Goal: Task Accomplishment & Management: Complete application form

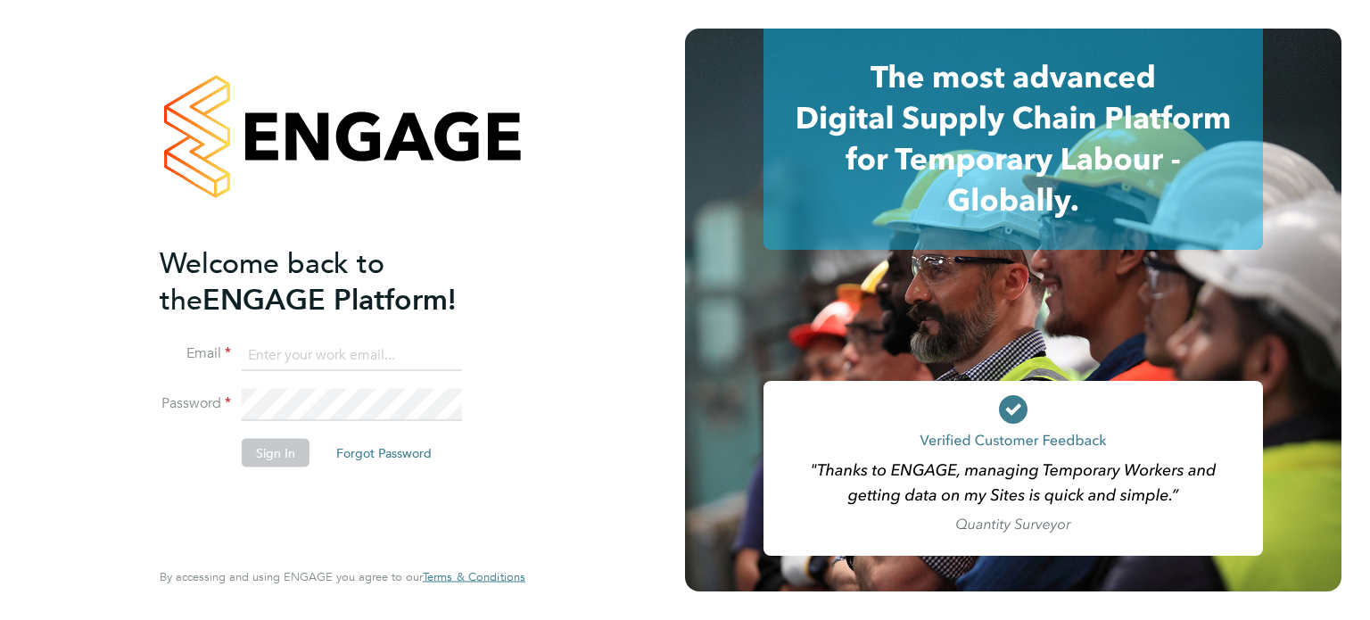
type input "[PERSON_NAME][EMAIL_ADDRESS][DOMAIN_NAME]"
click at [285, 449] on button "Sign In" at bounding box center [276, 452] width 68 height 29
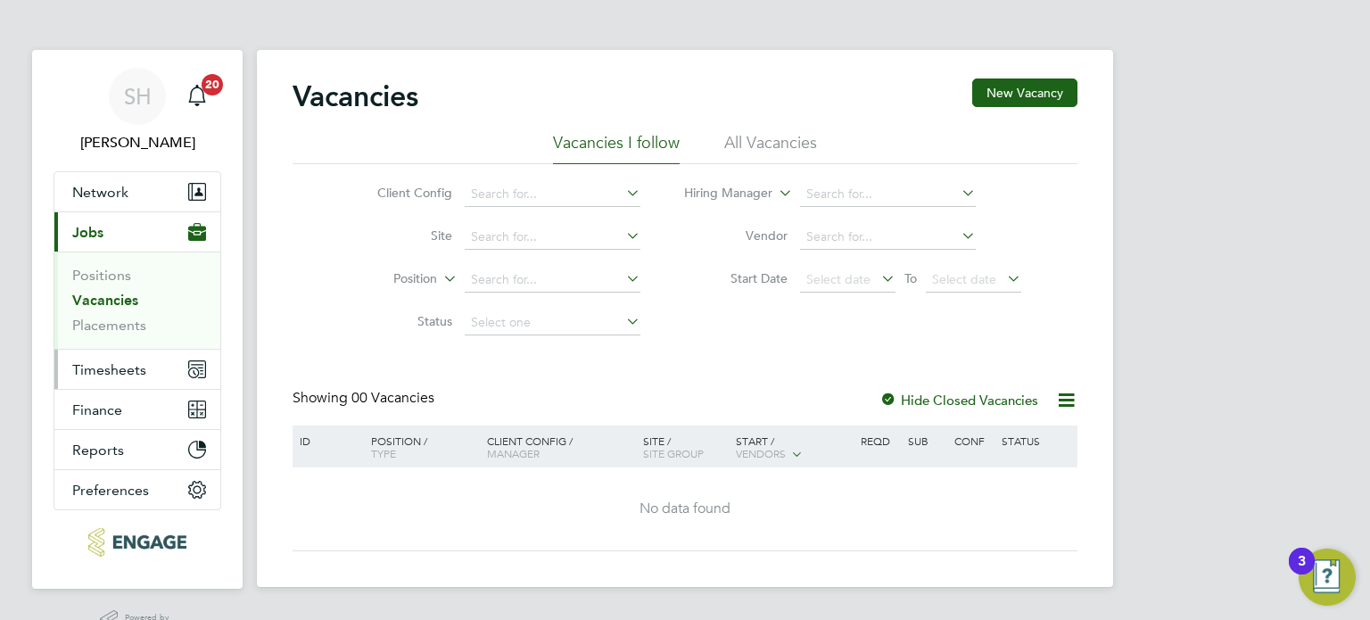
click at [118, 367] on span "Timesheets" at bounding box center [109, 369] width 74 height 17
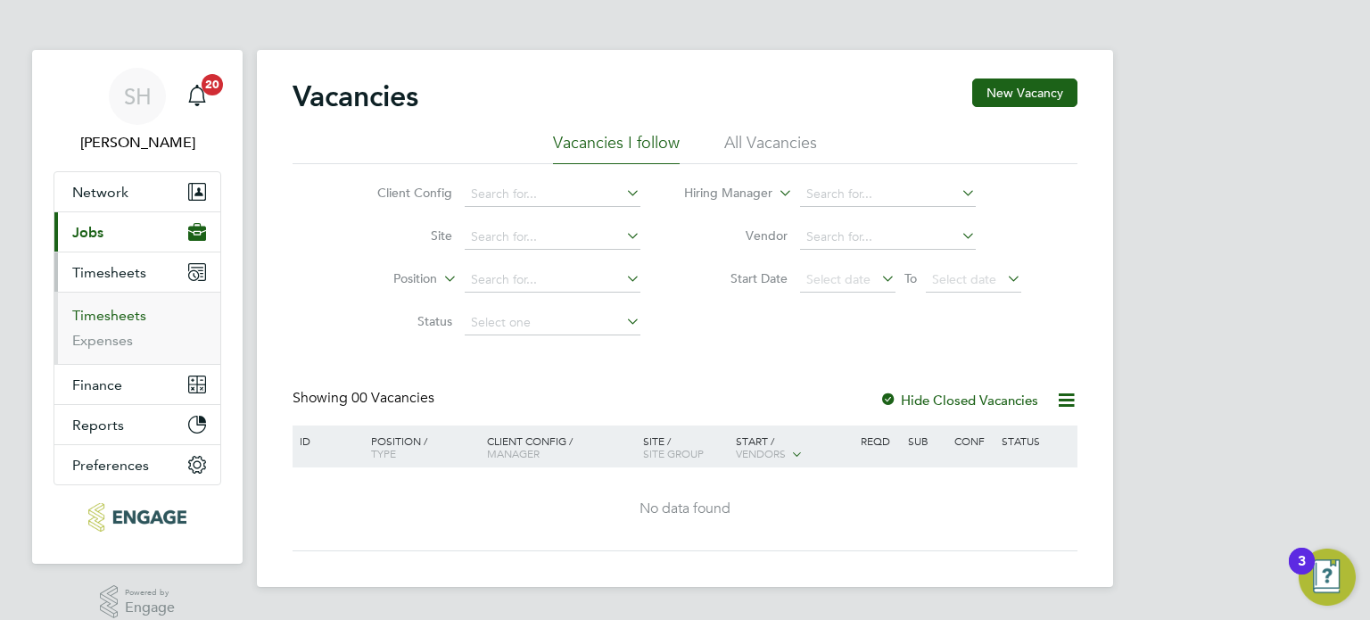
click at [122, 312] on link "Timesheets" at bounding box center [109, 315] width 74 height 17
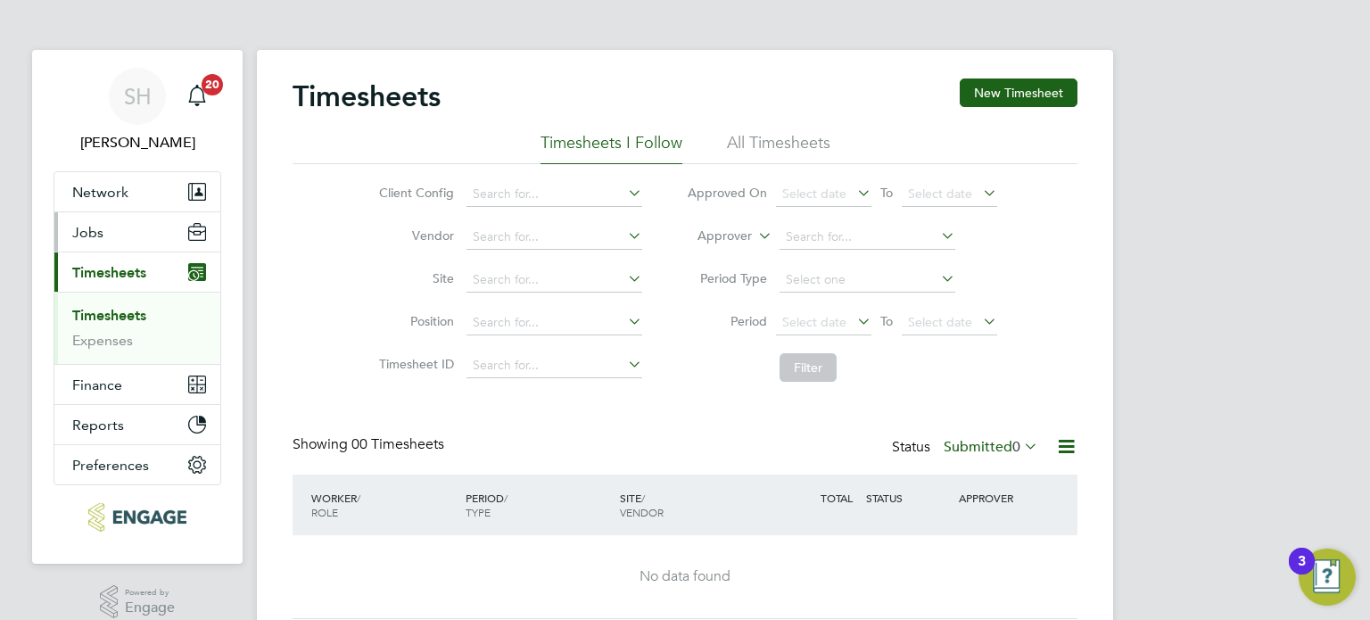
click at [101, 235] on span "Jobs" at bounding box center [87, 232] width 31 height 17
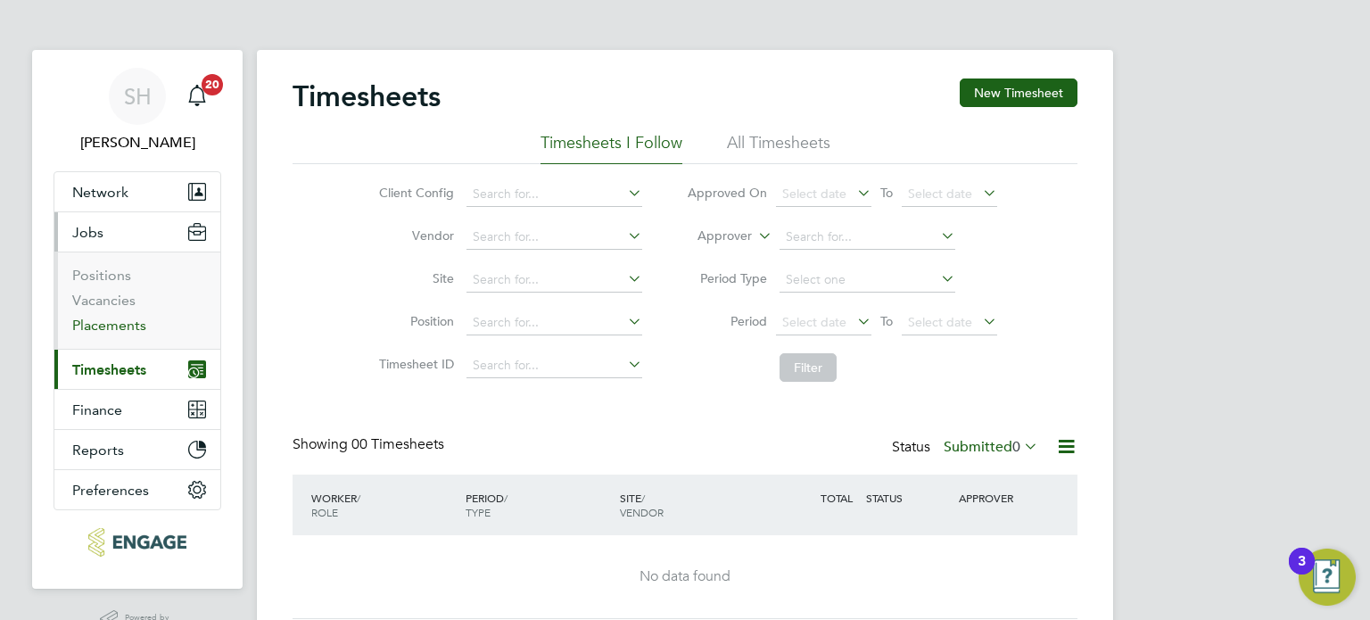
click at [120, 326] on link "Placements" at bounding box center [109, 325] width 74 height 17
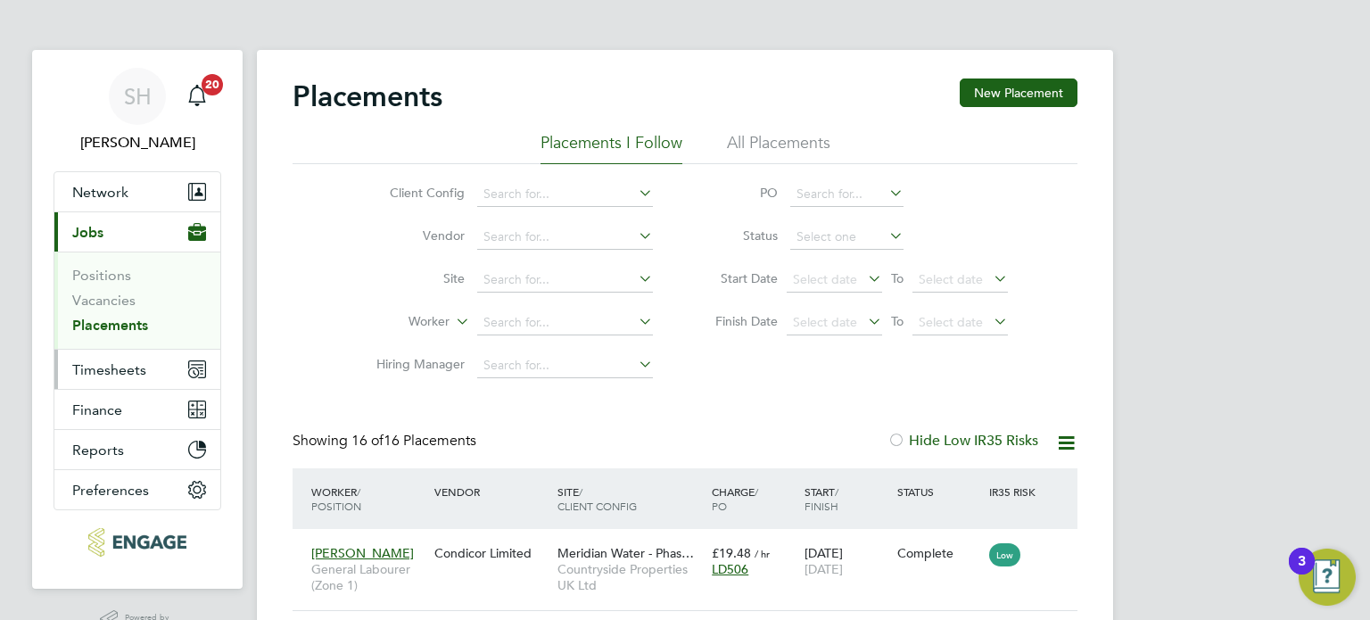
click at [119, 362] on span "Timesheets" at bounding box center [109, 369] width 74 height 17
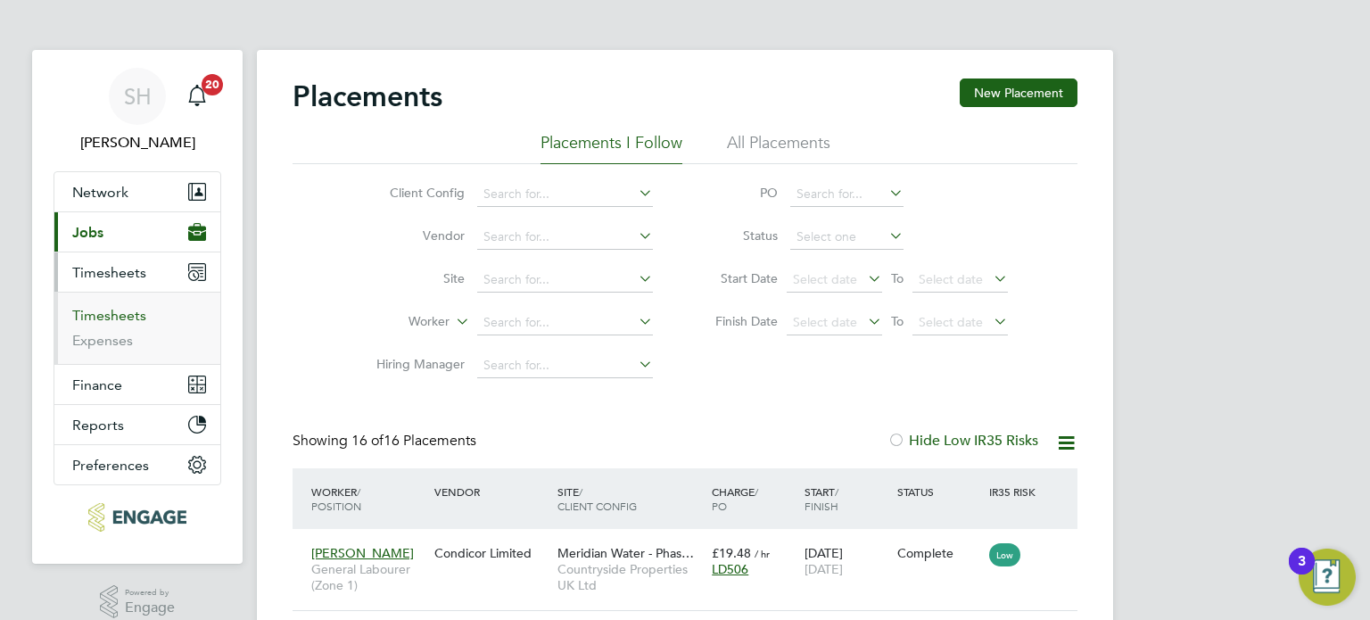
click at [124, 312] on link "Timesheets" at bounding box center [109, 315] width 74 height 17
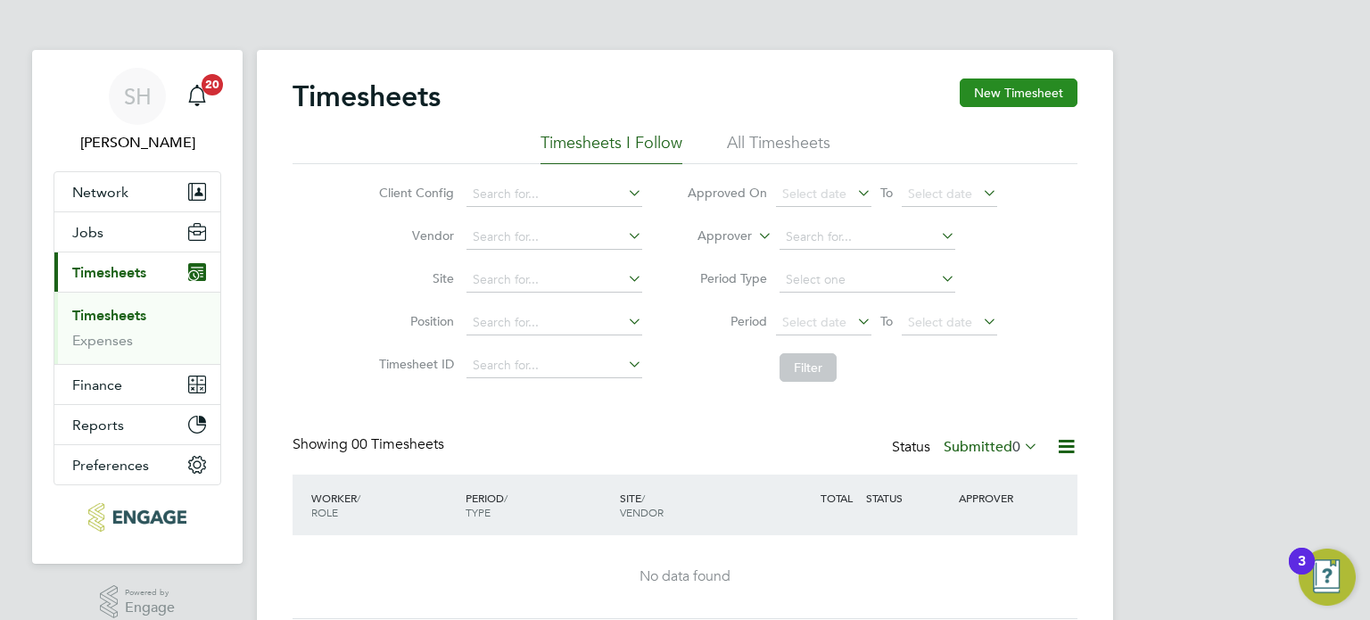
click at [1025, 87] on button "New Timesheet" at bounding box center [1019, 92] width 118 height 29
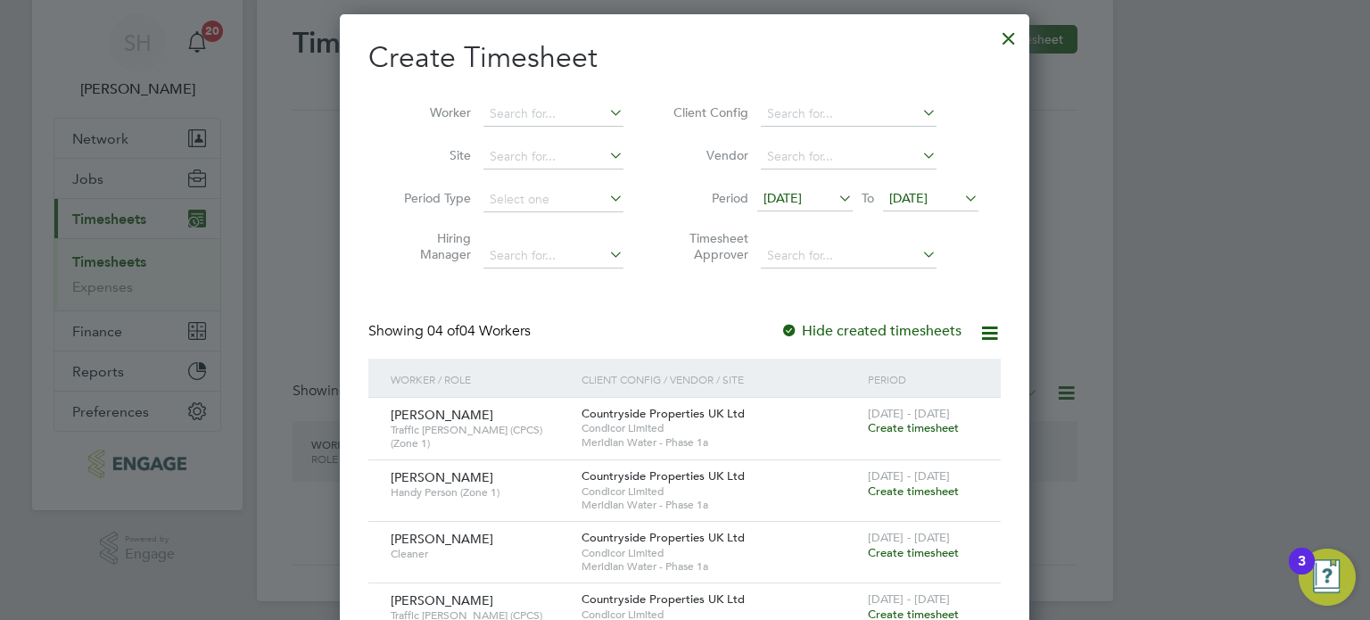
scroll to position [111, 0]
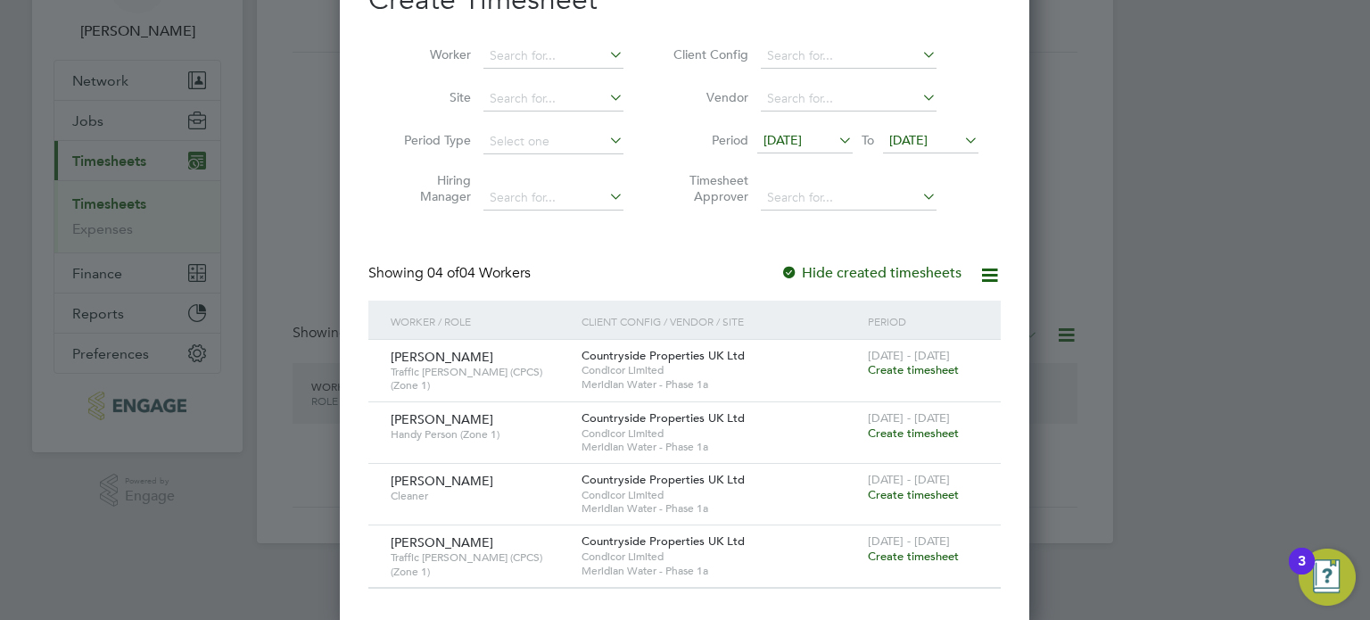
click at [912, 369] on span "Create timesheet" at bounding box center [913, 369] width 91 height 15
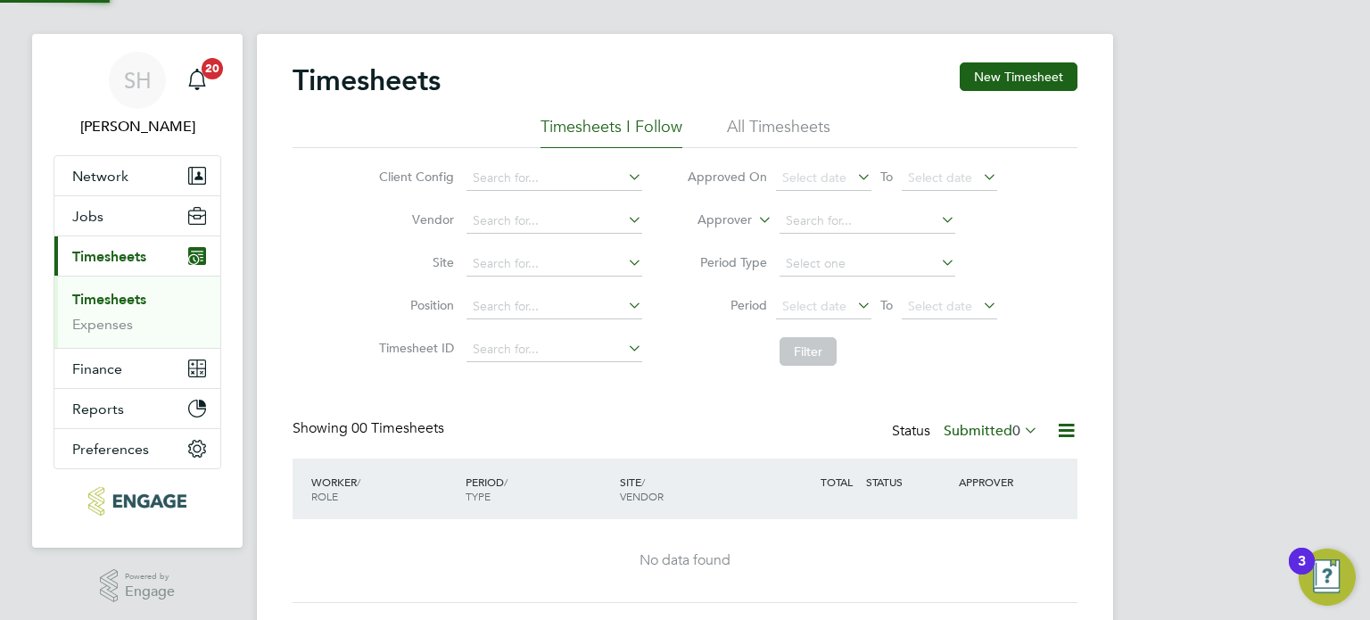
scroll to position [0, 0]
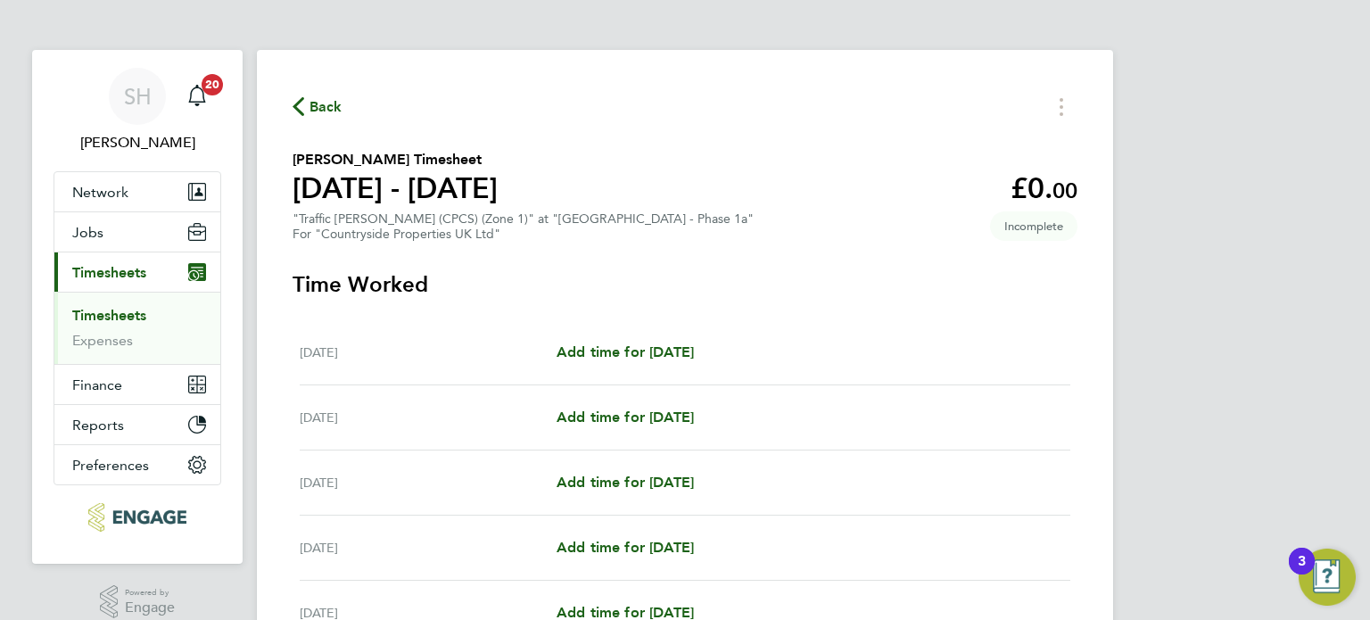
scroll to position [89, 0]
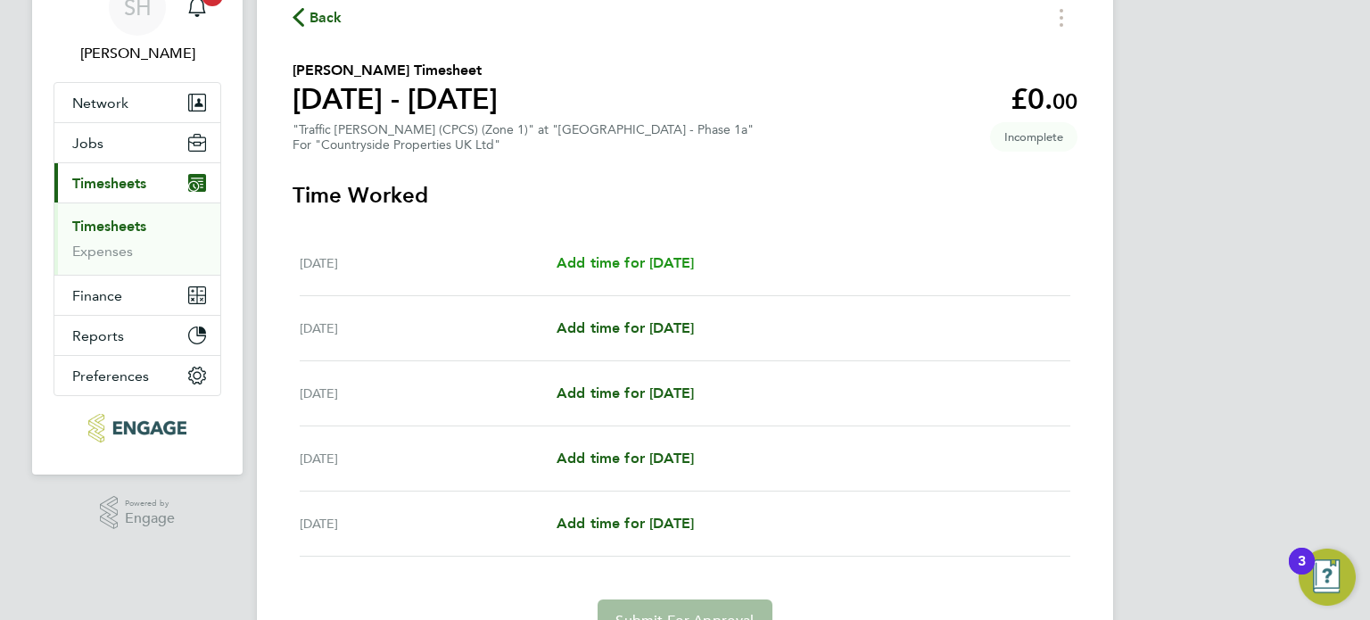
click at [635, 260] on span "Add time for [DATE]" at bounding box center [625, 262] width 137 height 17
select select "30"
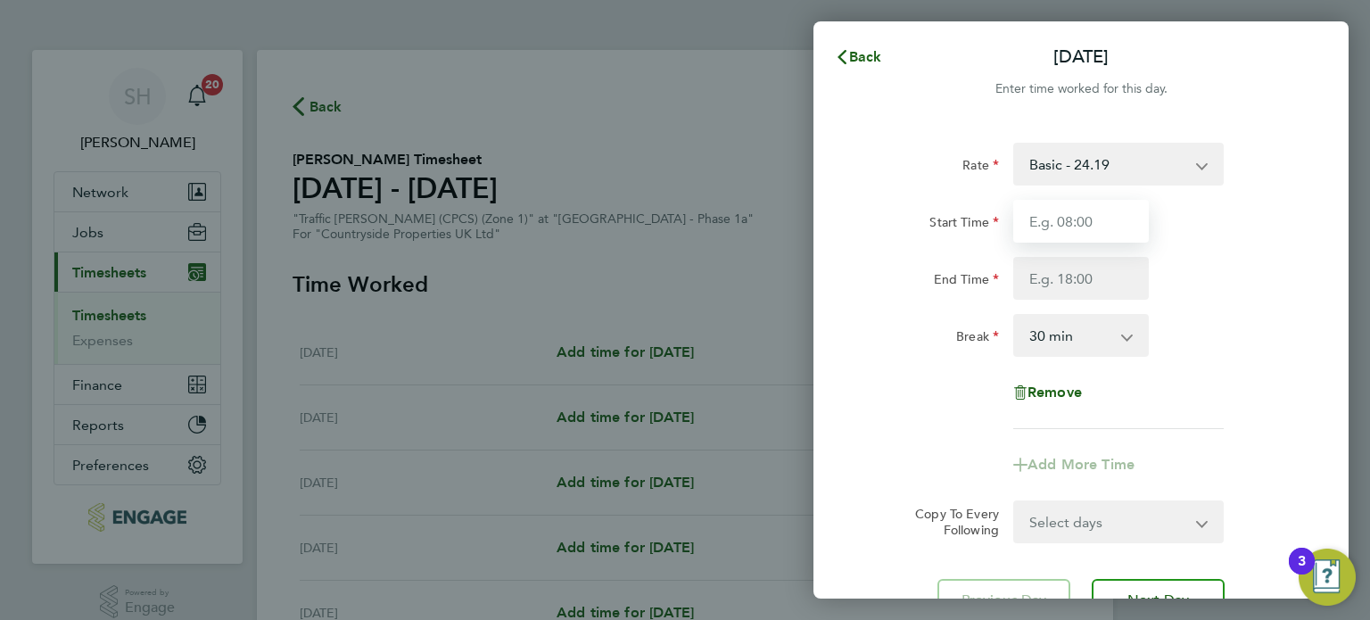
click at [1075, 221] on input "Start Time" at bounding box center [1081, 221] width 136 height 43
type input "08:00"
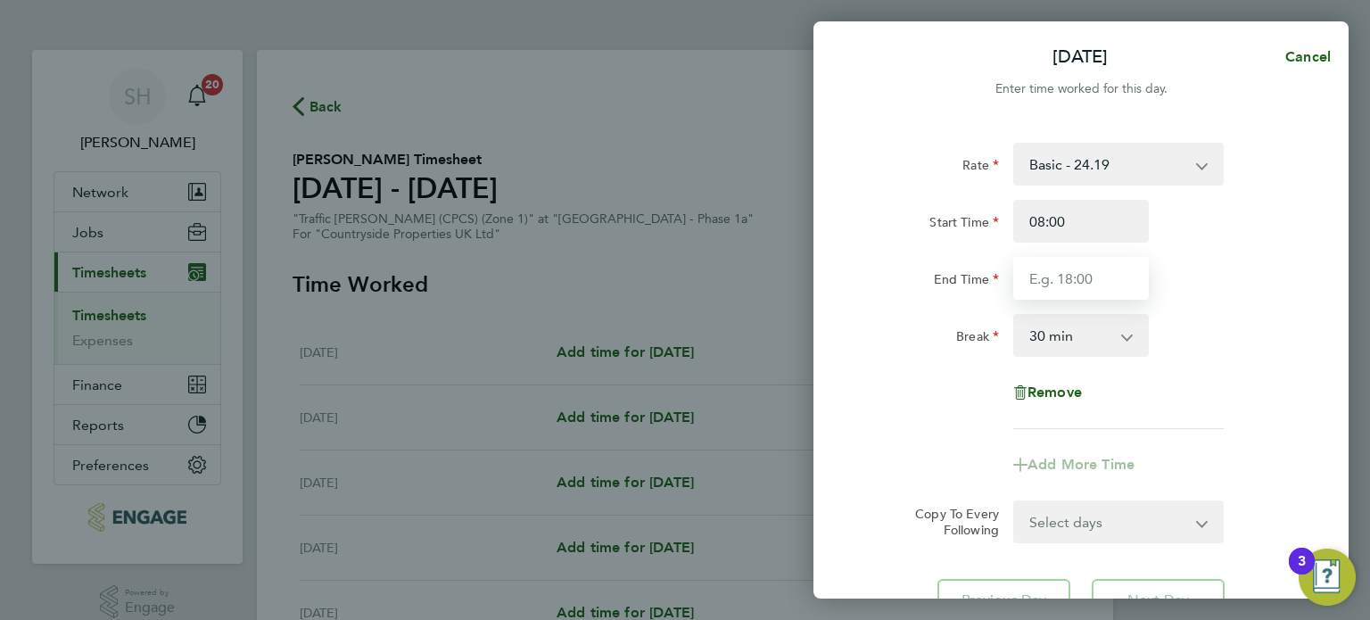
click at [1084, 279] on input "End Time" at bounding box center [1081, 278] width 136 height 43
type input "17:30"
drag, startPoint x: 1079, startPoint y: 270, endPoint x: 965, endPoint y: 281, distance: 114.7
click at [965, 281] on div "End Time 17:30" at bounding box center [1080, 278] width 449 height 43
click at [1091, 271] on input "End Time" at bounding box center [1081, 278] width 136 height 43
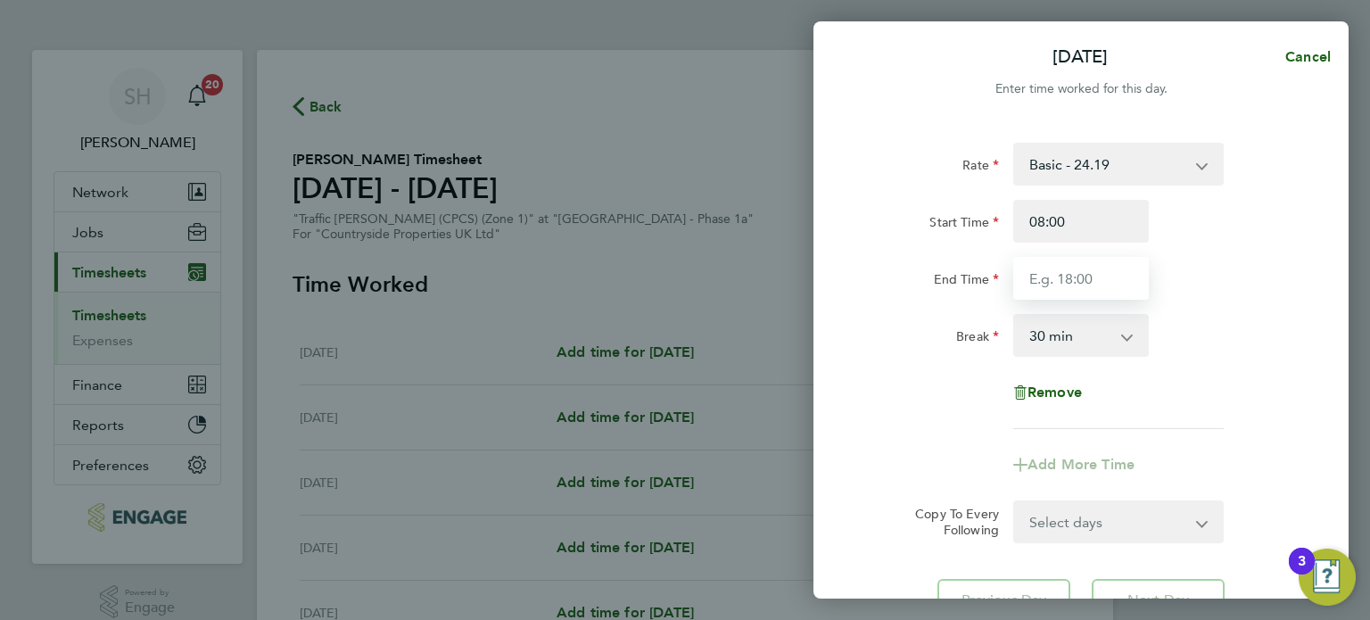
type input "18:30"
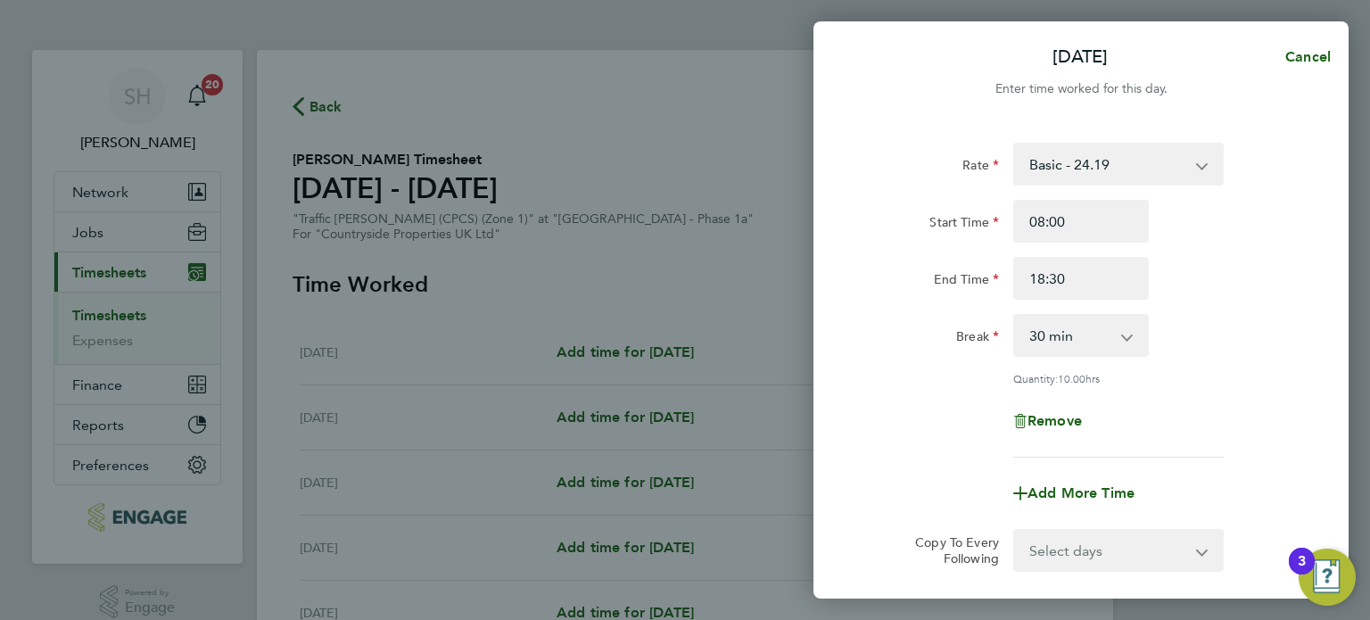
click at [1159, 383] on div "Rate Basic - 24.19 Start Time 08:00 End Time 18:30 Break 0 min 15 min 30 min 45…" at bounding box center [1080, 300] width 435 height 315
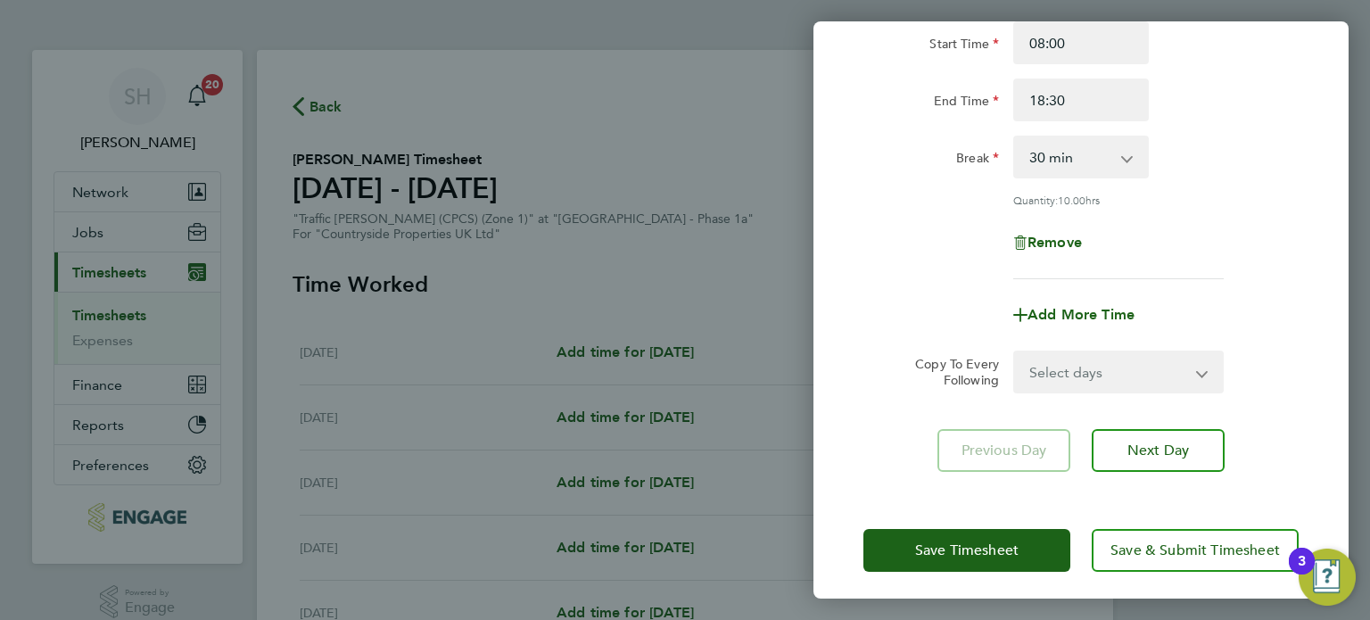
scroll to position [185, 0]
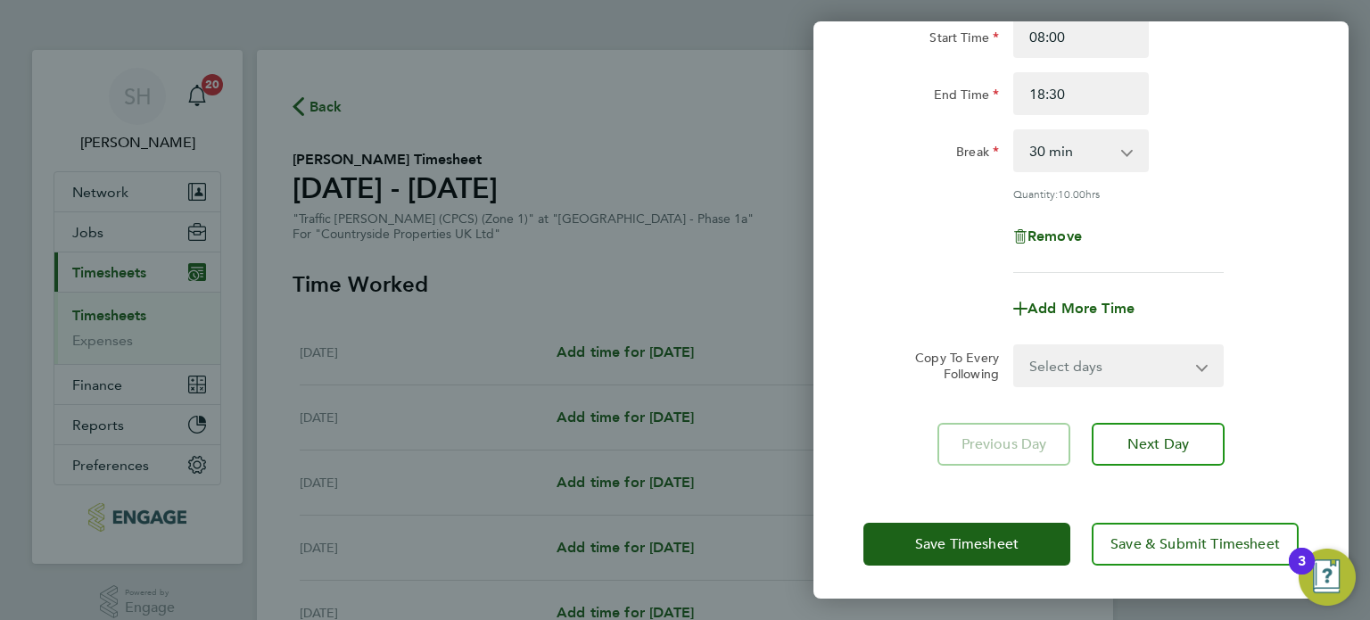
click at [1204, 365] on app-icon-cross-button at bounding box center [1212, 365] width 21 height 39
click at [1125, 365] on select "Select days Day [DATE] [DATE] [DATE] [DATE]" at bounding box center [1108, 365] width 187 height 39
click at [1256, 252] on div "Remove" at bounding box center [1080, 236] width 449 height 43
click at [884, 226] on div "Remove" at bounding box center [1080, 236] width 449 height 43
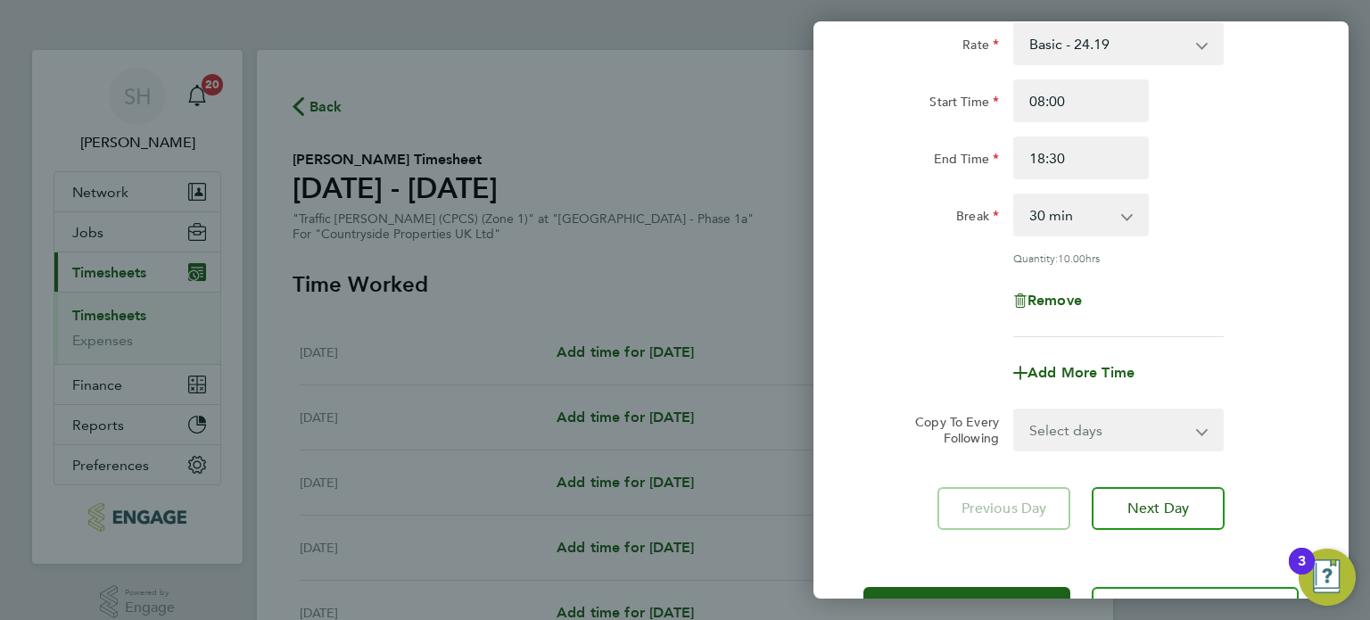
scroll to position [178, 0]
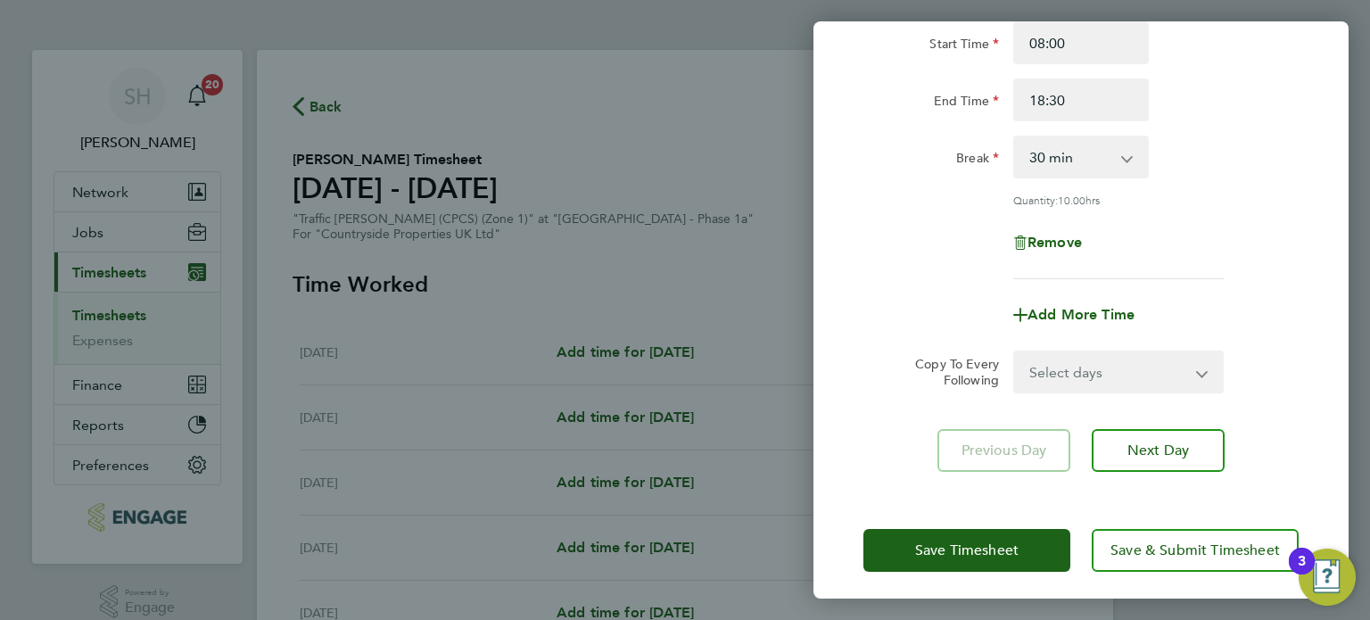
click at [1198, 245] on div "Remove" at bounding box center [1080, 242] width 449 height 43
click at [1205, 298] on div "Add More Time" at bounding box center [1080, 314] width 449 height 43
click at [1066, 368] on select "Select days Day [DATE] [DATE] [DATE] [DATE]" at bounding box center [1108, 371] width 187 height 39
click at [1272, 217] on div "Rate Basic - 24.19 Start Time 08:00 End Time 18:30 Break 0 min 15 min 30 min 45…" at bounding box center [1080, 121] width 435 height 315
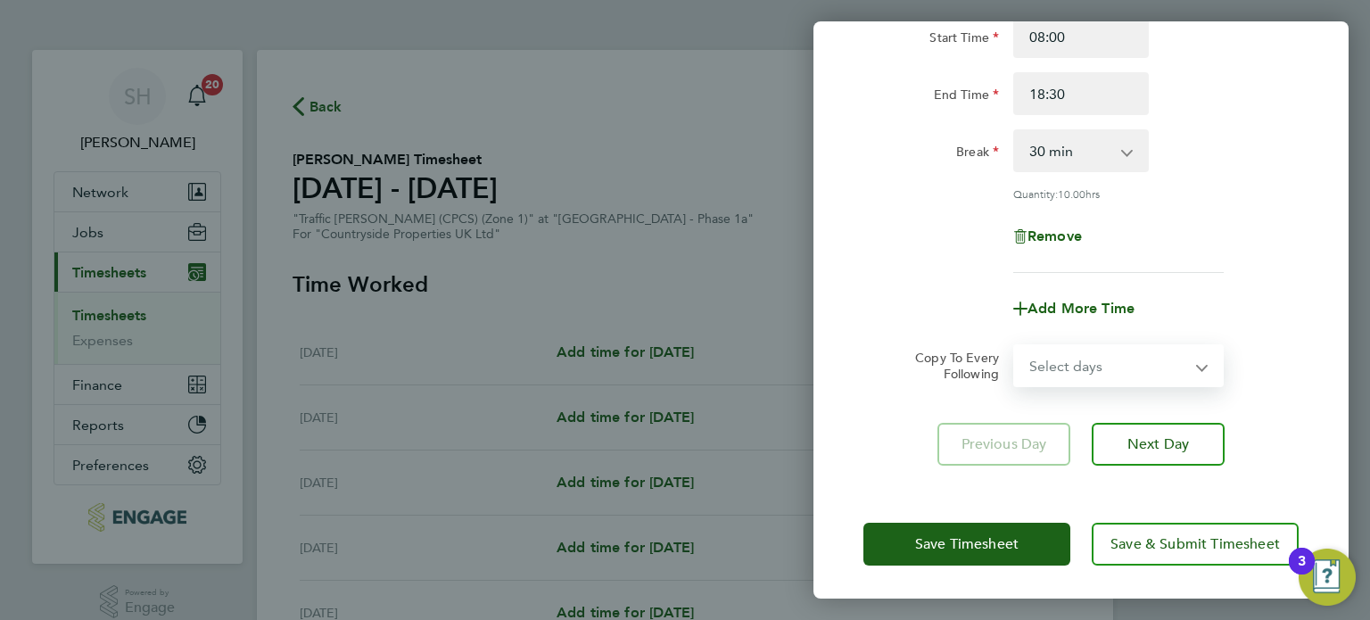
click at [1152, 367] on select "Select days Day [DATE] [DATE] [DATE] [DATE]" at bounding box center [1108, 365] width 187 height 39
click at [1015, 346] on select "Select days Day [DATE] [DATE] [DATE] [DATE]" at bounding box center [1108, 365] width 187 height 39
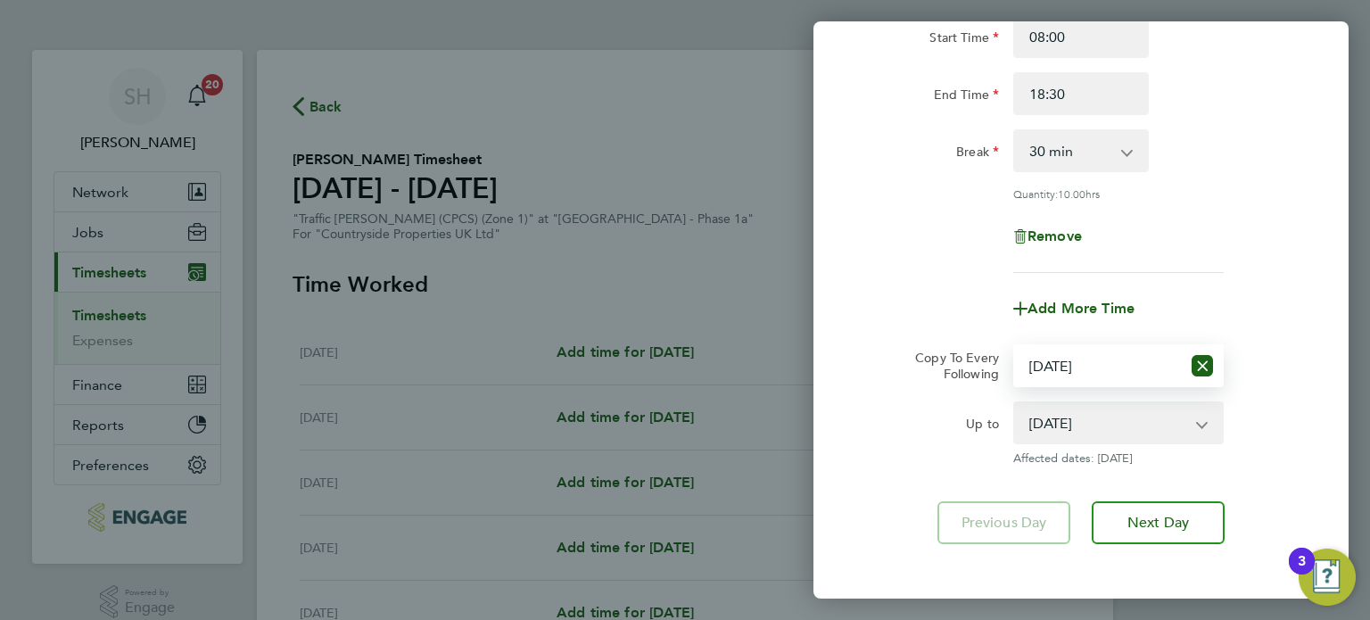
click at [1199, 420] on select "[DATE]" at bounding box center [1108, 422] width 186 height 39
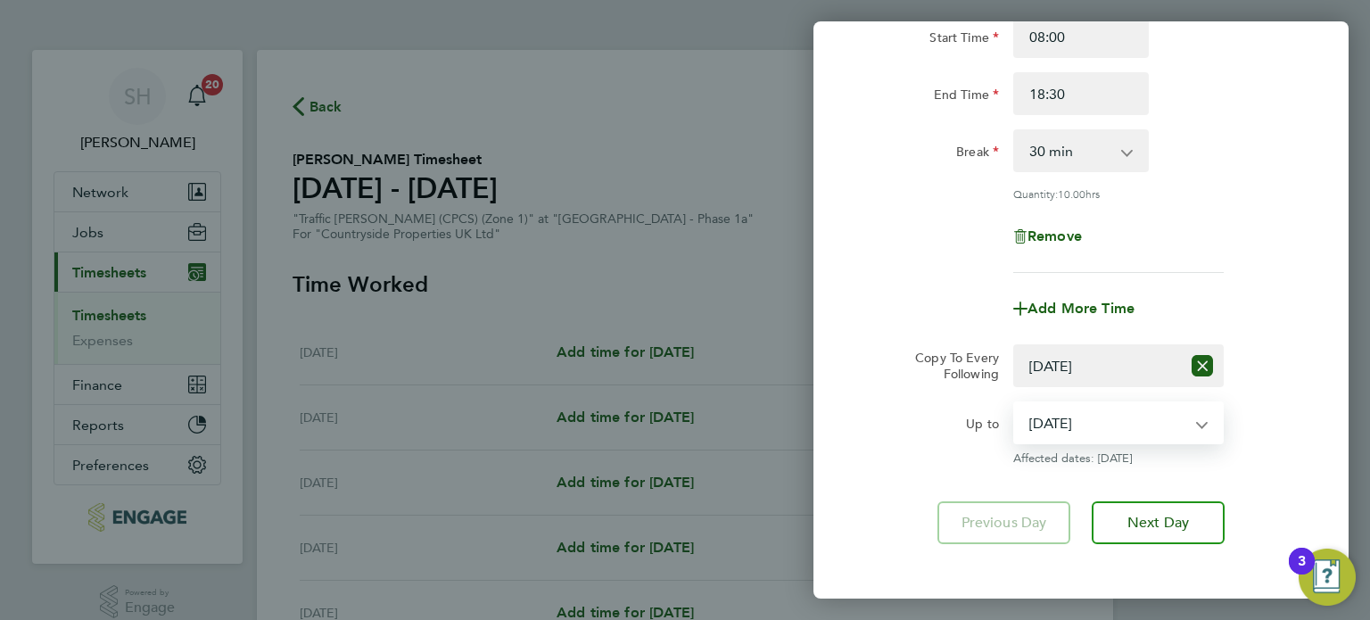
click at [1118, 357] on select "Select days Day [DATE] [DATE] [DATE] [DATE]" at bounding box center [1098, 365] width 166 height 39
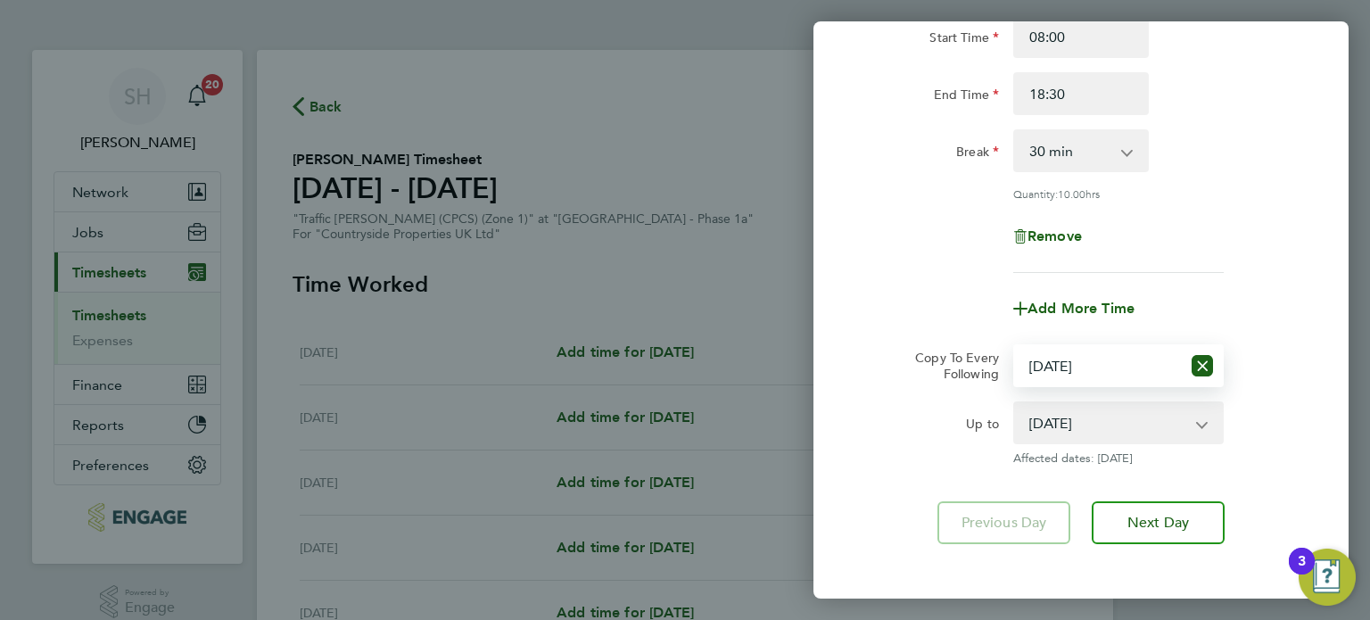
select select "DAY"
click at [1015, 346] on select "Select days Day [DATE] [DATE] [DATE] [DATE]" at bounding box center [1098, 365] width 166 height 39
click at [1199, 420] on select "[DATE] [DATE] [DATE] [DATE]" at bounding box center [1108, 422] width 186 height 39
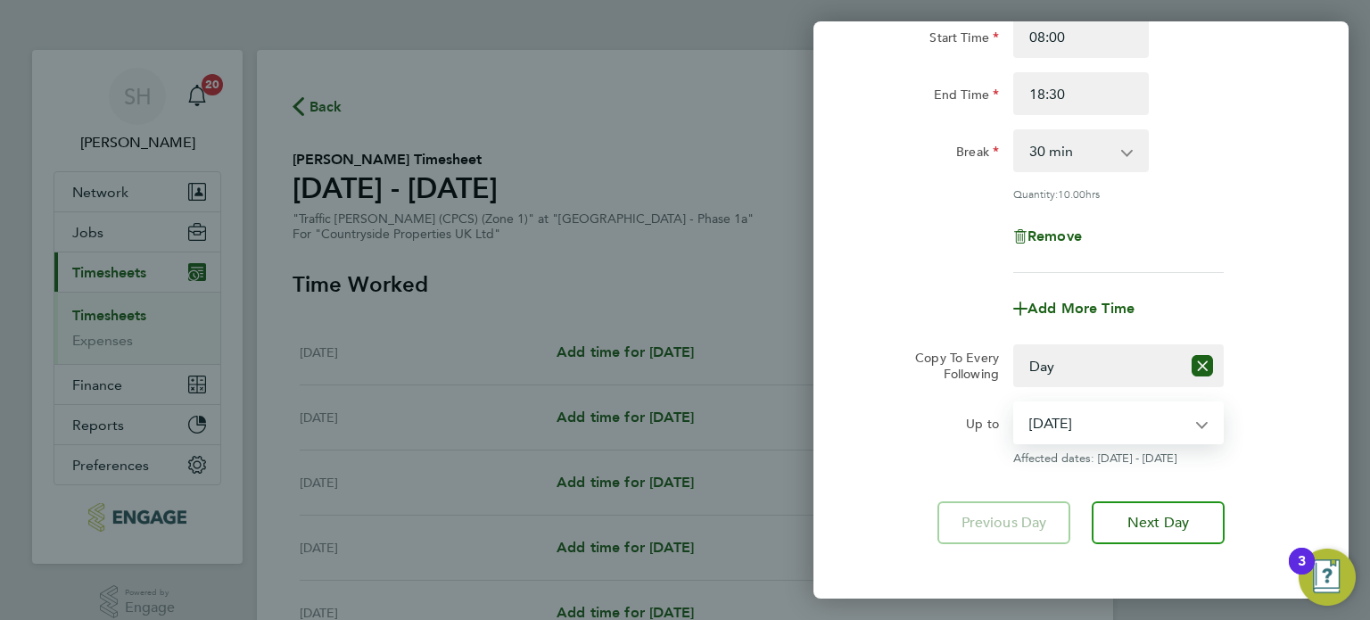
click at [1015, 403] on select "[DATE] [DATE] [DATE] [DATE]" at bounding box center [1108, 422] width 186 height 39
click at [1292, 406] on div "Up to [DATE] [DATE] [DATE] [DATE] Affected dates: [DATE] - [DATE]" at bounding box center [1080, 433] width 449 height 64
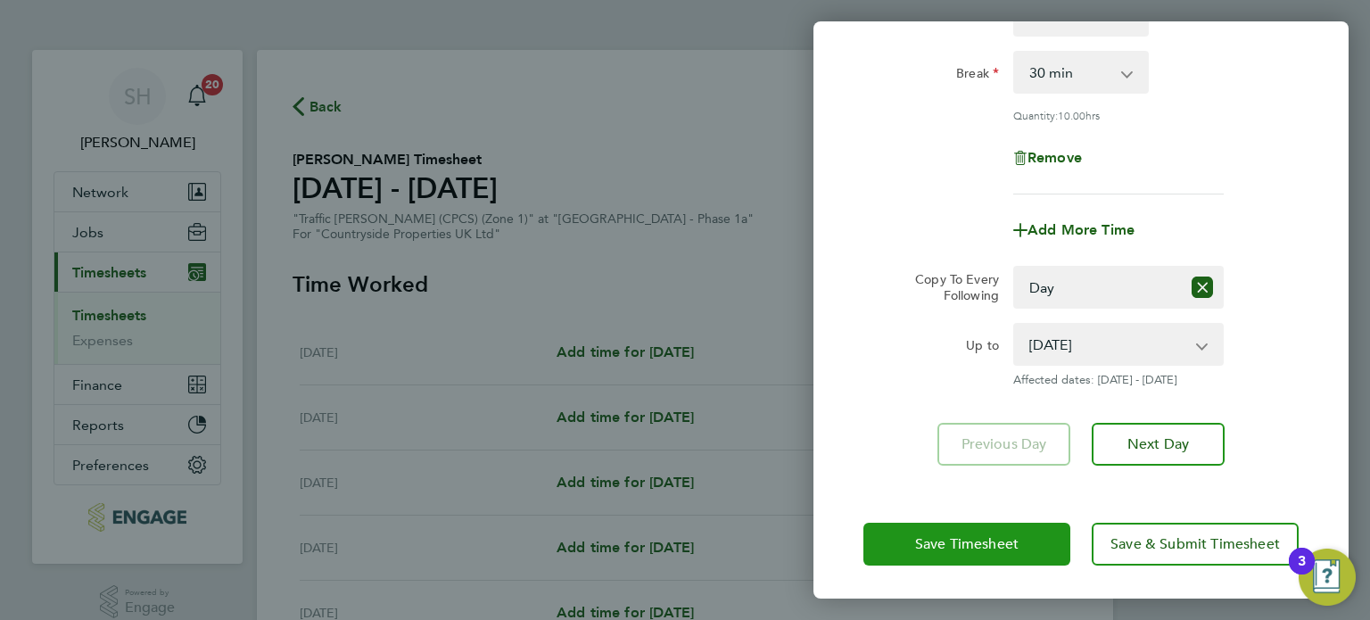
click at [1006, 538] on span "Save Timesheet" at bounding box center [966, 544] width 103 height 18
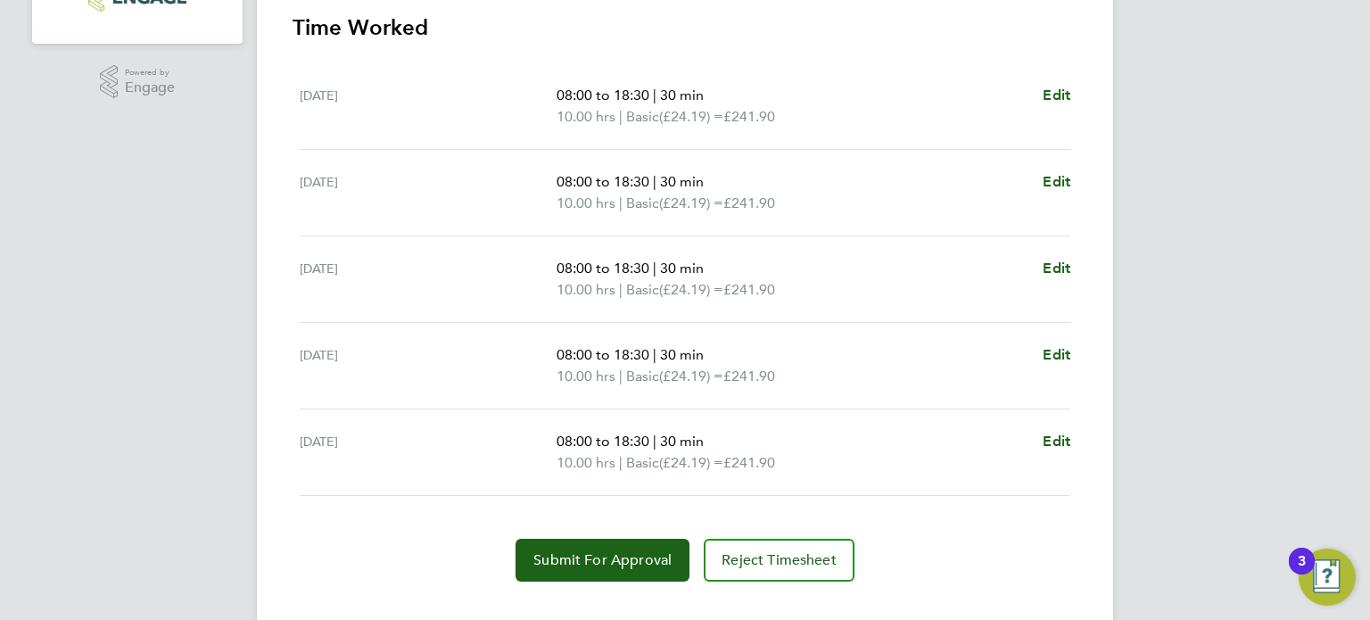
scroll to position [550, 0]
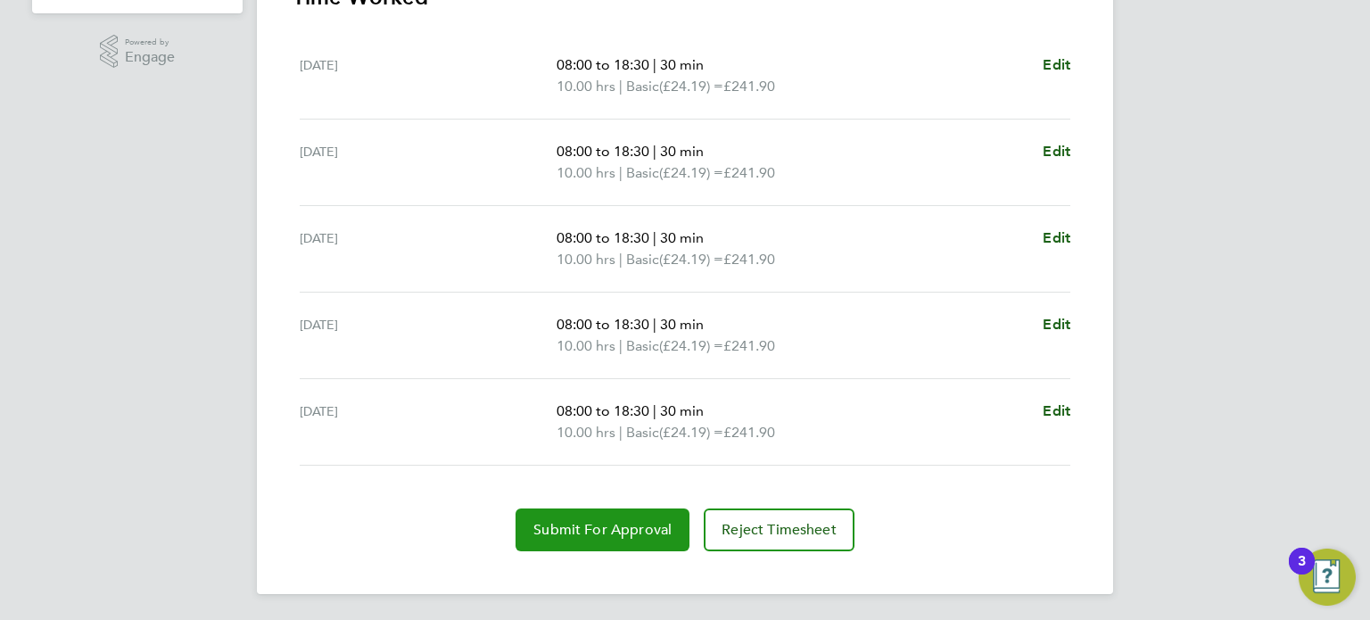
click at [606, 529] on span "Submit For Approval" at bounding box center [602, 530] width 138 height 18
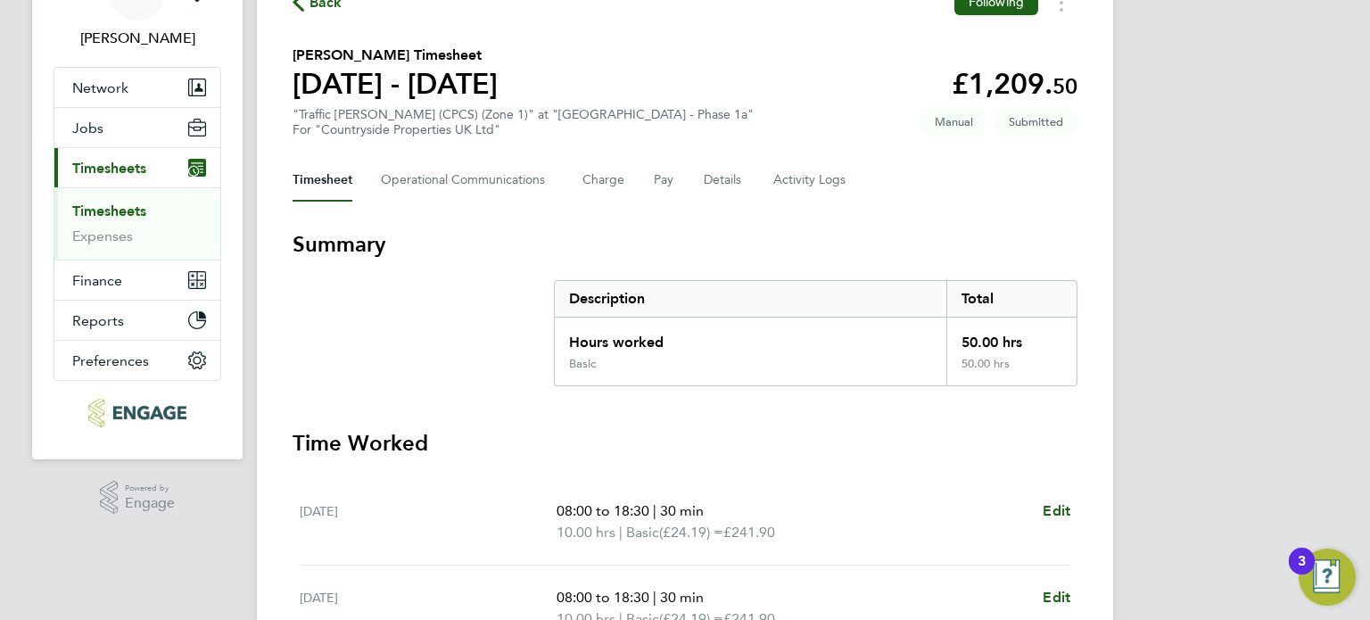
scroll to position [0, 0]
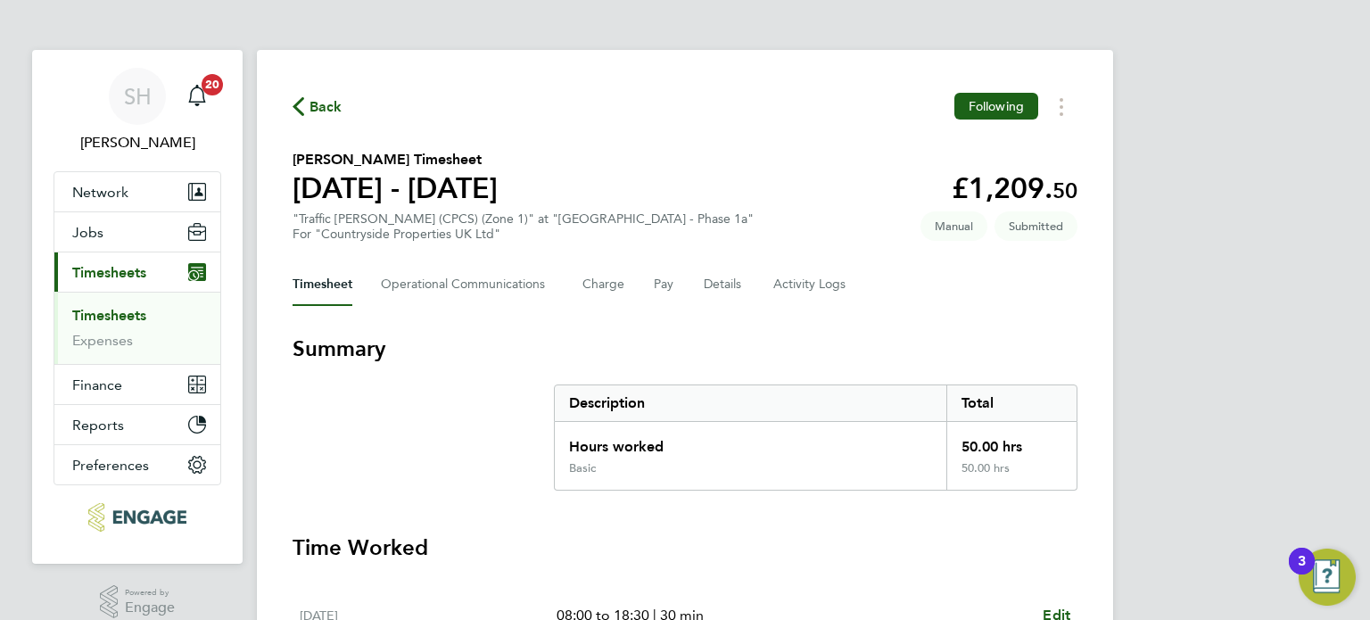
click at [325, 109] on span "Back" at bounding box center [325, 106] width 33 height 21
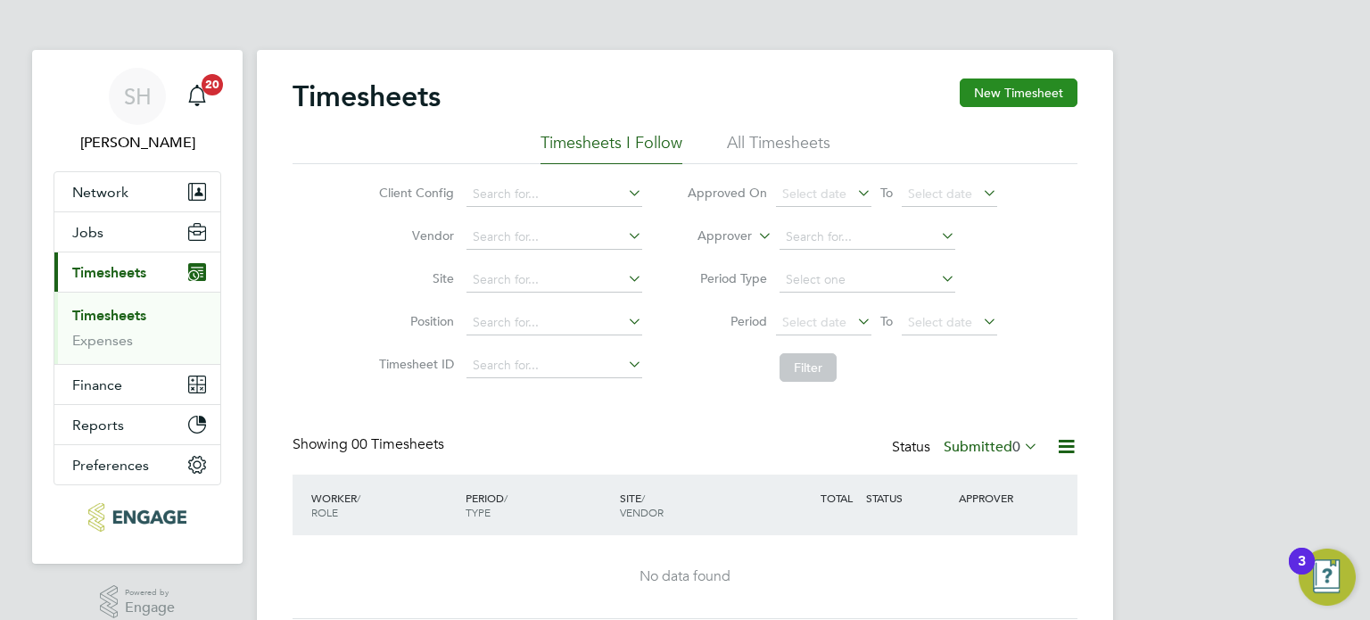
click at [1018, 89] on button "New Timesheet" at bounding box center [1019, 92] width 118 height 29
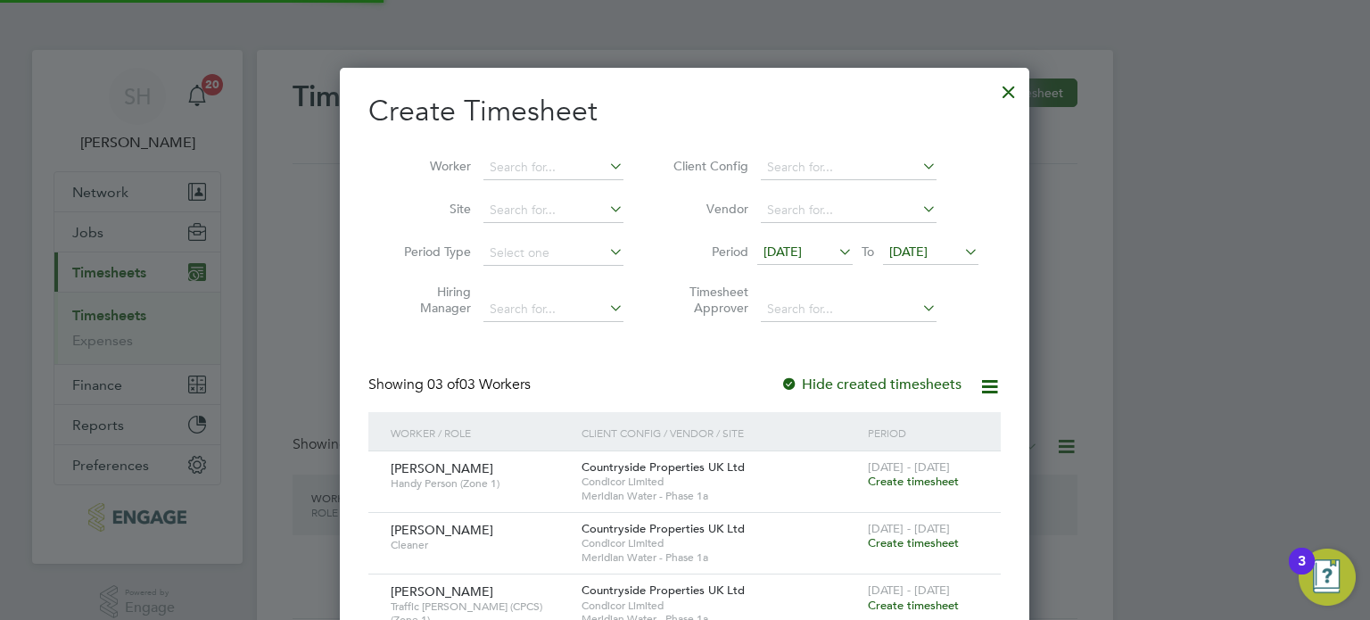
scroll to position [603, 690]
click at [835, 248] on icon at bounding box center [835, 251] width 0 height 25
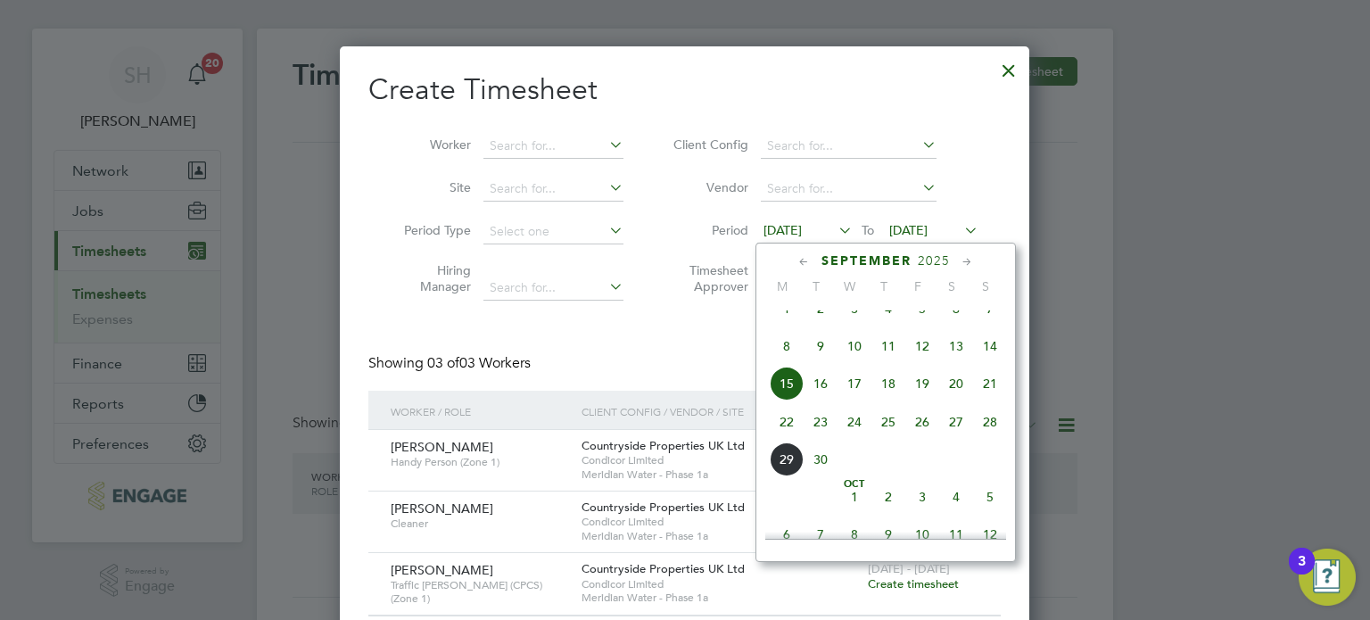
scroll to position [0, 0]
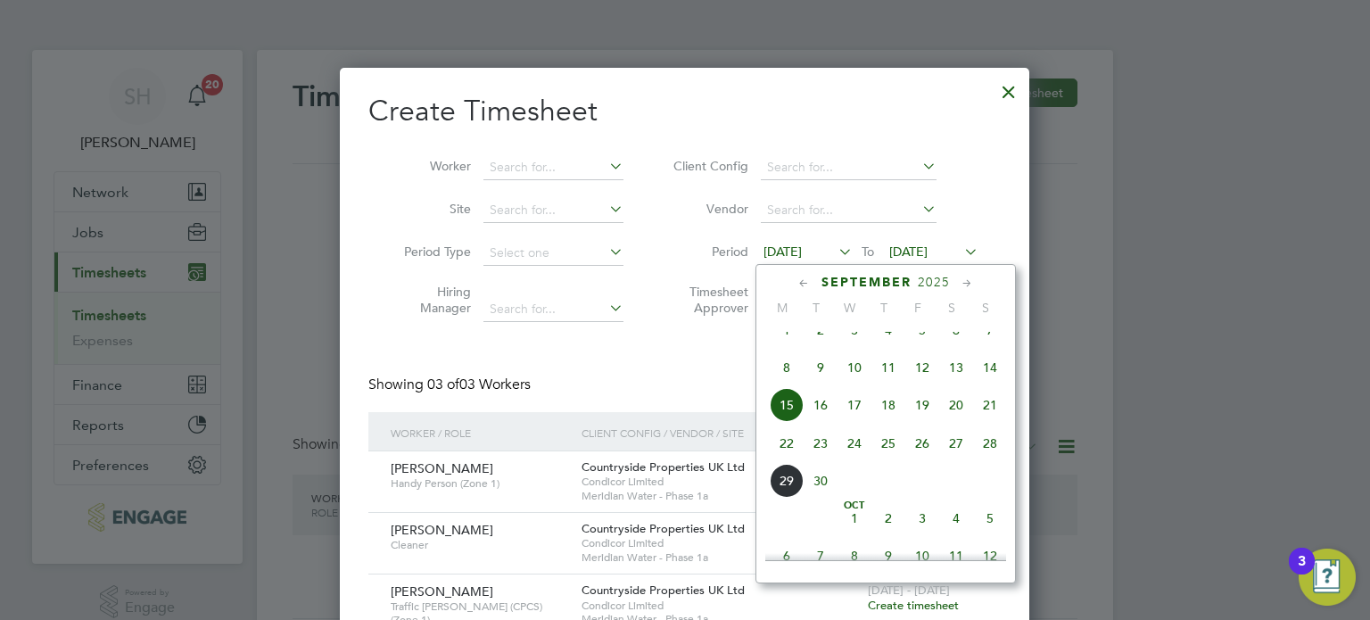
click at [781, 460] on span "22" at bounding box center [787, 443] width 34 height 34
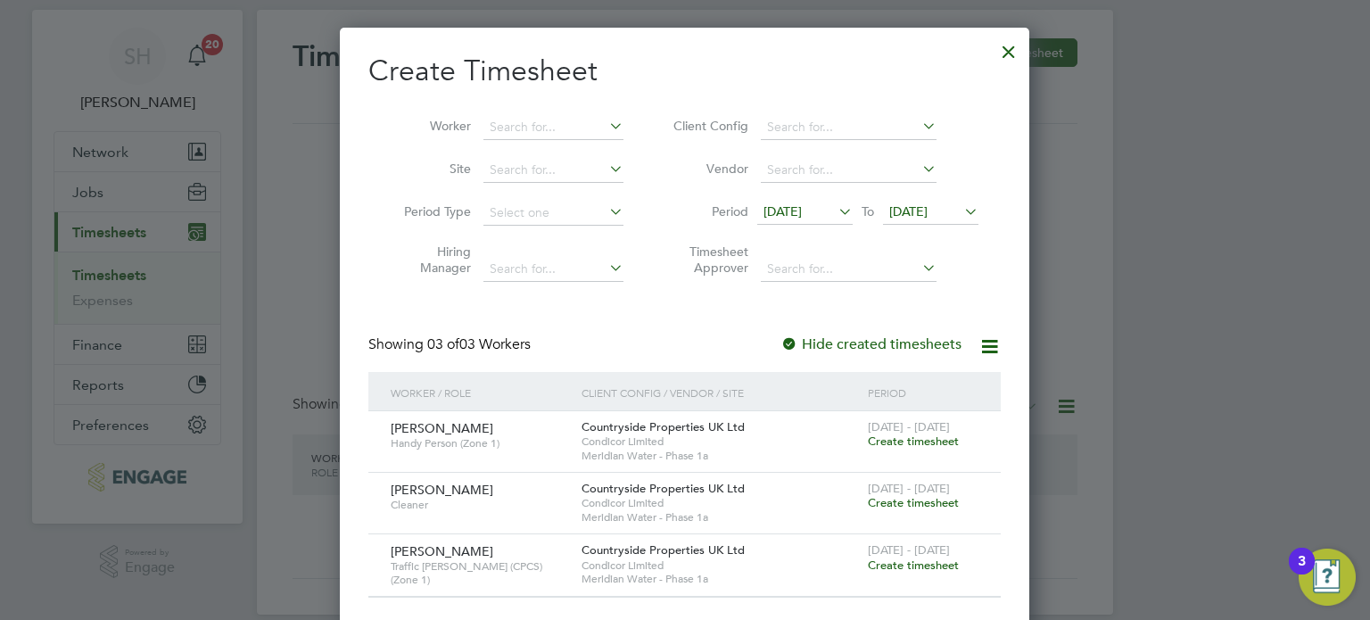
scroll to position [62, 0]
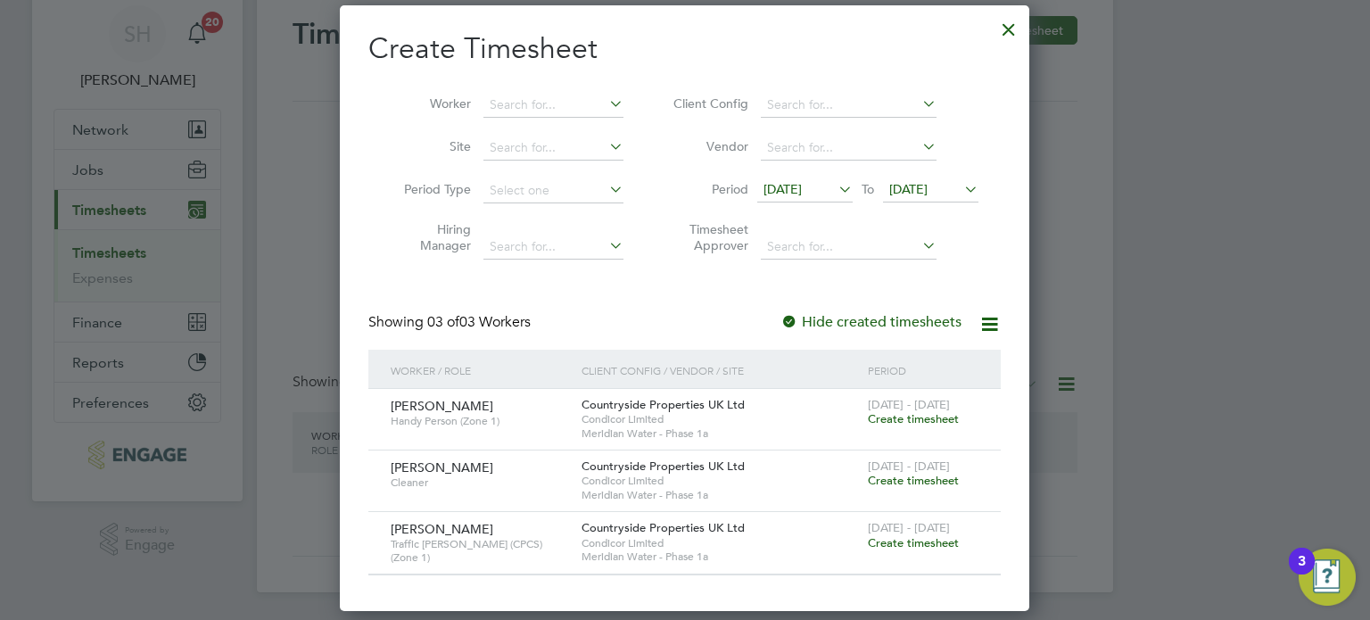
click at [961, 185] on icon at bounding box center [961, 189] width 0 height 25
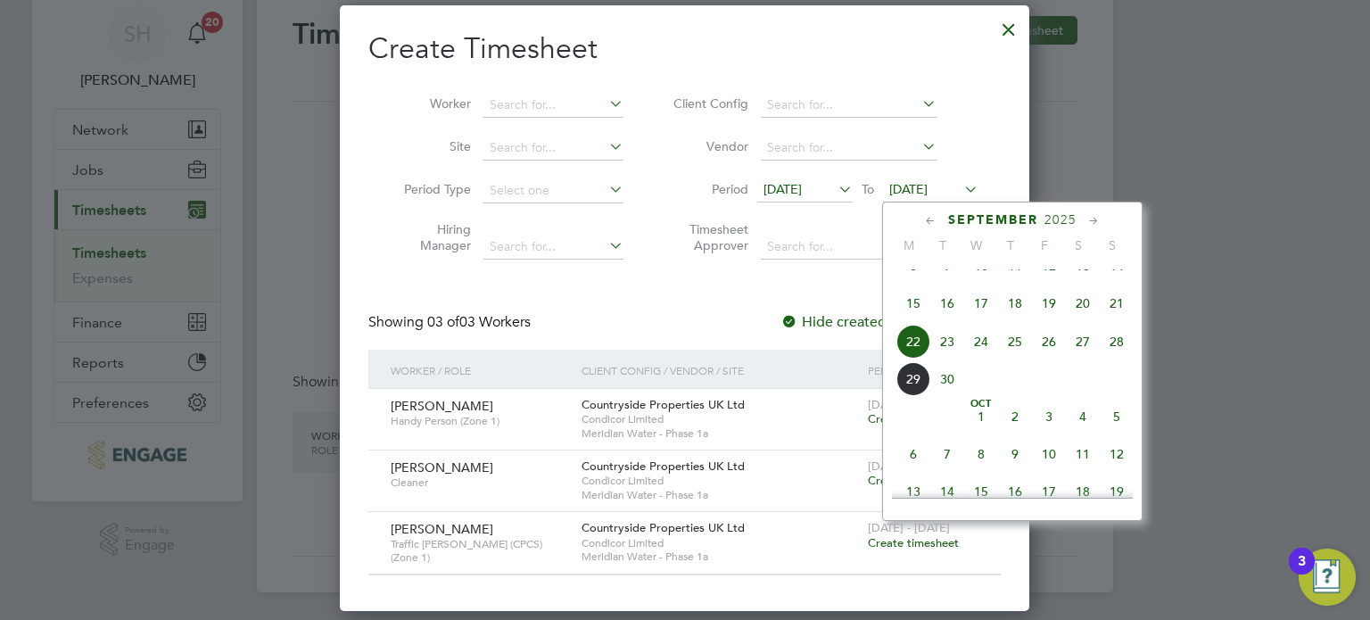
click at [1117, 352] on span "28" at bounding box center [1117, 342] width 34 height 34
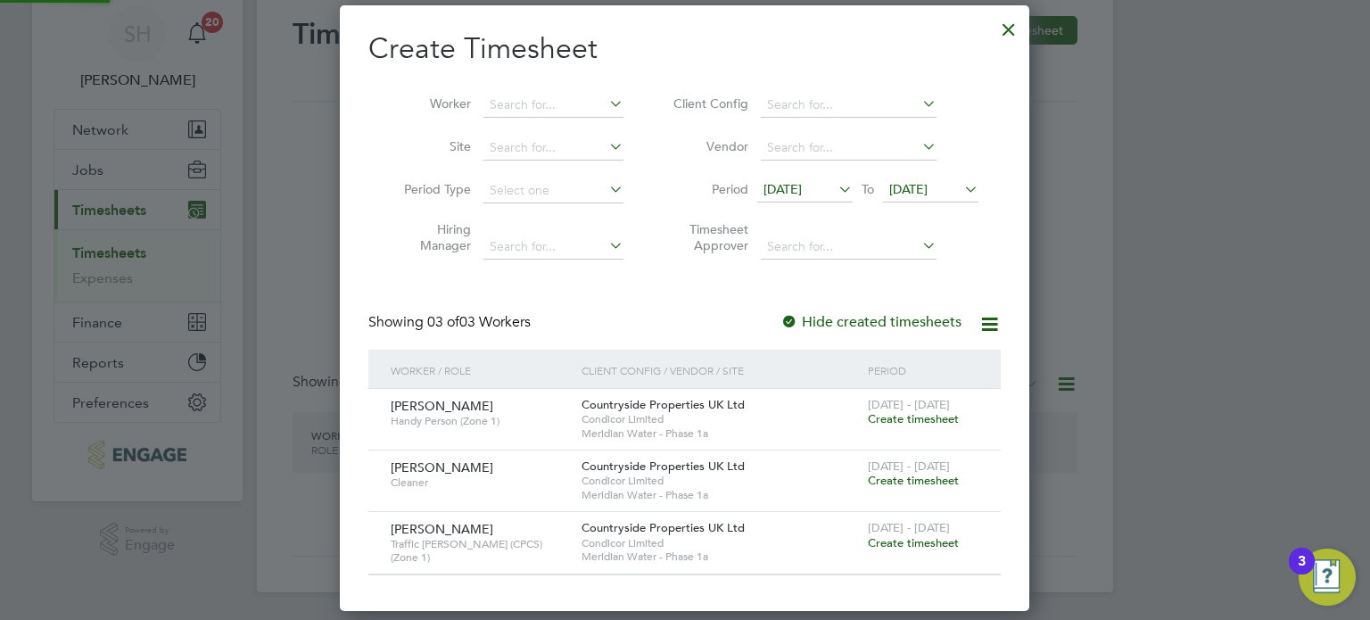
scroll to position [603, 690]
click at [914, 419] on span "Create timesheet" at bounding box center [913, 418] width 91 height 15
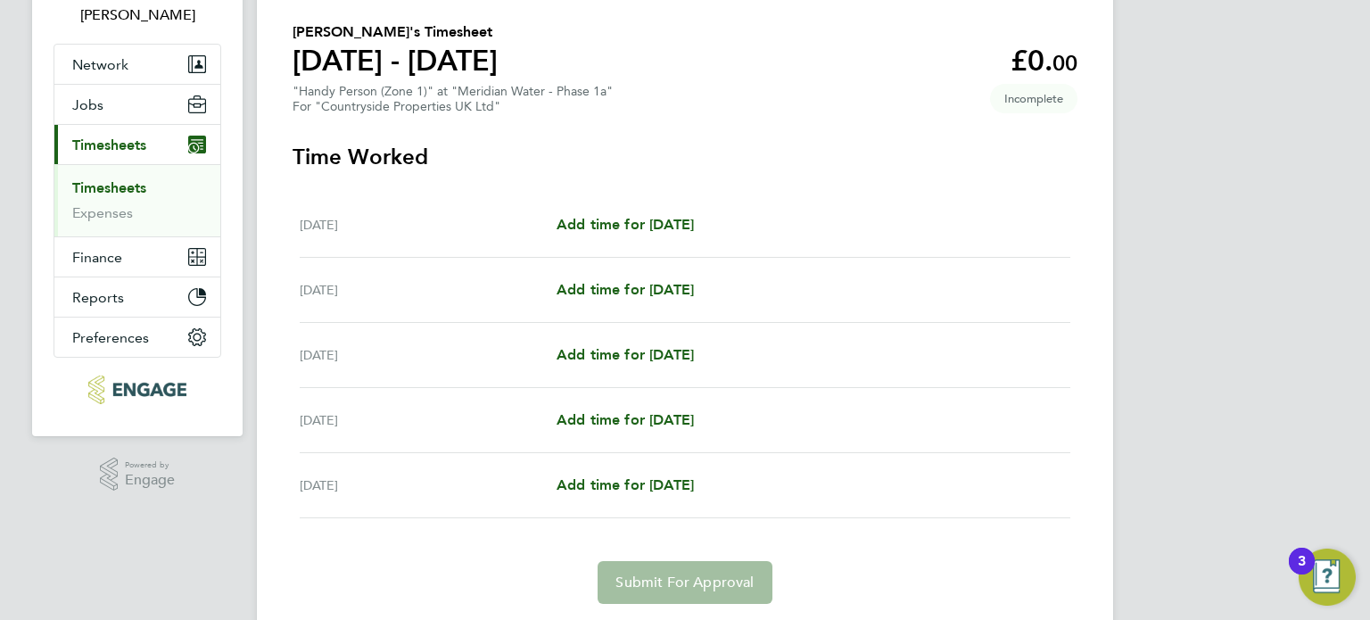
scroll to position [178, 0]
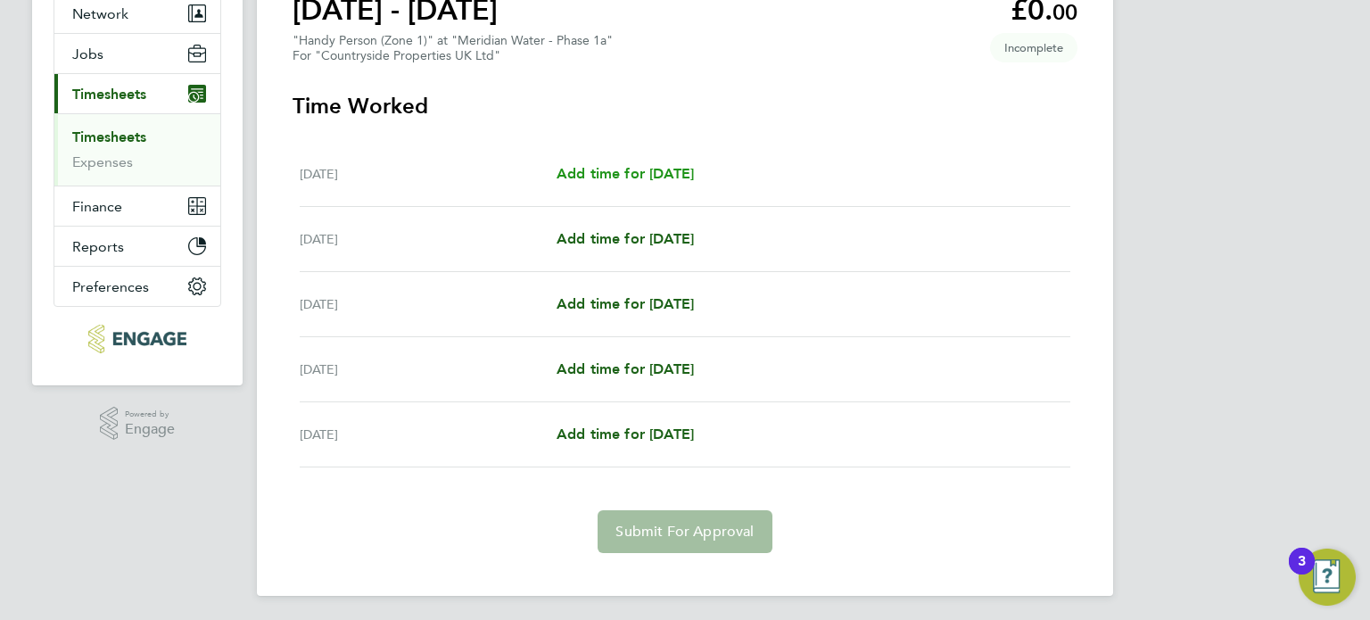
click at [643, 167] on span "Add time for [DATE]" at bounding box center [625, 173] width 137 height 17
select select "30"
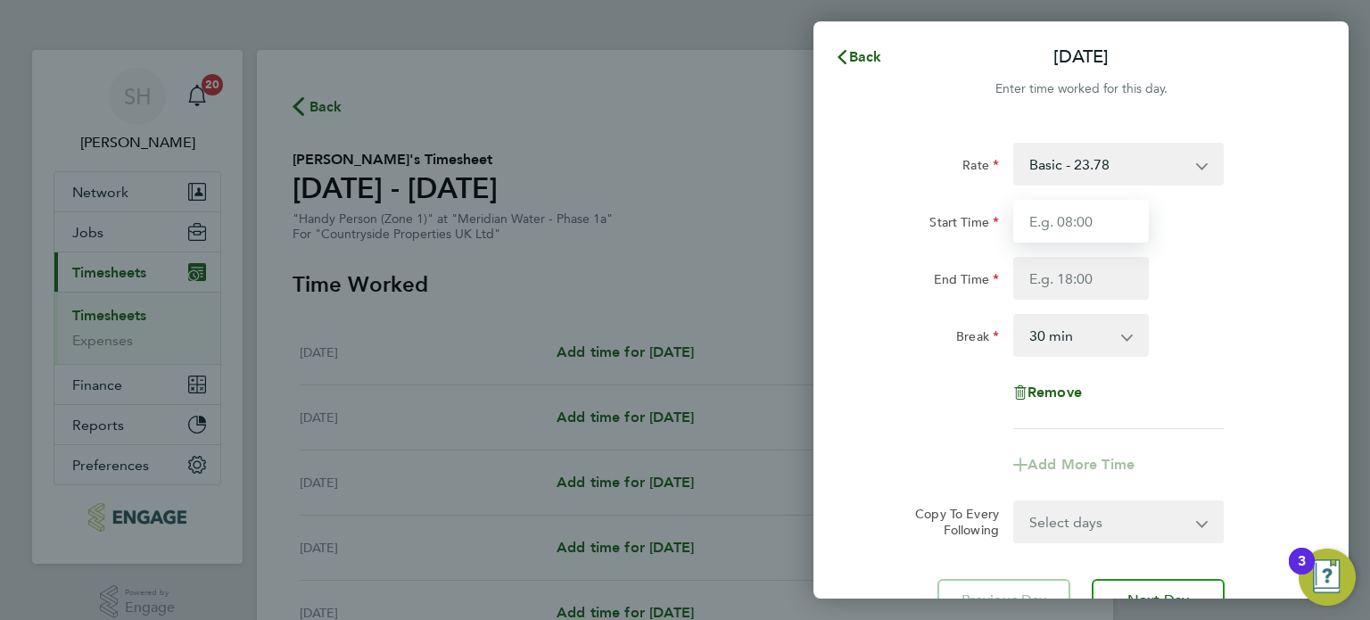
click at [1102, 215] on input "Start Time" at bounding box center [1081, 221] width 136 height 43
type input "08:00"
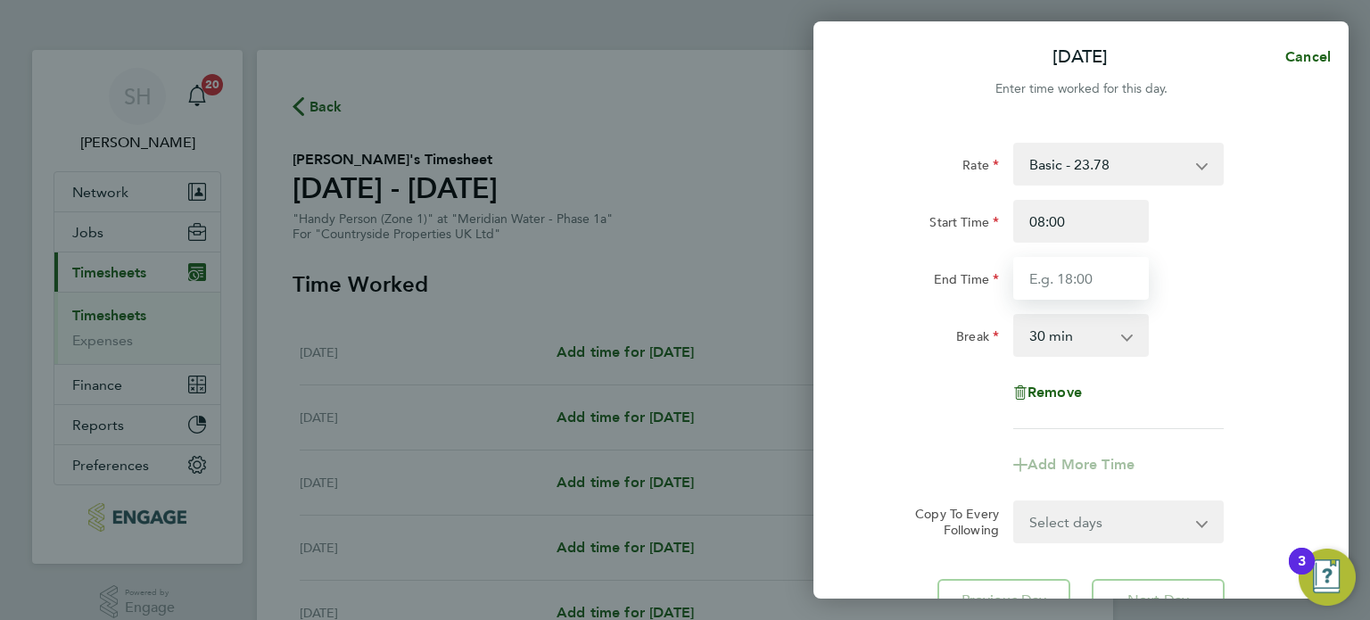
click at [1101, 273] on input "End Time" at bounding box center [1081, 278] width 136 height 43
type input "18:30"
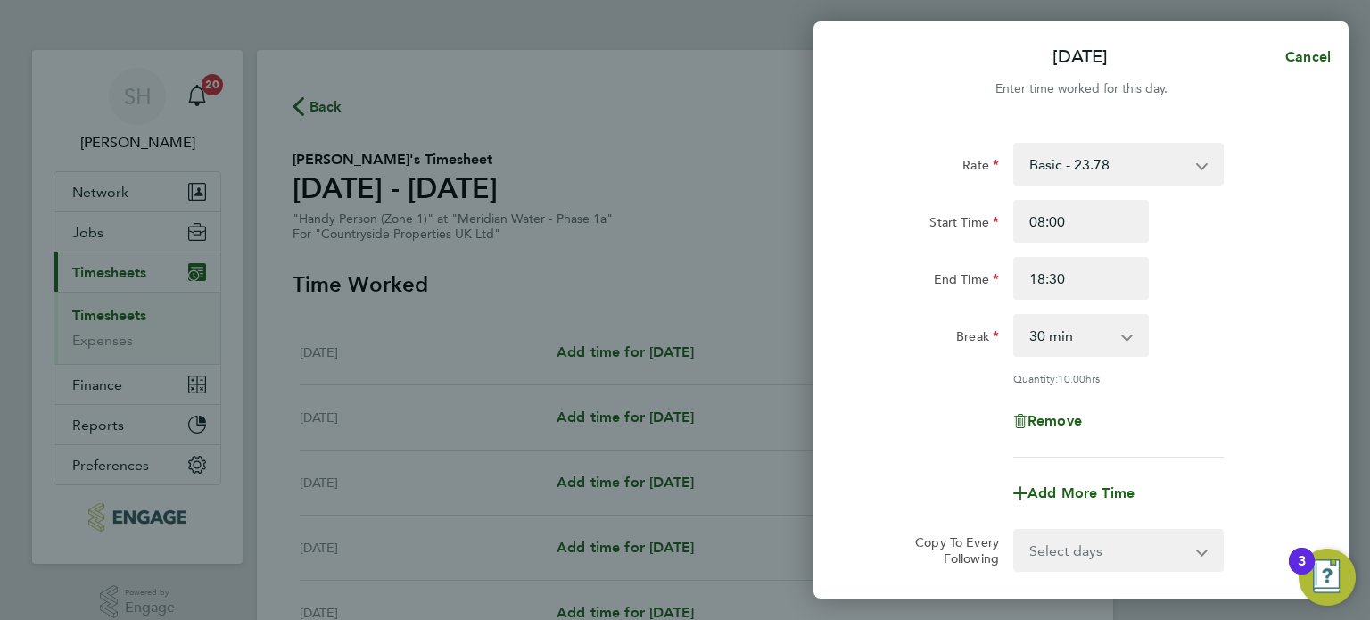
click at [1150, 383] on div "Rate Basic - 23.78 Start Time 08:00 End Time 18:30 Break 0 min 15 min 30 min 45…" at bounding box center [1080, 300] width 435 height 315
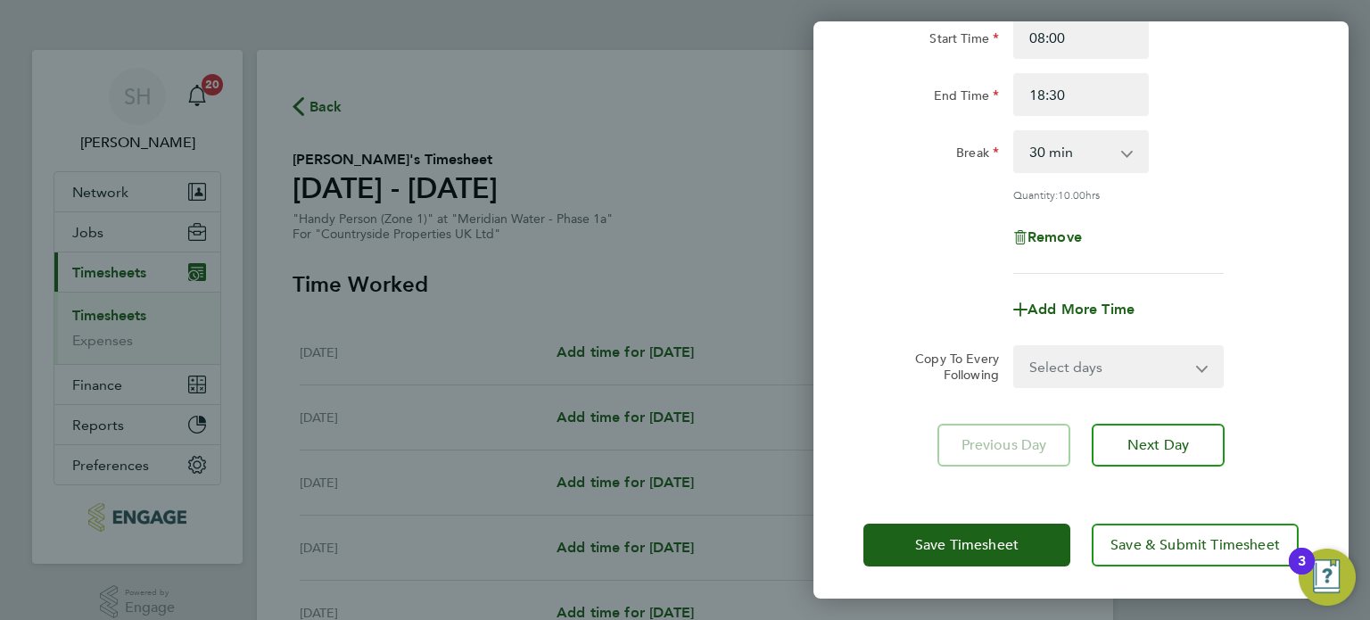
scroll to position [185, 0]
click at [1125, 363] on select "Select days Day [DATE] [DATE] [DATE] [DATE]" at bounding box center [1108, 365] width 187 height 39
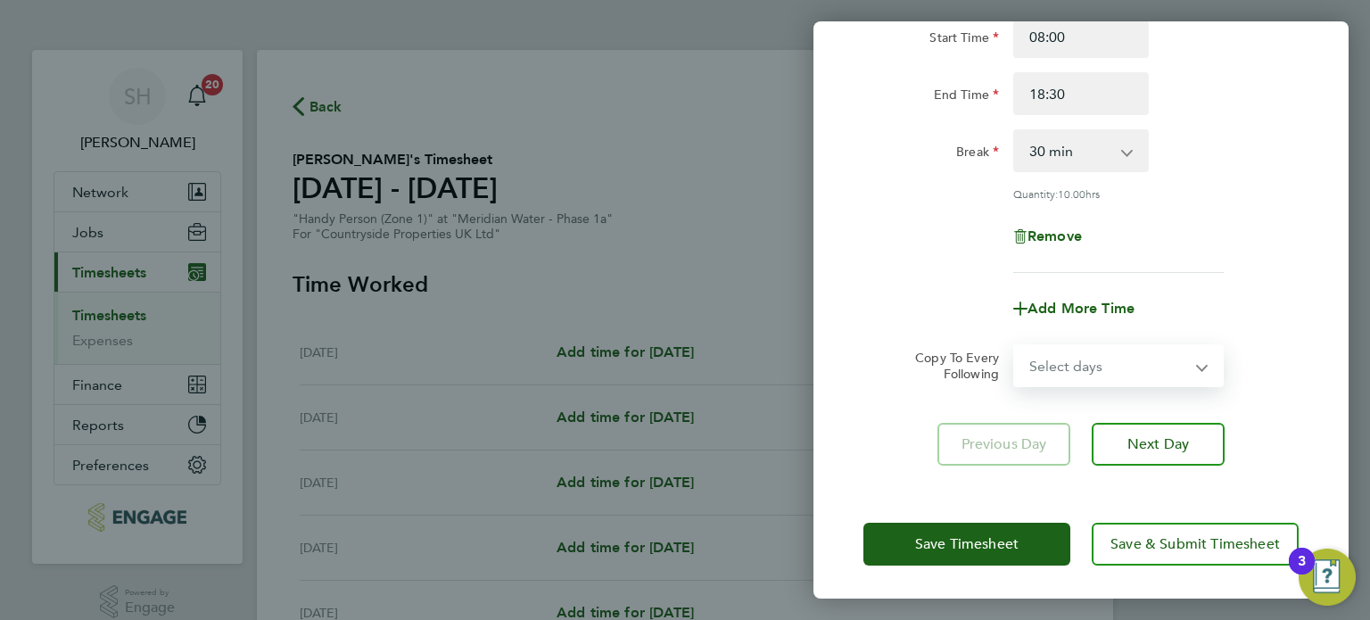
click at [1285, 202] on div "Rate Basic - 23.78 Start Time 08:00 End Time 18:30 Break 0 min 15 min 30 min 45…" at bounding box center [1080, 115] width 435 height 315
click at [1069, 362] on select "Select days Day [DATE] [DATE] [DATE] [DATE]" at bounding box center [1108, 365] width 187 height 39
select select "DAY"
click at [1015, 346] on select "Select days Day [DATE] [DATE] [DATE] [DATE]" at bounding box center [1108, 365] width 187 height 39
select select "[DATE]"
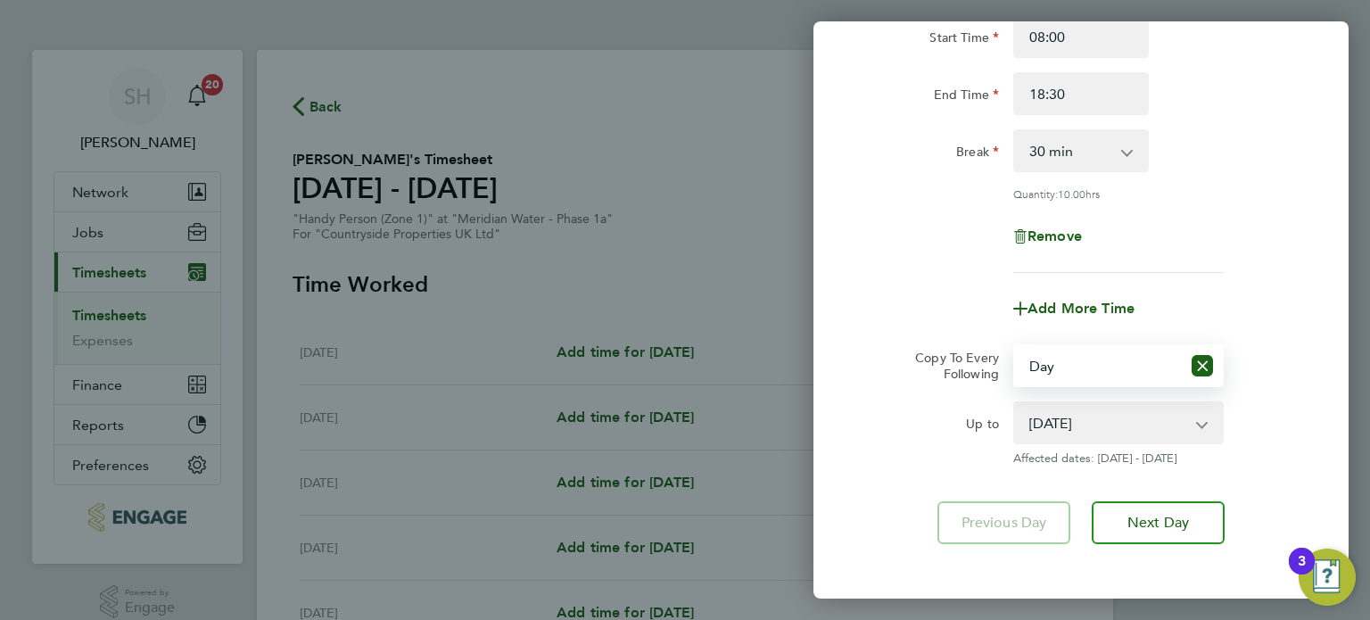
click at [1259, 423] on div "Up to [DATE] [DATE] [DATE] [DATE] Affected dates: [DATE] - [DATE]" at bounding box center [1080, 433] width 449 height 64
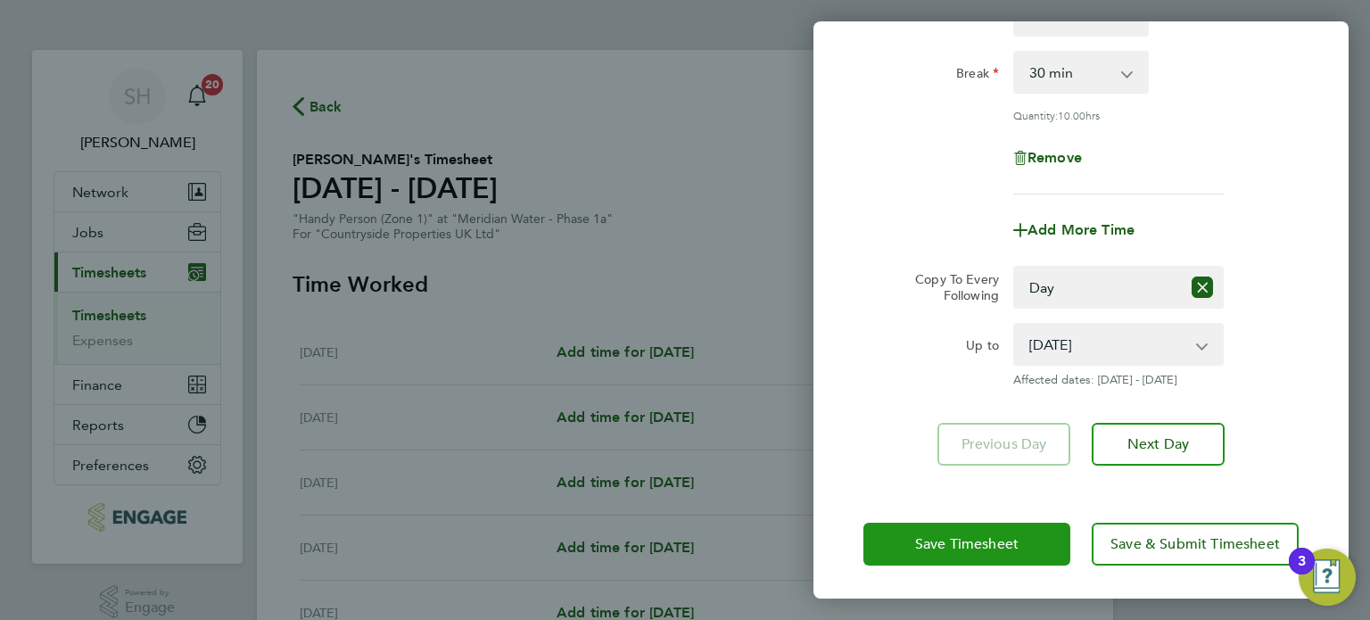
click at [959, 537] on span "Save Timesheet" at bounding box center [966, 544] width 103 height 18
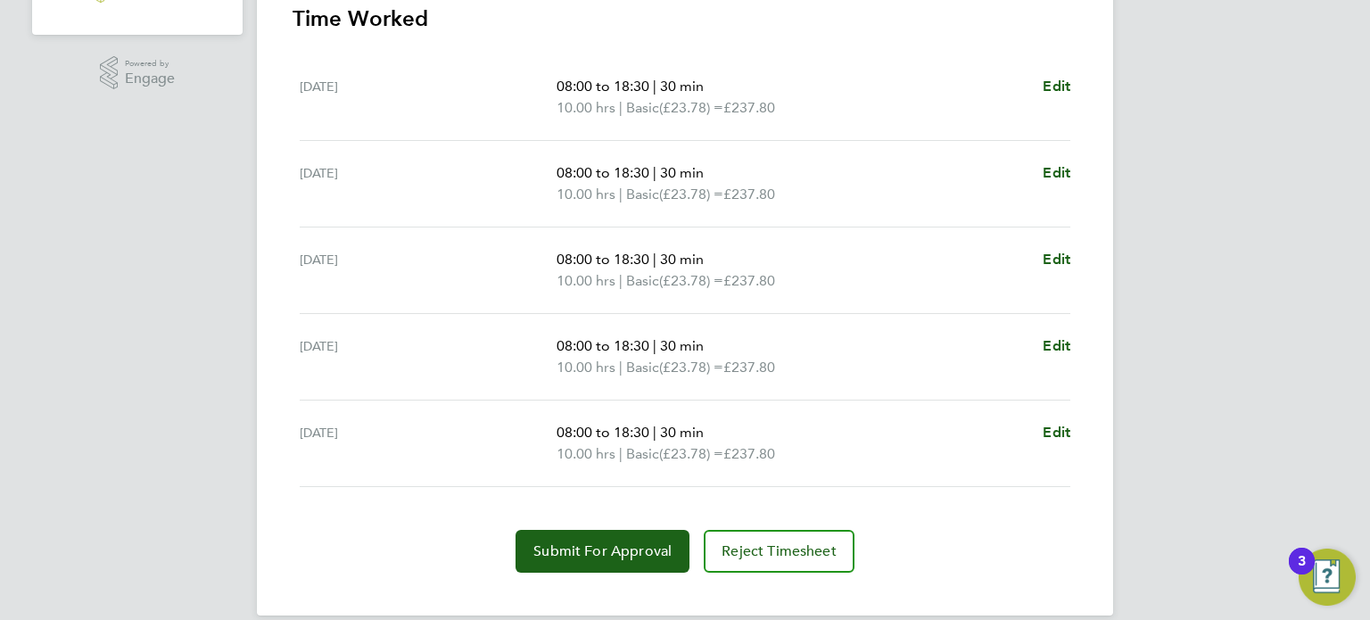
scroll to position [550, 0]
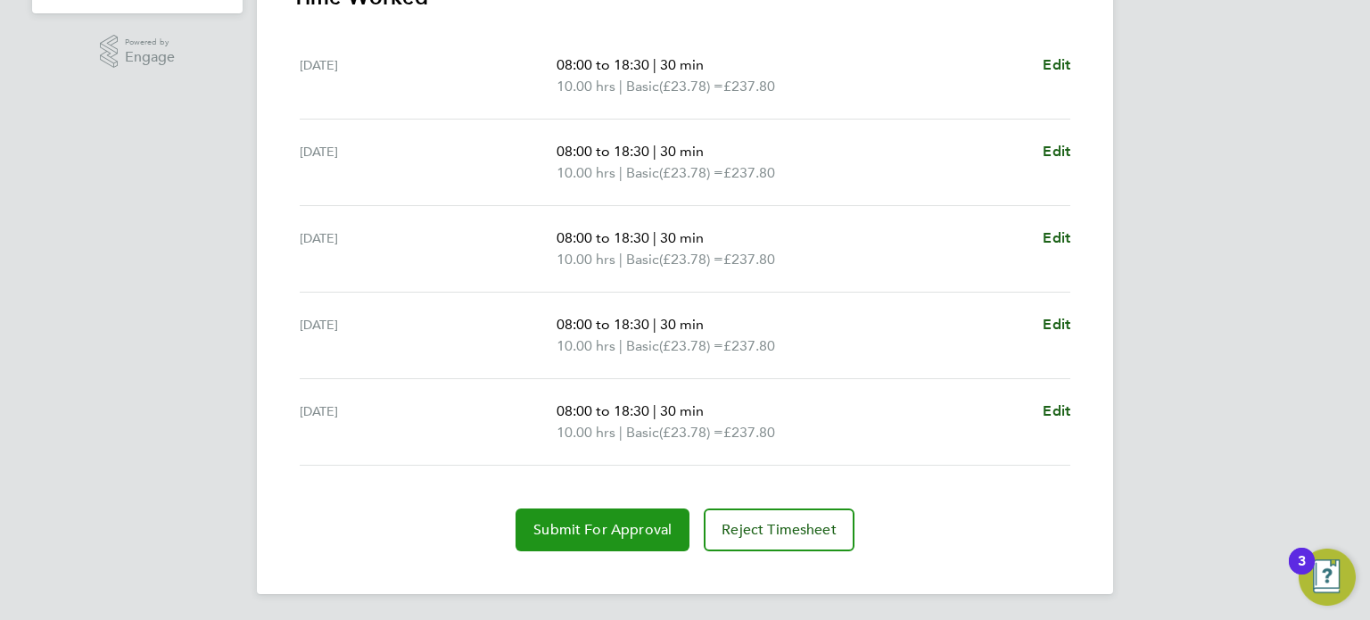
click at [631, 527] on span "Submit For Approval" at bounding box center [602, 530] width 138 height 18
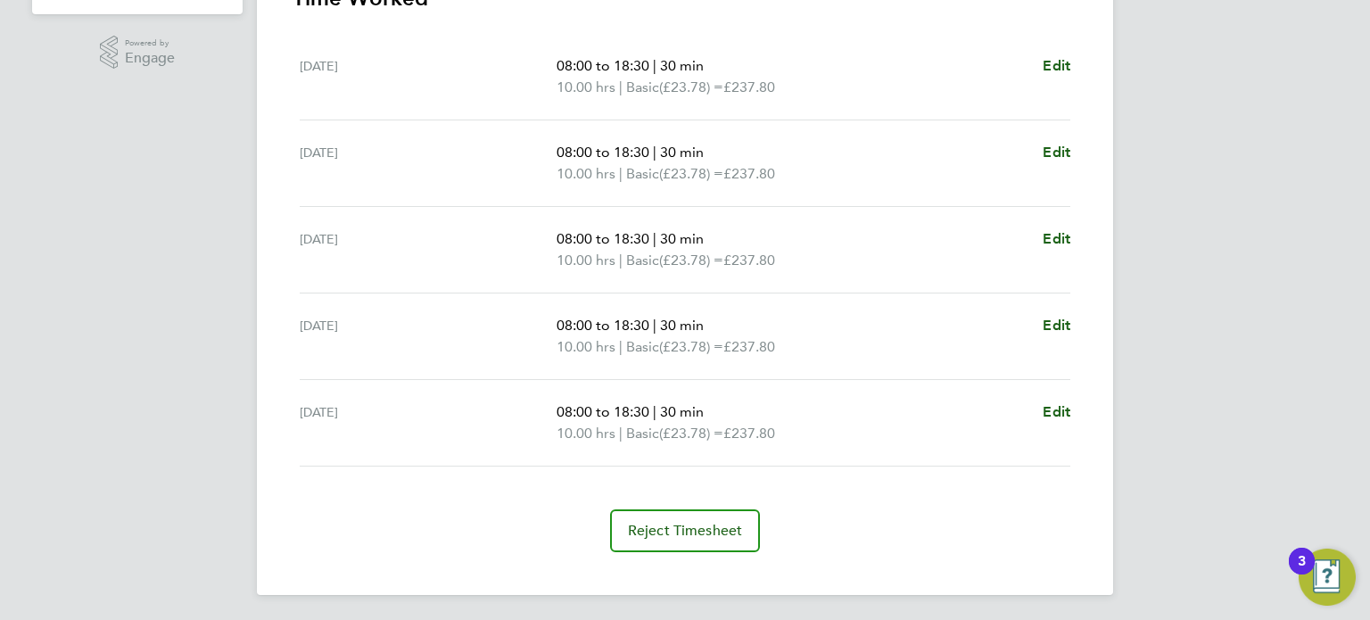
scroll to position [0, 0]
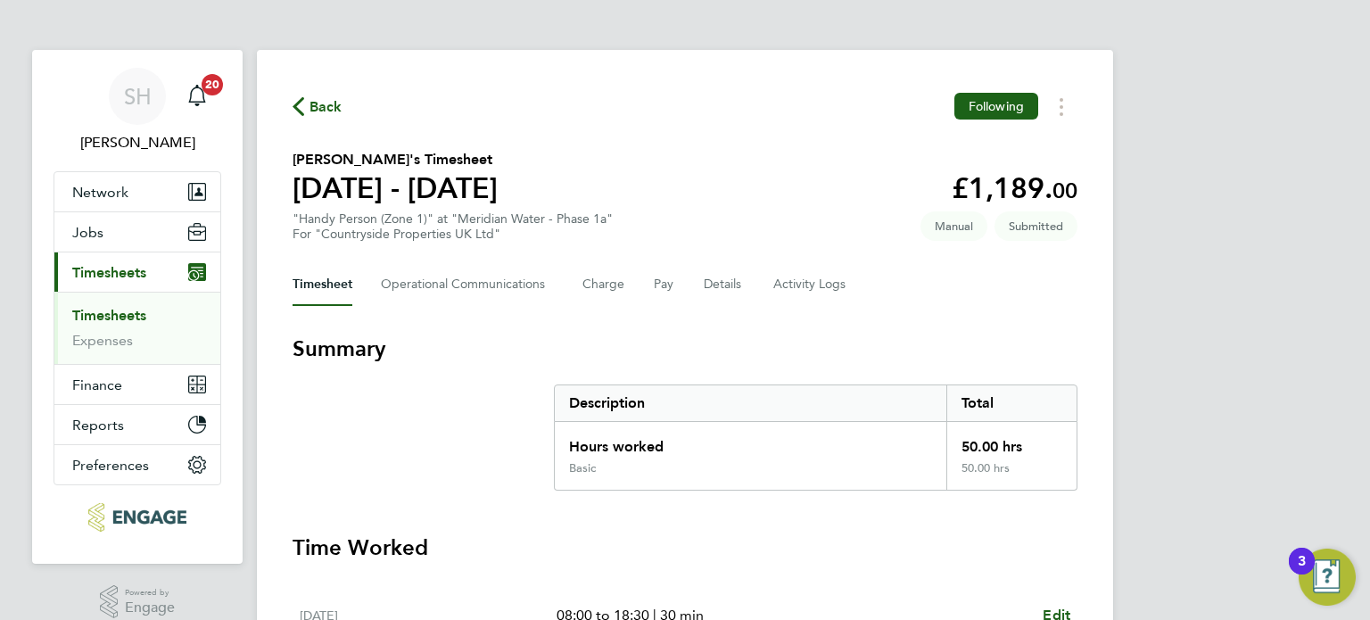
click at [309, 105] on span "Back" at bounding box center [325, 106] width 33 height 21
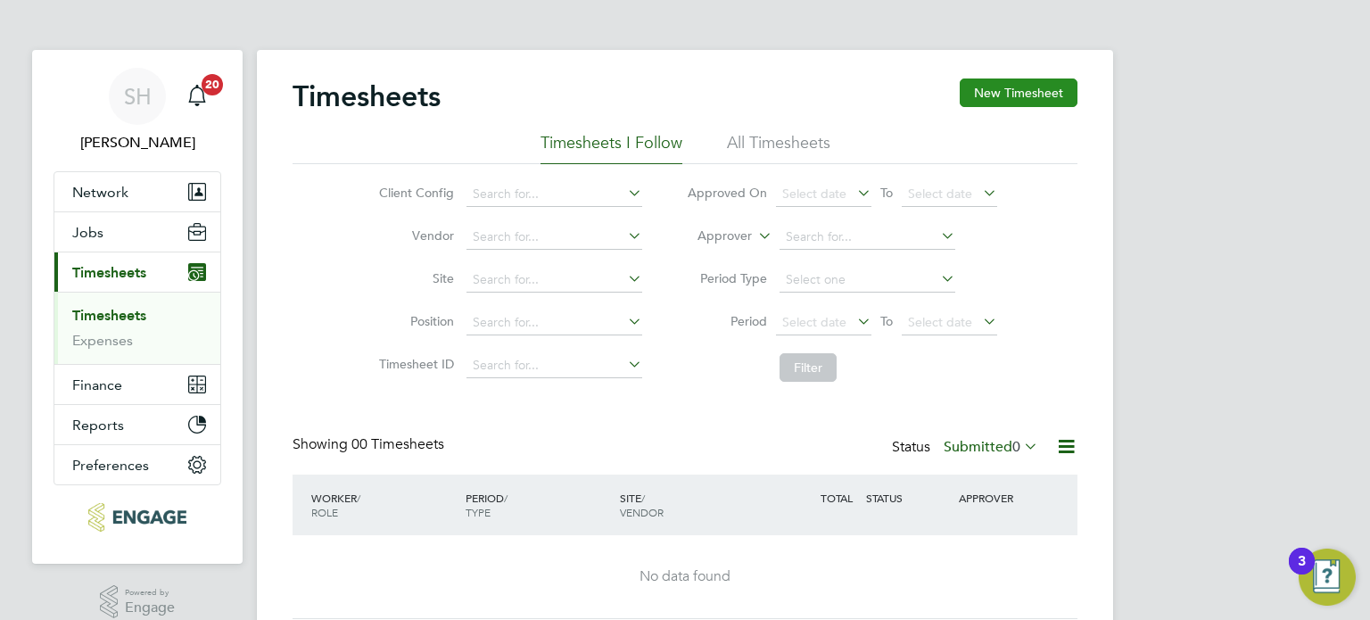
click at [1029, 90] on button "New Timesheet" at bounding box center [1019, 92] width 118 height 29
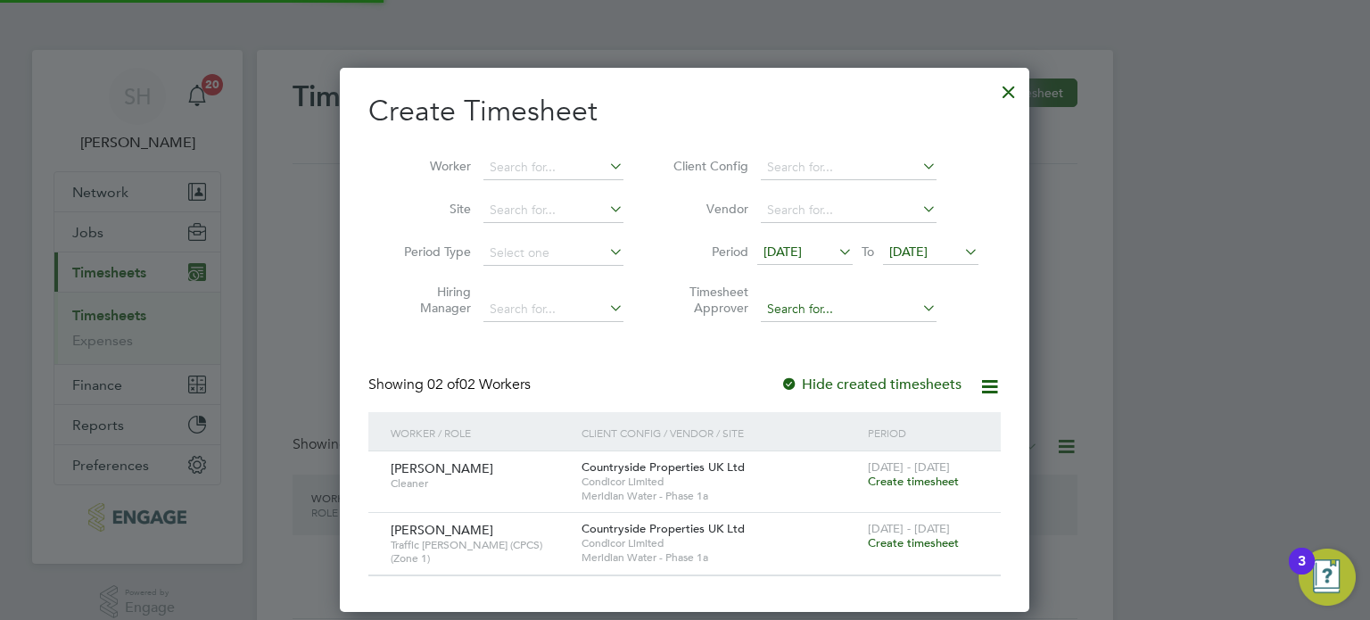
scroll to position [541, 690]
click at [802, 245] on span "[DATE]" at bounding box center [782, 251] width 38 height 16
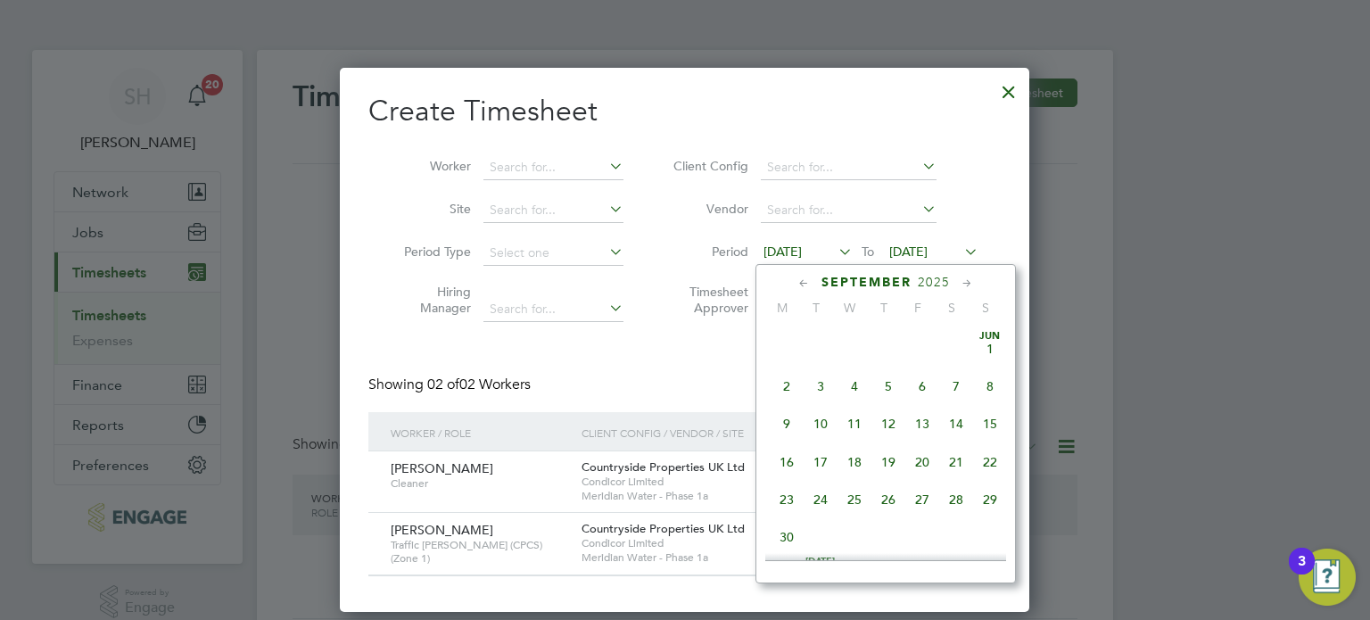
scroll to position [621, 0]
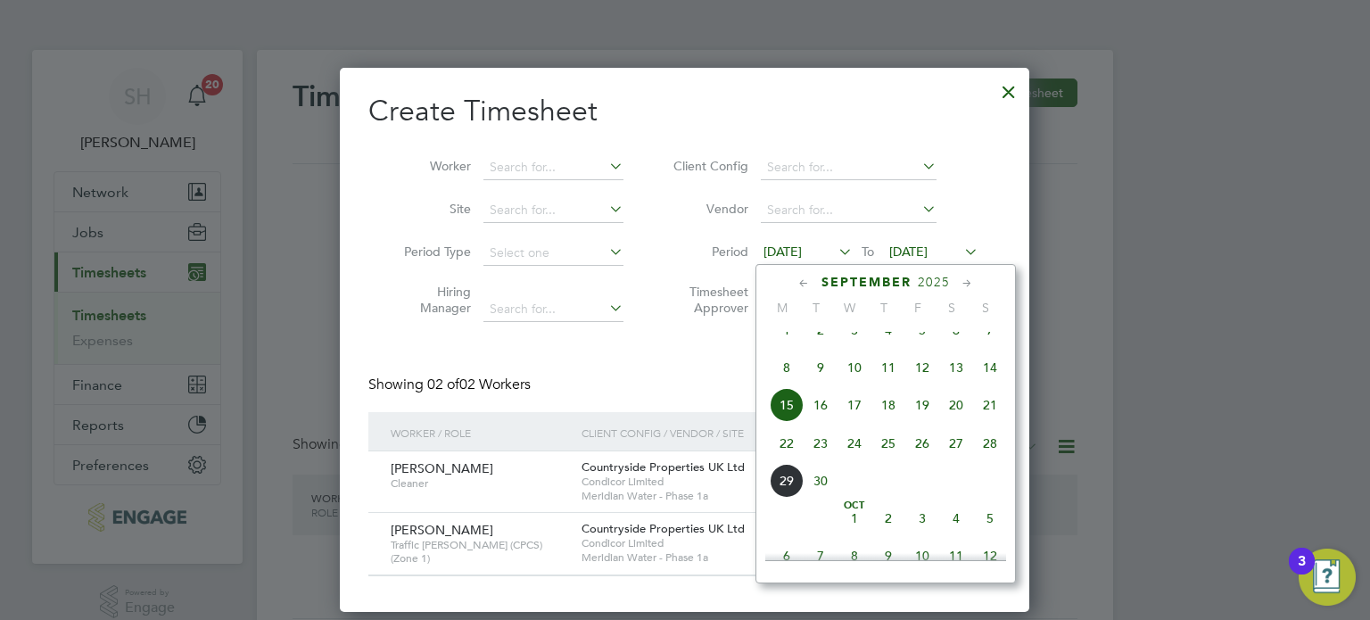
click at [784, 460] on span "22" at bounding box center [787, 443] width 34 height 34
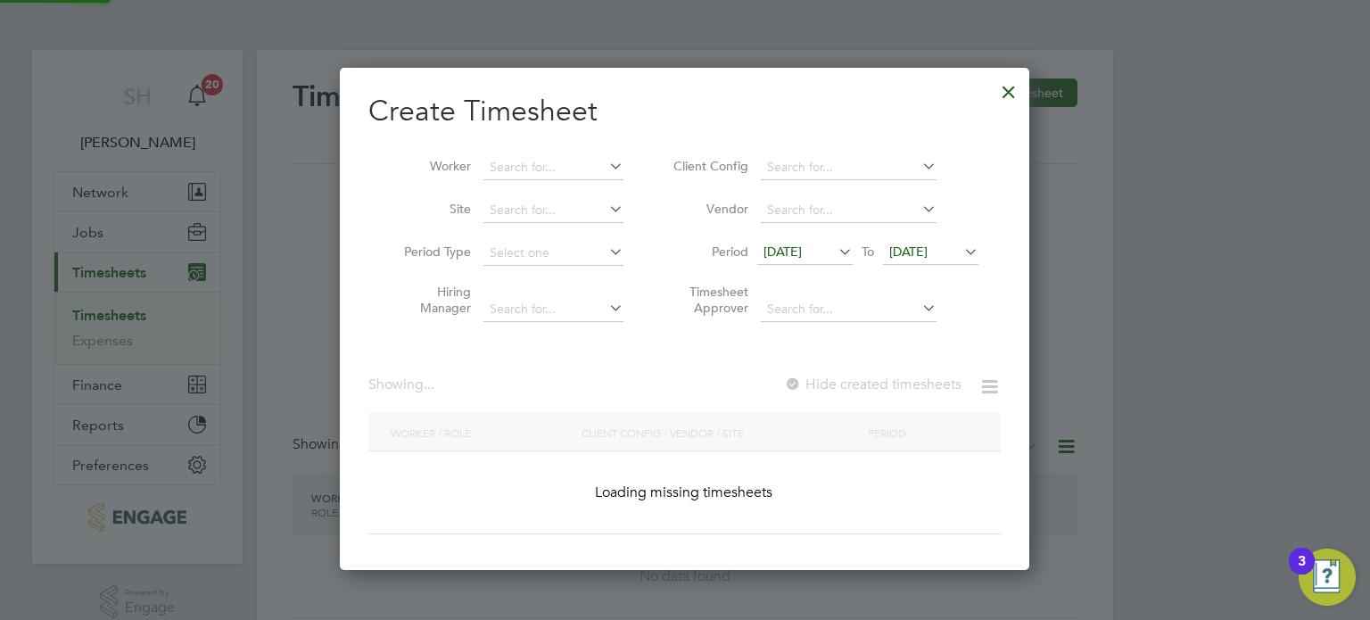
scroll to position [541, 690]
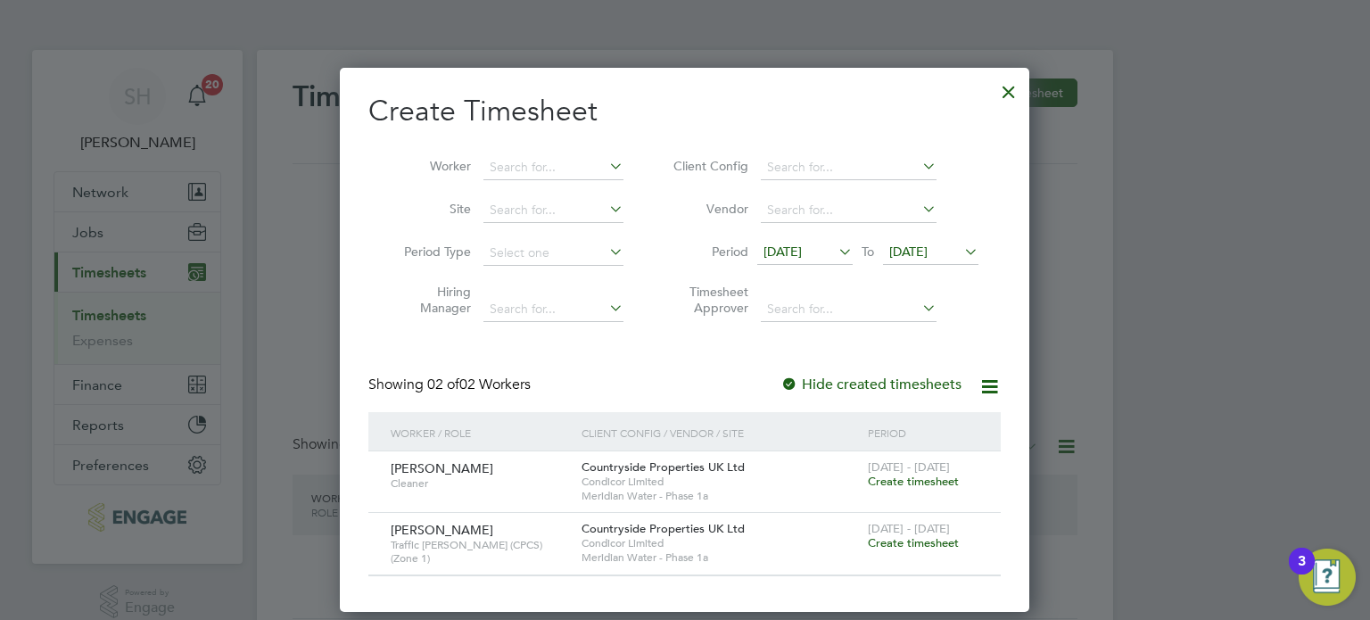
click at [961, 245] on icon at bounding box center [961, 251] width 0 height 25
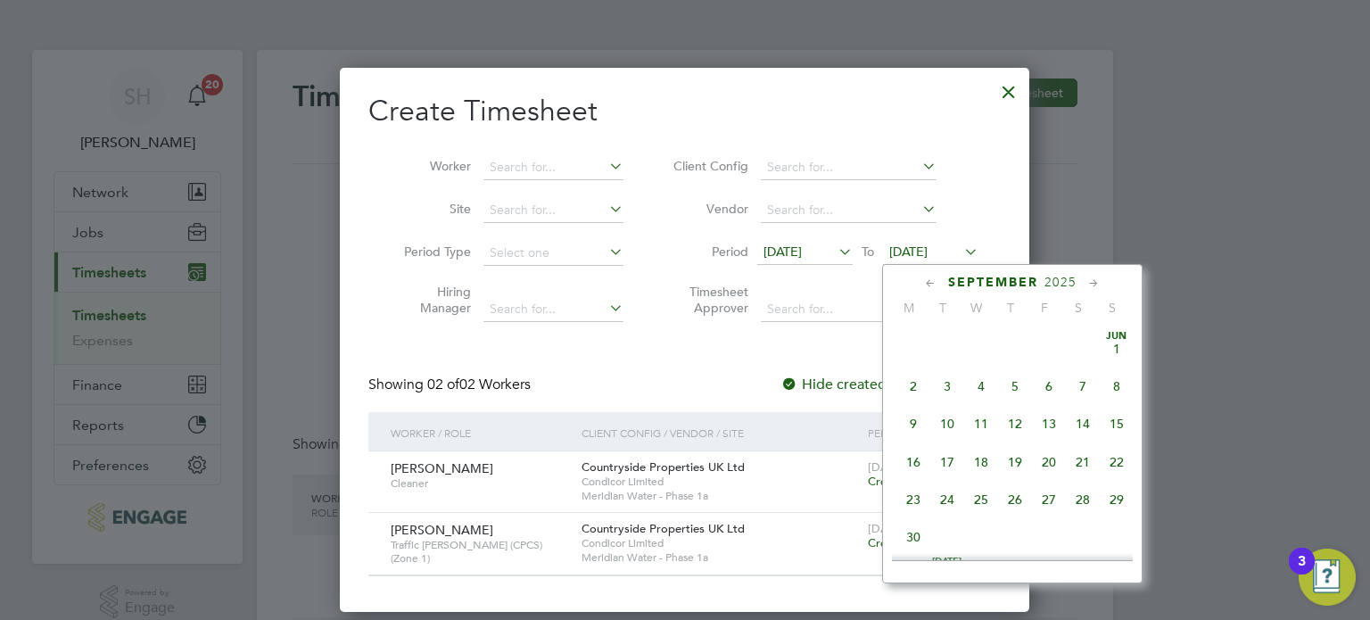
scroll to position [660, 0]
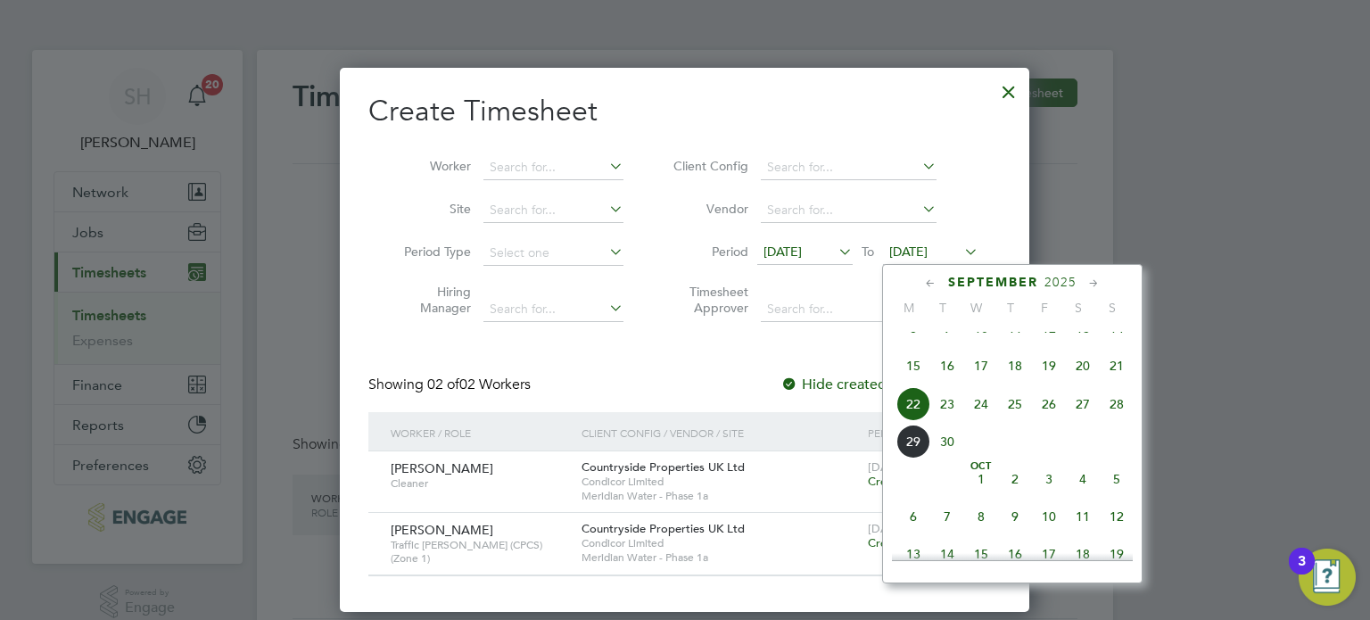
click at [1116, 416] on span "28" at bounding box center [1117, 404] width 34 height 34
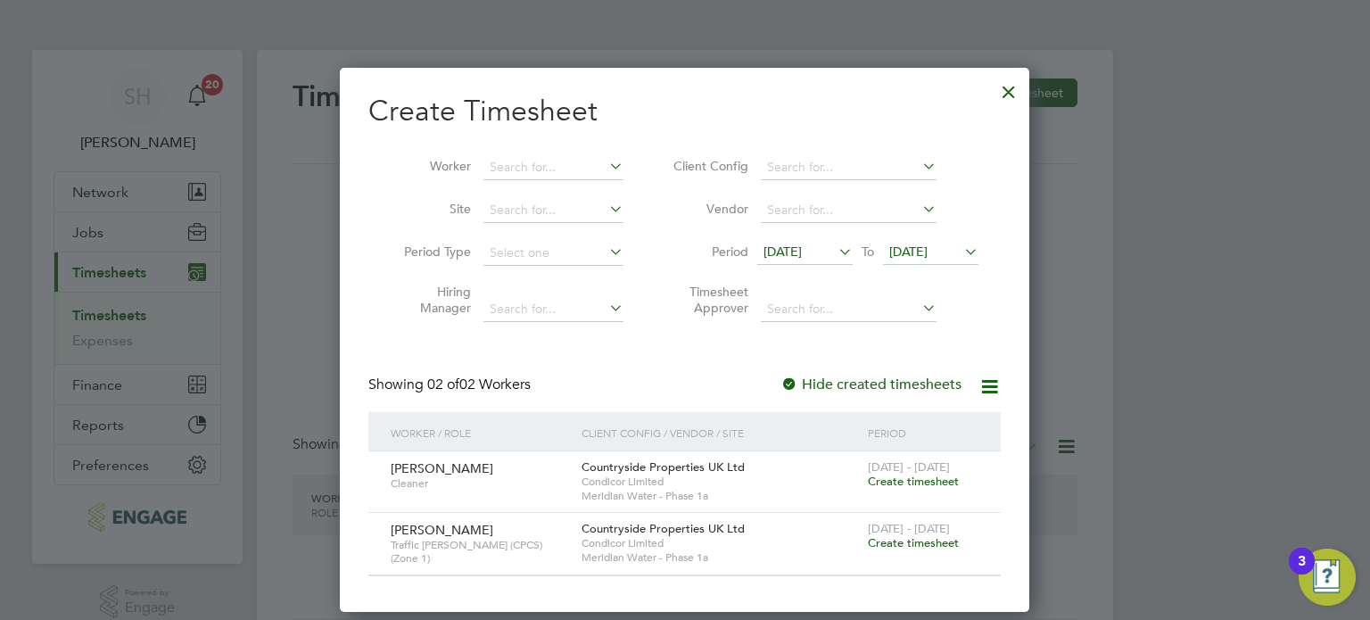
scroll to position [62, 0]
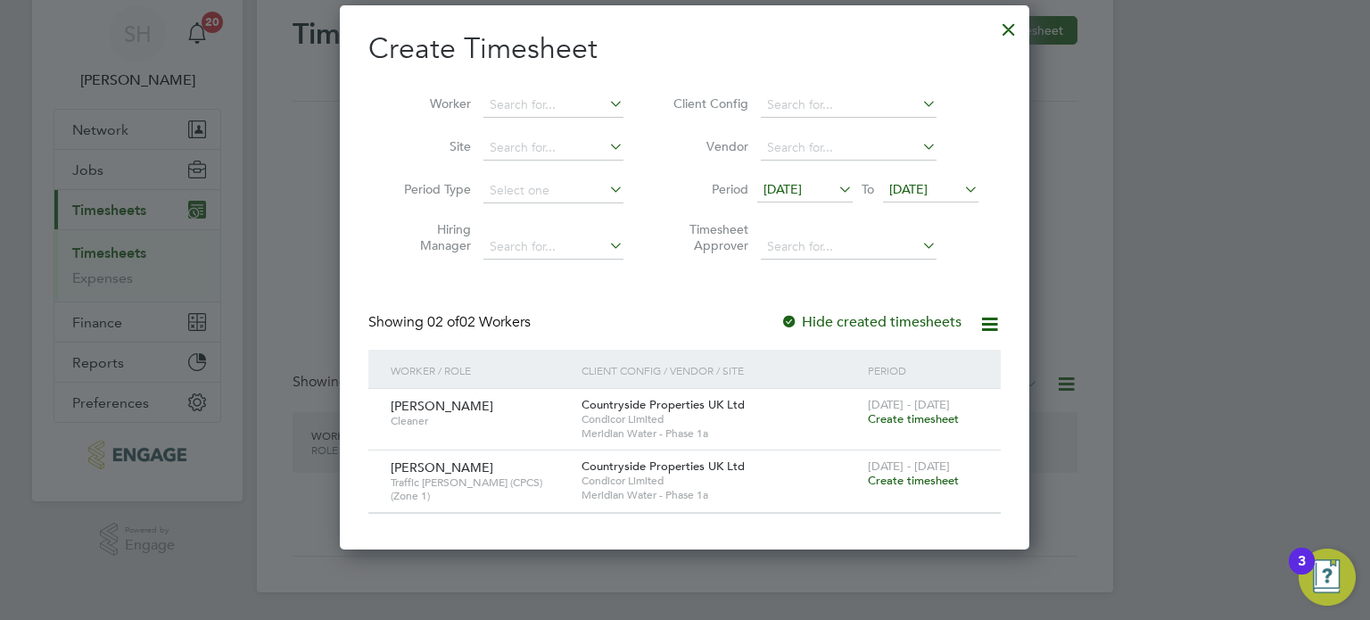
click at [942, 416] on span "Create timesheet" at bounding box center [913, 418] width 91 height 15
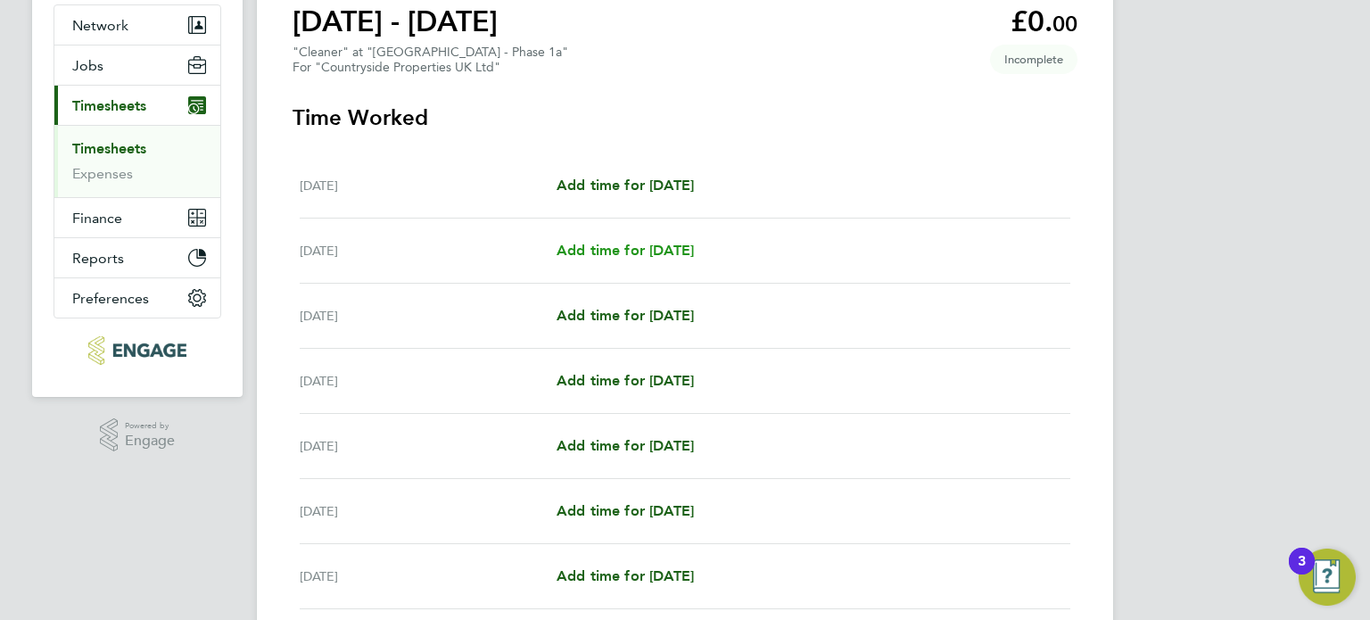
scroll to position [178, 0]
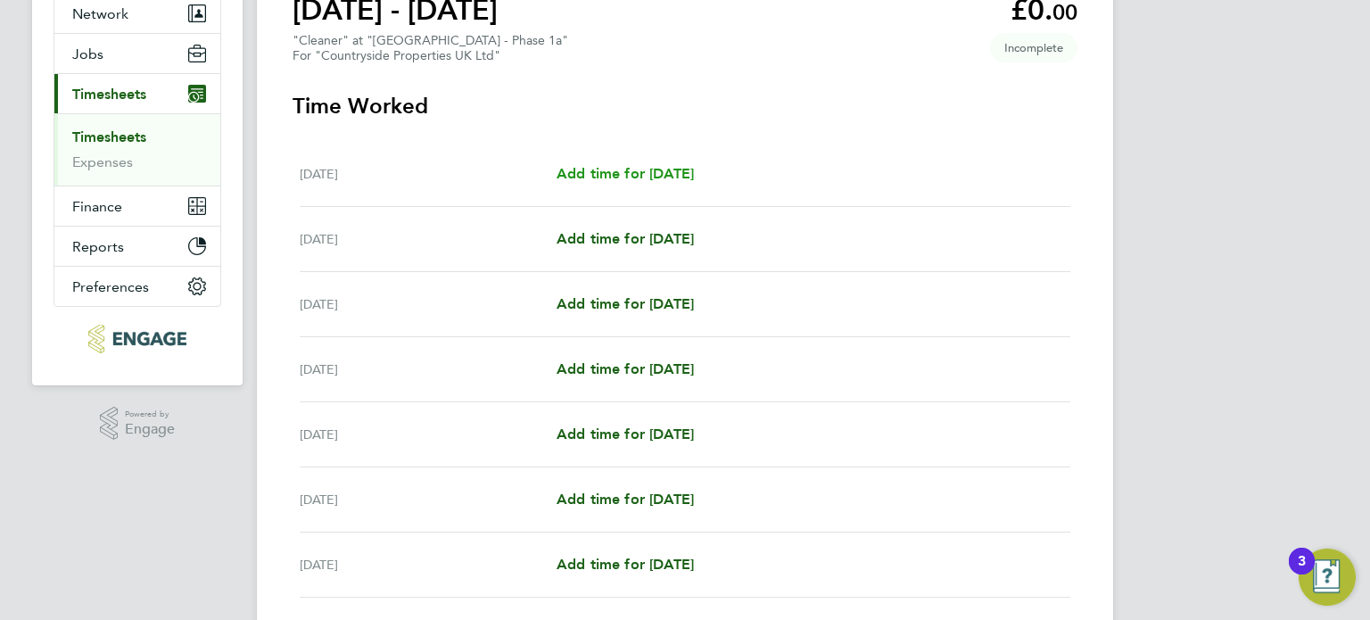
click at [647, 175] on span "Add time for [DATE]" at bounding box center [625, 173] width 137 height 17
select select "30"
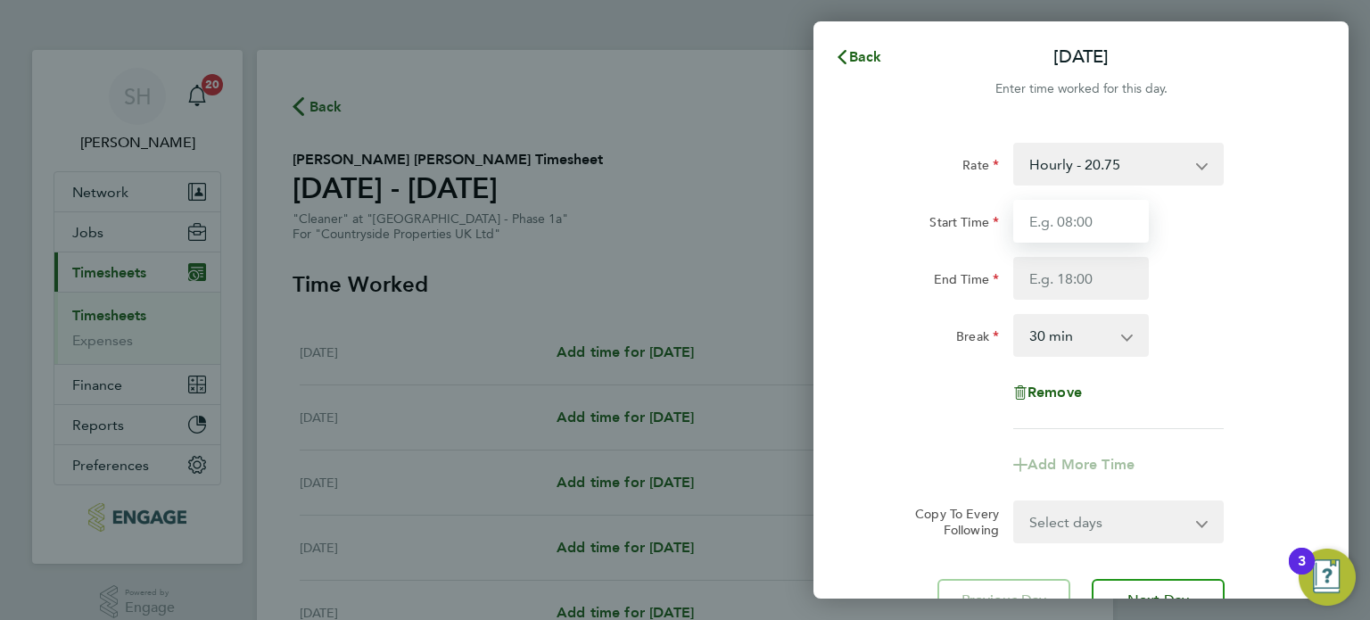
click at [1109, 224] on input "Start Time" at bounding box center [1081, 221] width 136 height 43
type input "07:00"
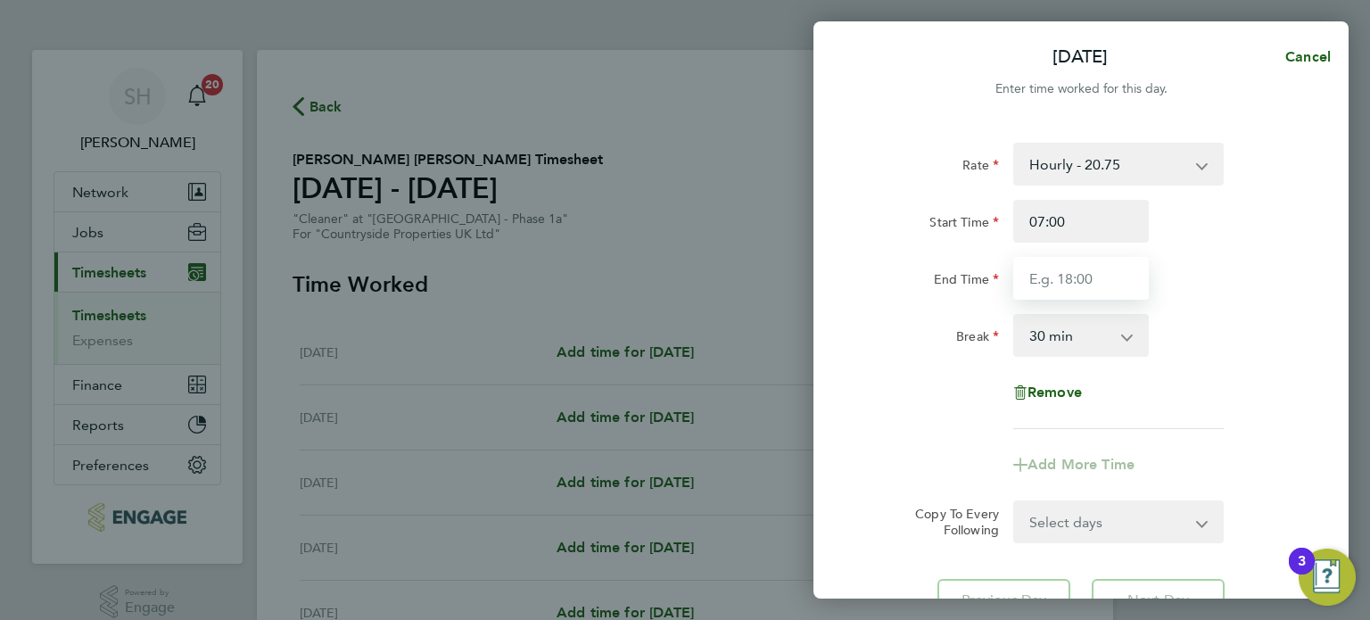
click at [1091, 260] on input "End Time" at bounding box center [1081, 278] width 136 height 43
type input "18:30"
click at [1096, 327] on select "0 min 15 min 30 min 45 min 60 min 75 min 90 min" at bounding box center [1070, 335] width 111 height 39
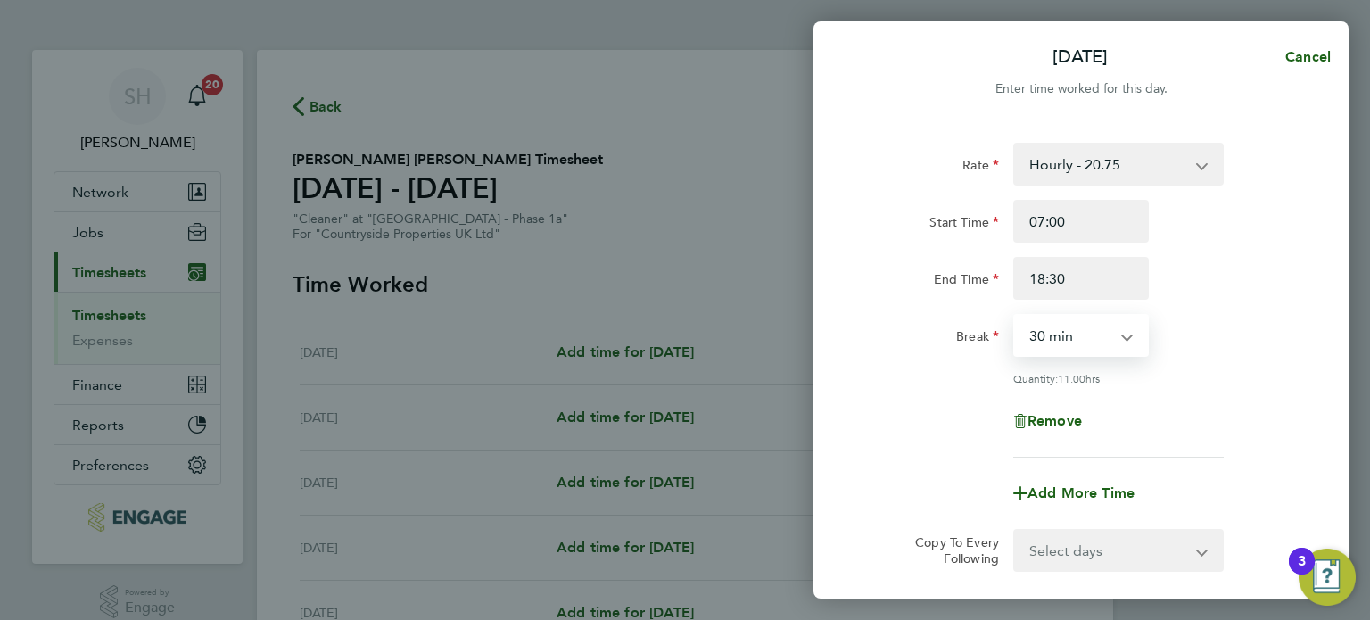
select select "60"
click at [1015, 316] on select "0 min 15 min 30 min 45 min 60 min 75 min 90 min" at bounding box center [1070, 335] width 111 height 39
click at [1261, 317] on div "Break 0 min 15 min 30 min 45 min 60 min 75 min 90 min" at bounding box center [1080, 335] width 449 height 43
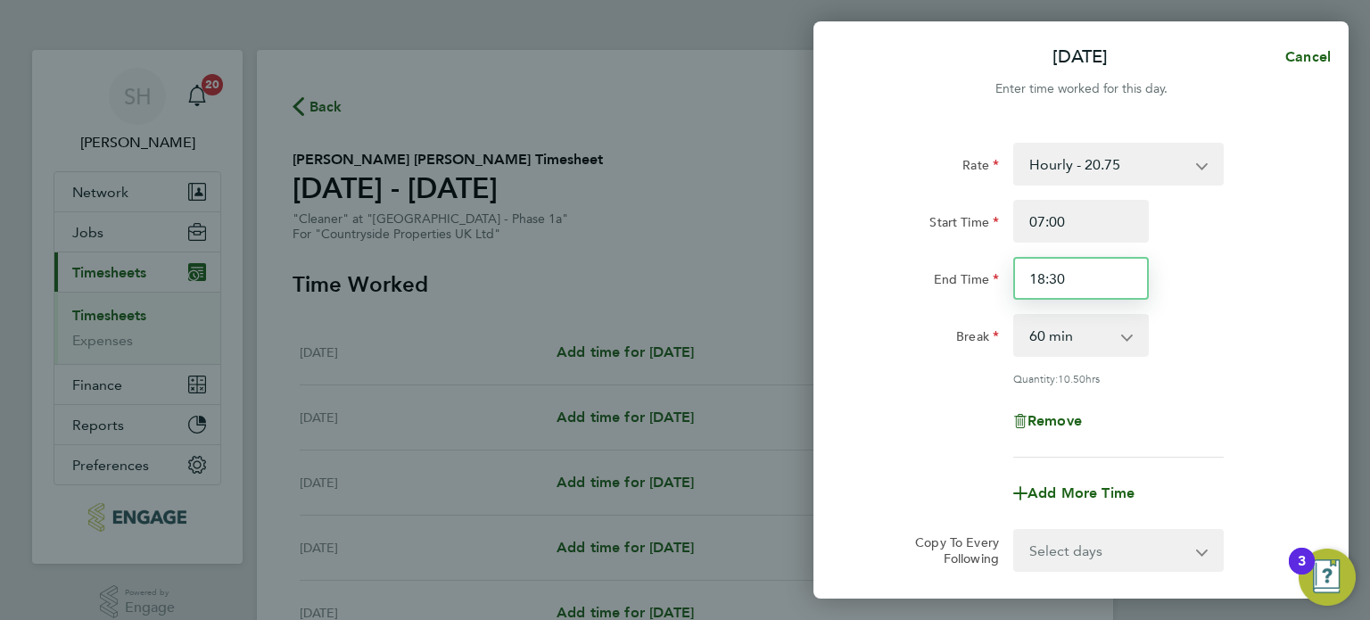
click at [1103, 279] on input "18:30" at bounding box center [1081, 278] width 136 height 43
drag, startPoint x: 1103, startPoint y: 279, endPoint x: 1048, endPoint y: 278, distance: 55.3
click at [1048, 278] on input "18:30" at bounding box center [1081, 278] width 136 height 43
type input "18:00"
click at [1274, 277] on div "End Time 18:00" at bounding box center [1080, 278] width 449 height 43
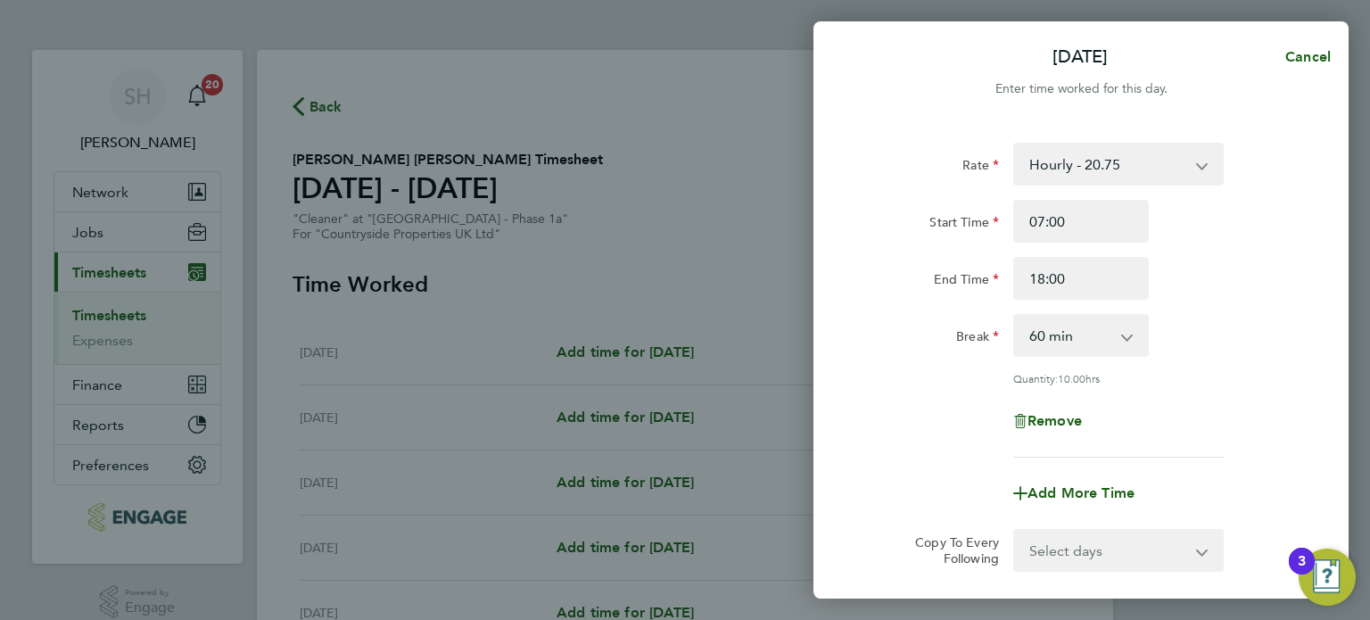
click at [879, 337] on div "Break" at bounding box center [931, 332] width 136 height 36
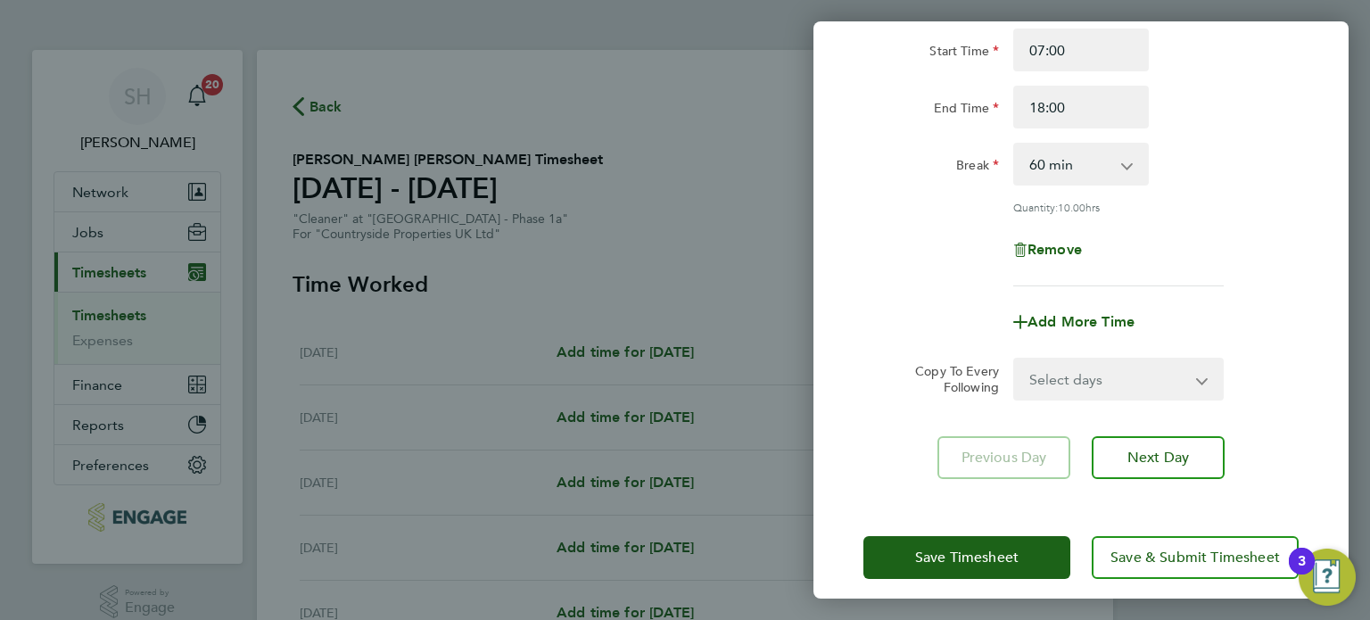
scroll to position [185, 0]
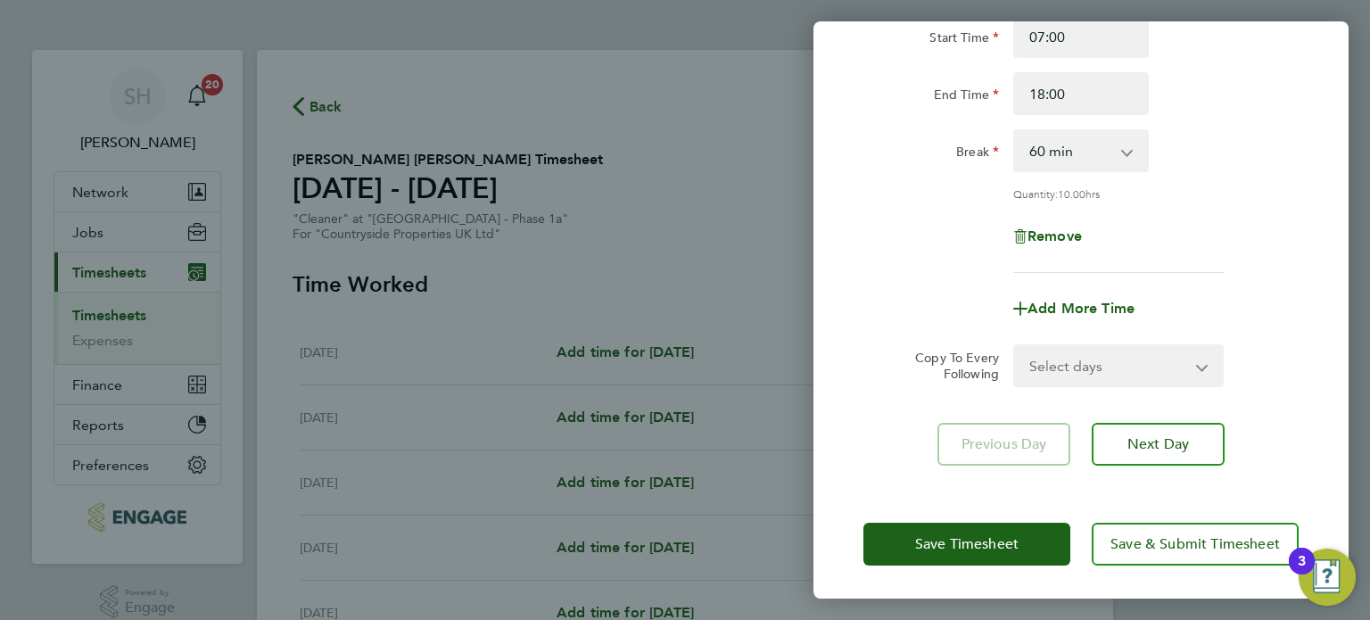
click at [868, 221] on div "Remove" at bounding box center [1080, 236] width 449 height 43
click at [1139, 357] on select "Select days Day Weekday (Mon-Fri) Weekend (Sat-Sun) [DATE] [DATE] [DATE] [DATE]…" at bounding box center [1108, 365] width 187 height 39
select select "WEEKDAY"
click at [1015, 346] on select "Select days Day Weekday (Mon-Fri) Weekend (Sat-Sun) [DATE] [DATE] [DATE] [DATE]…" at bounding box center [1108, 365] width 187 height 39
select select "[DATE]"
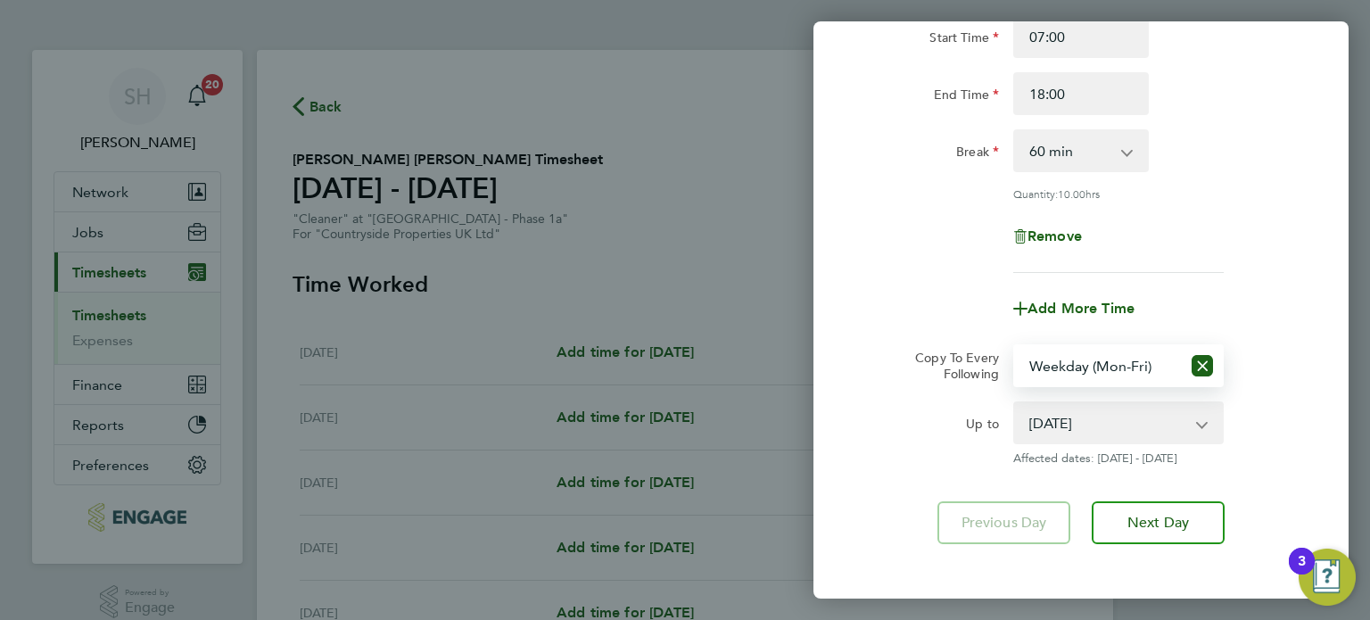
scroll to position [263, 0]
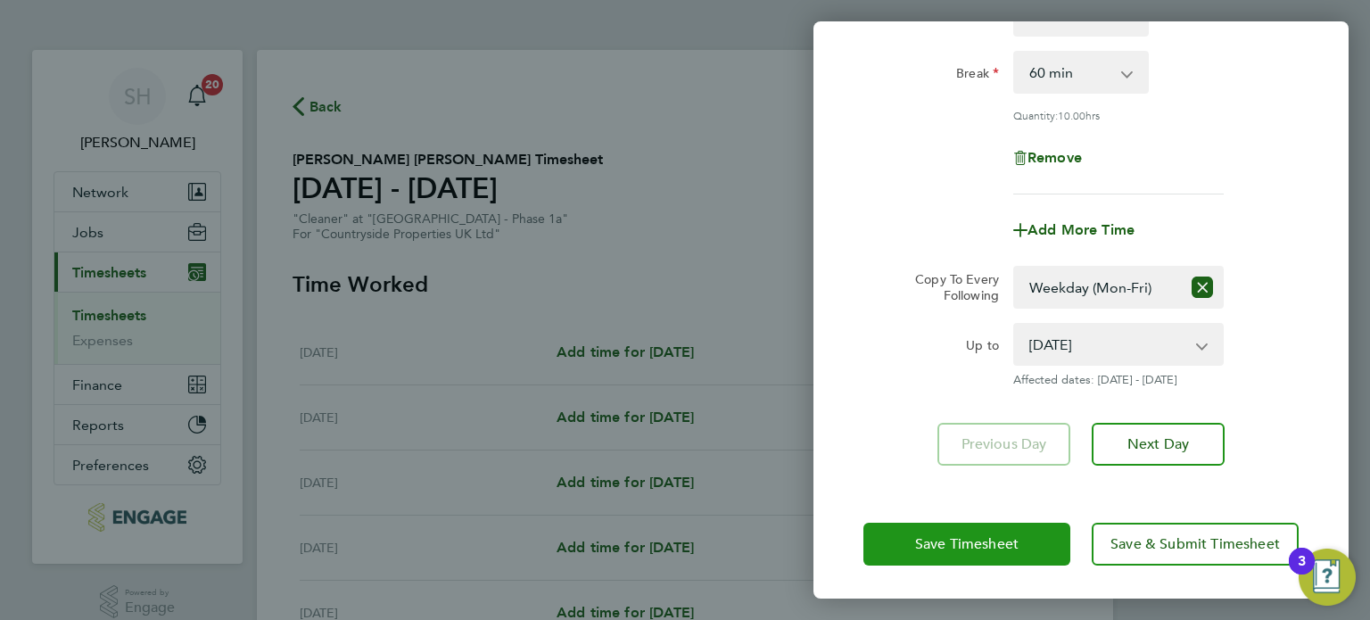
click at [944, 539] on span "Save Timesheet" at bounding box center [966, 544] width 103 height 18
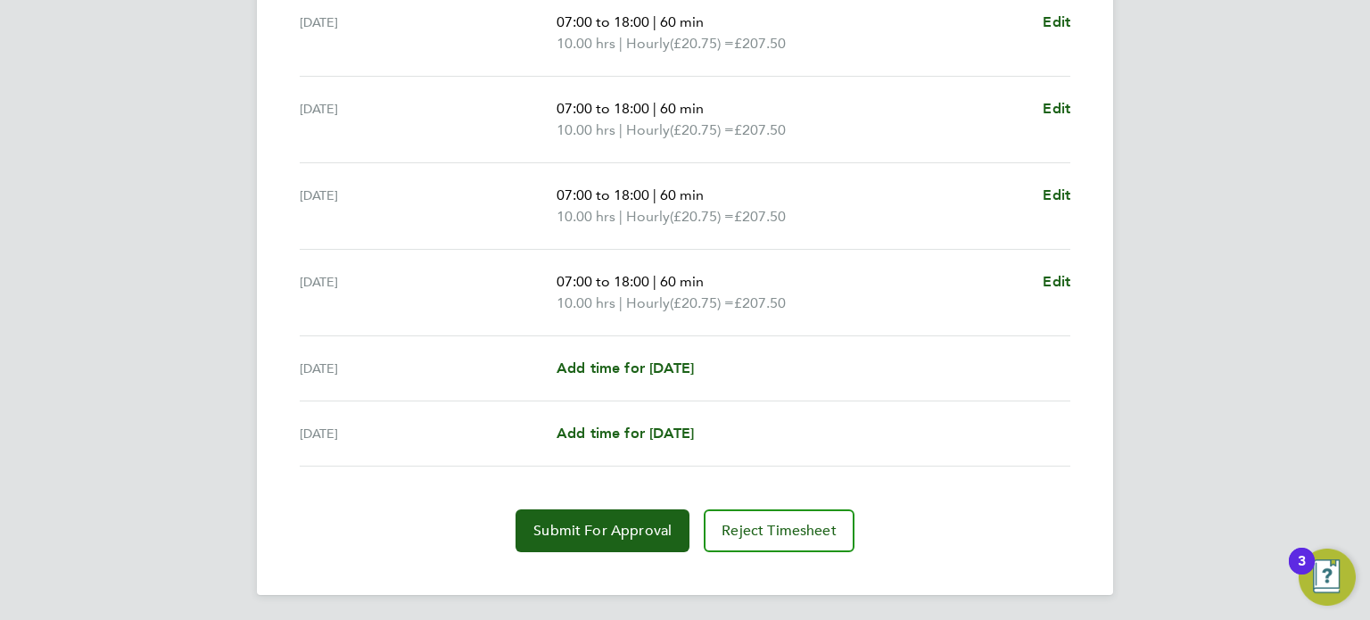
scroll to position [680, 0]
click at [623, 522] on span "Submit For Approval" at bounding box center [602, 530] width 138 height 18
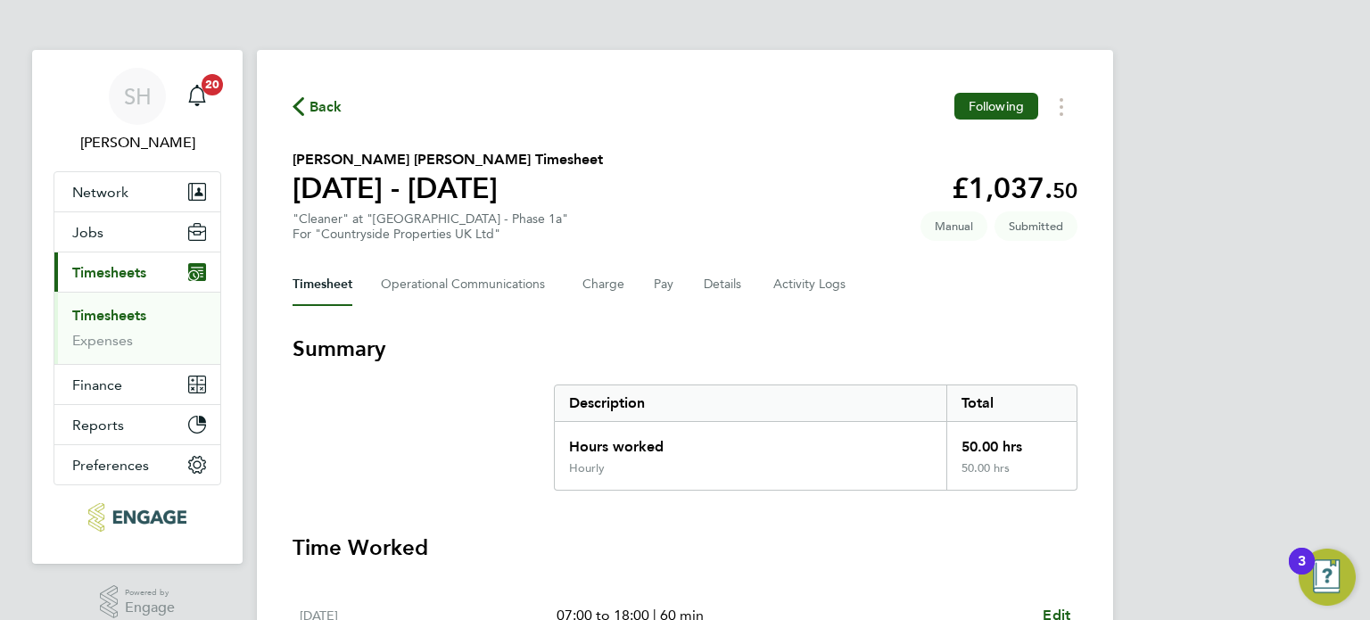
scroll to position [0, 0]
click at [318, 99] on span "Back" at bounding box center [325, 106] width 33 height 21
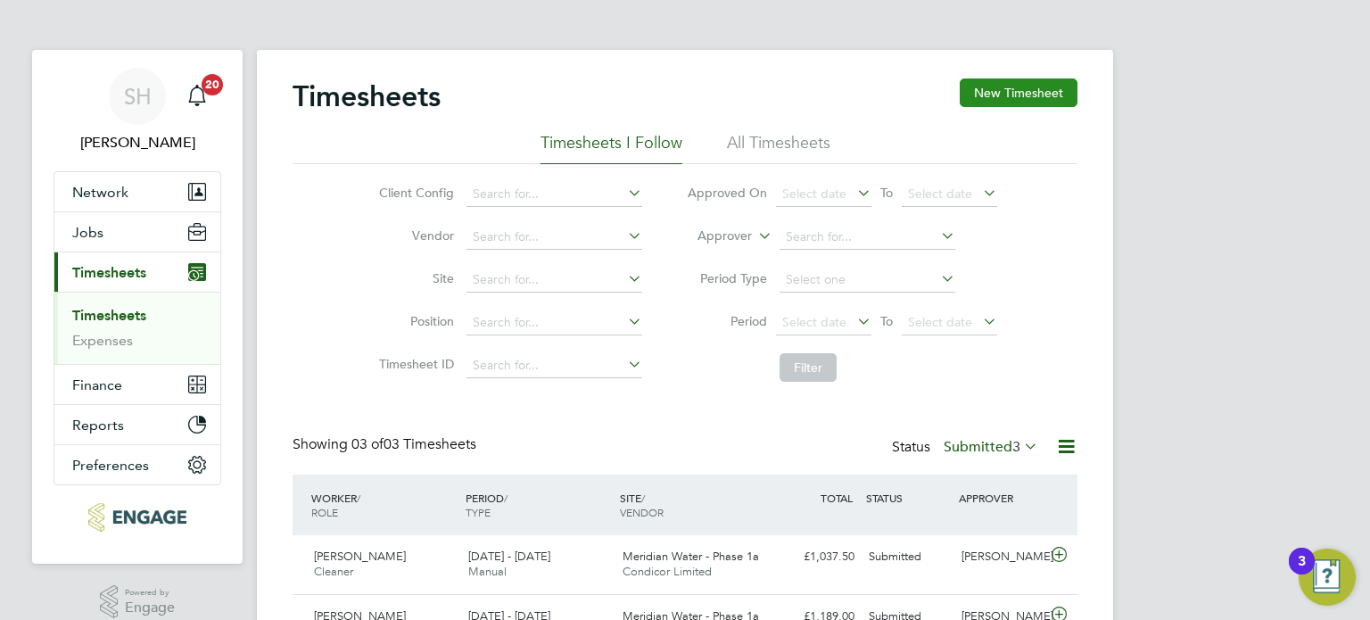
click at [1006, 86] on button "New Timesheet" at bounding box center [1019, 92] width 118 height 29
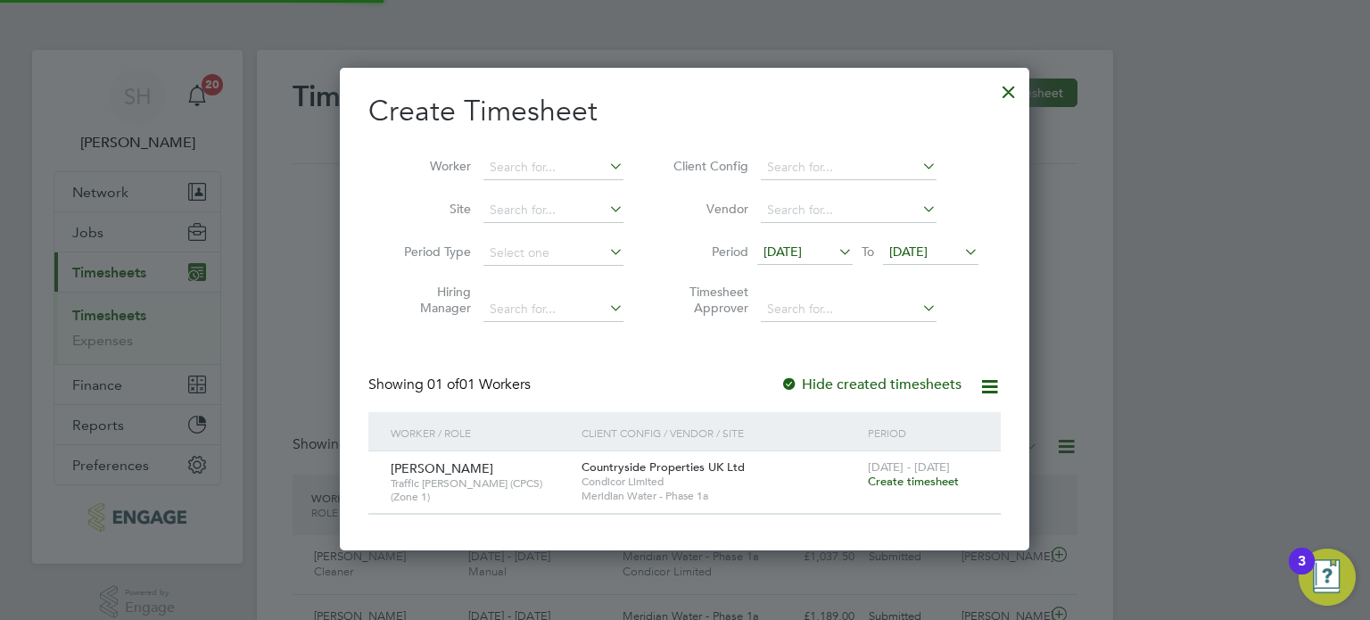
scroll to position [480, 690]
click at [802, 257] on span "[DATE]" at bounding box center [782, 251] width 38 height 16
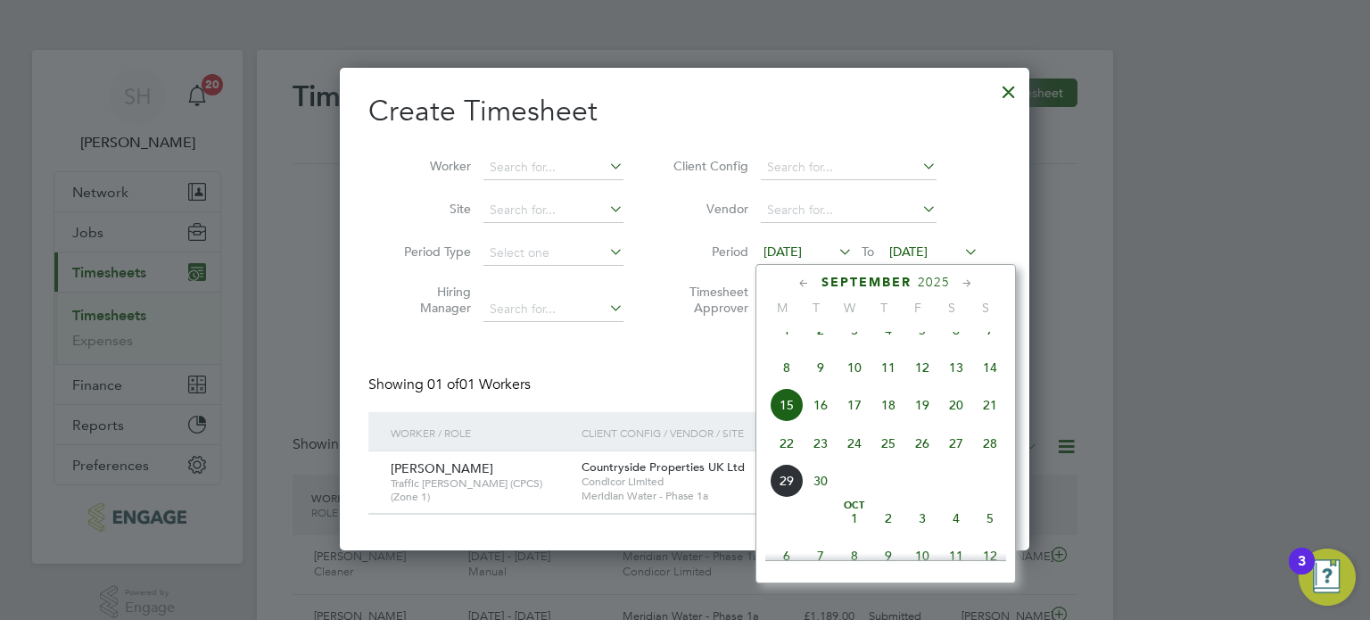
click at [780, 459] on span "22" at bounding box center [787, 443] width 34 height 34
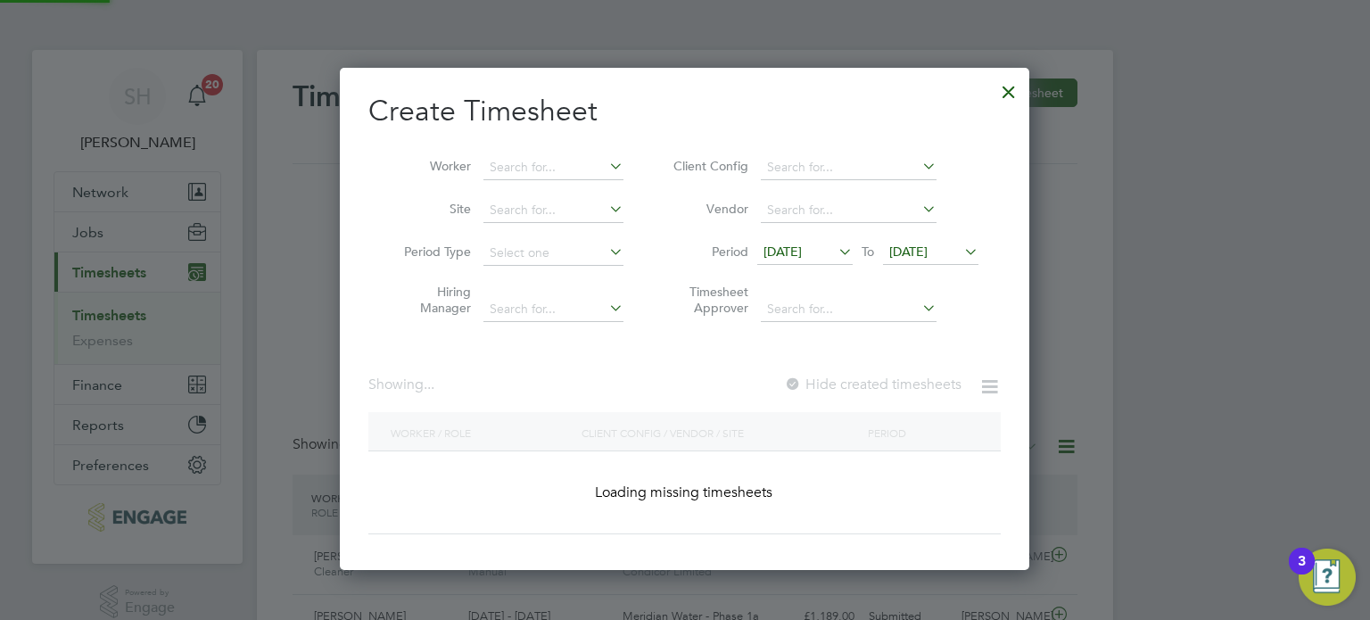
scroll to position [480, 690]
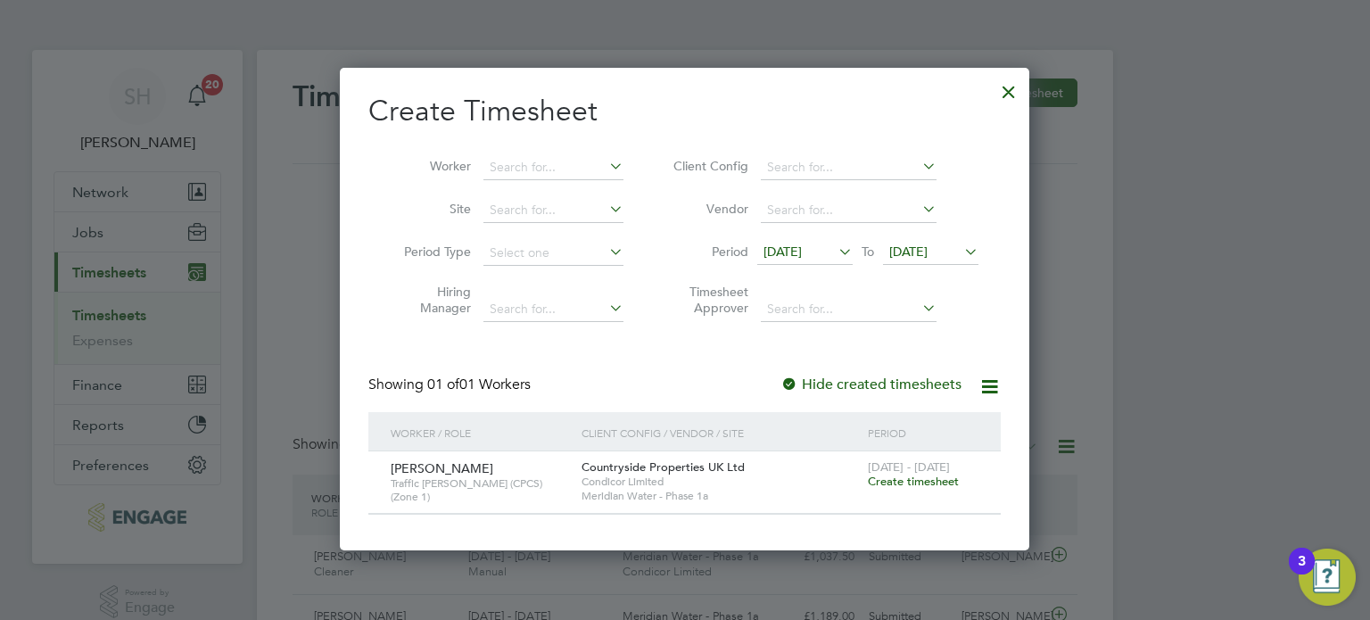
click at [961, 250] on icon at bounding box center [961, 251] width 0 height 25
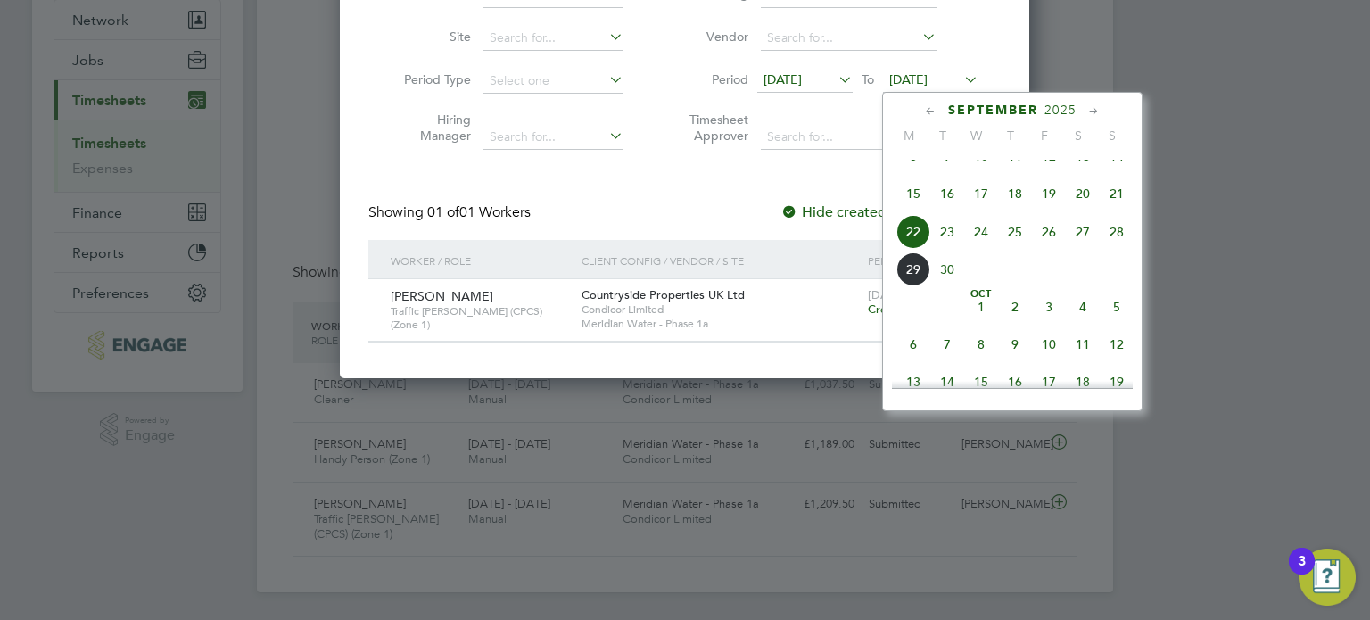
click at [1116, 248] on span "28" at bounding box center [1117, 232] width 34 height 34
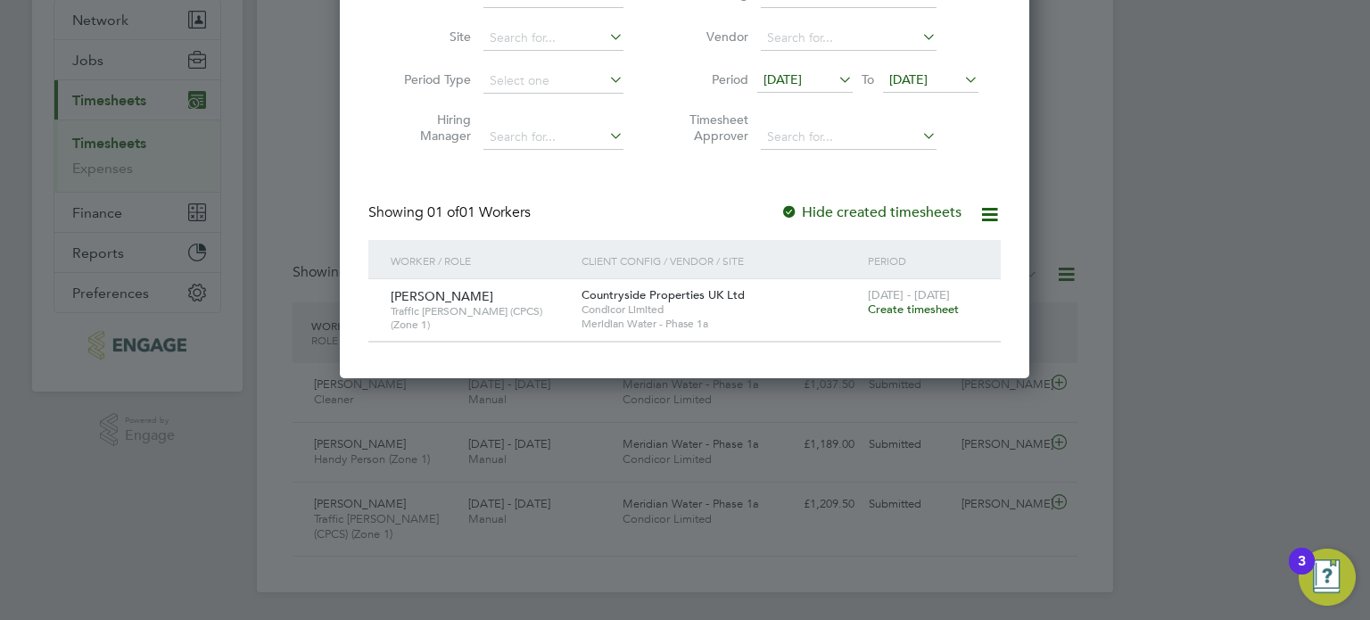
click at [893, 309] on span "Create timesheet" at bounding box center [913, 308] width 91 height 15
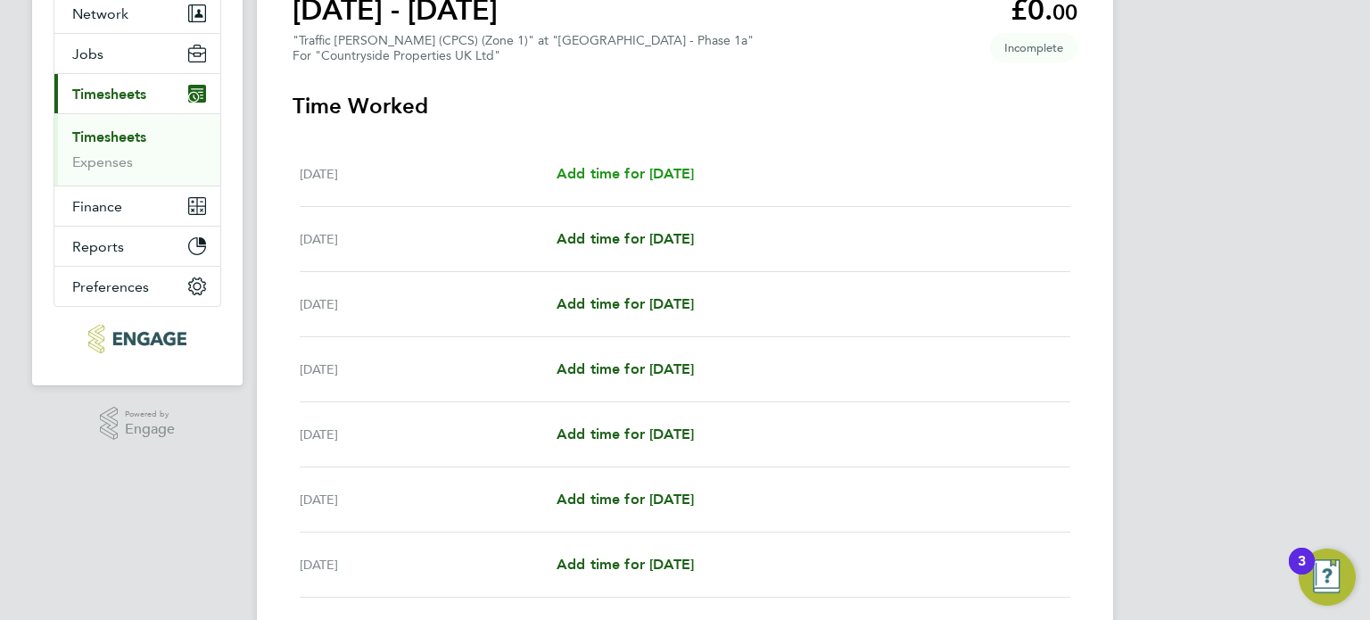
click at [641, 174] on span "Add time for [DATE]" at bounding box center [625, 173] width 137 height 17
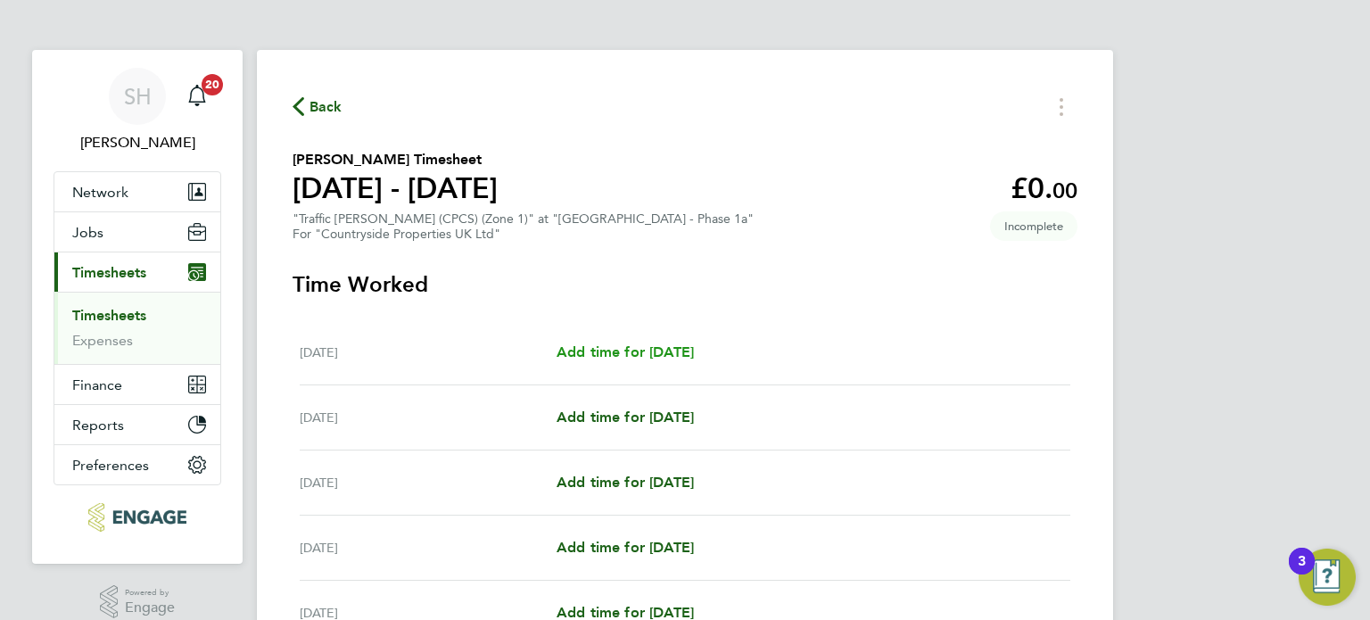
select select "30"
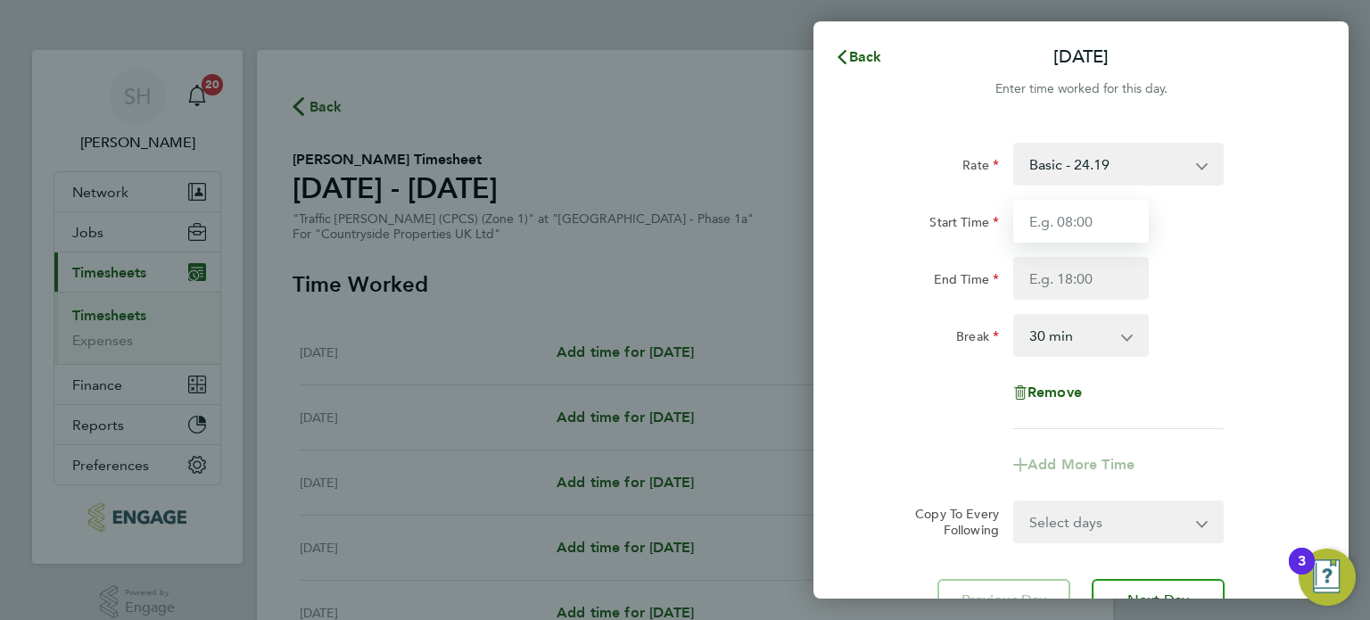
click at [1104, 219] on input "Start Time" at bounding box center [1081, 221] width 136 height 43
type input "07:00"
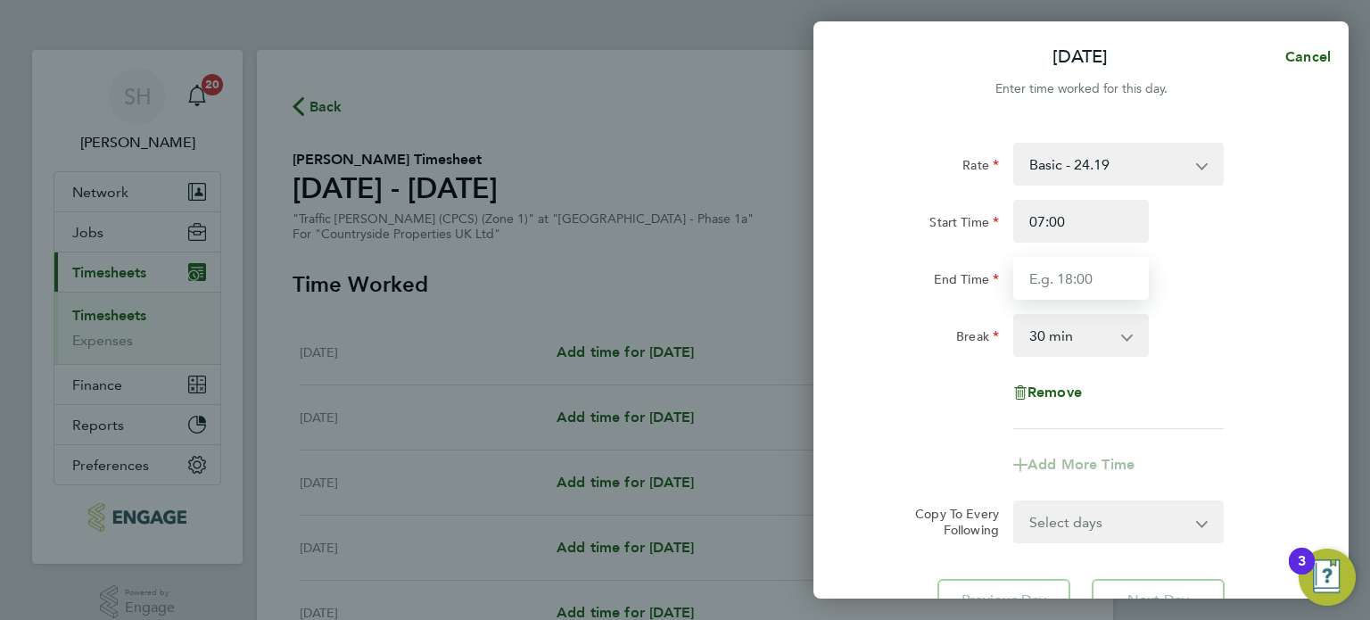
click at [1101, 280] on input "End Time" at bounding box center [1081, 278] width 136 height 43
type input "17:30"
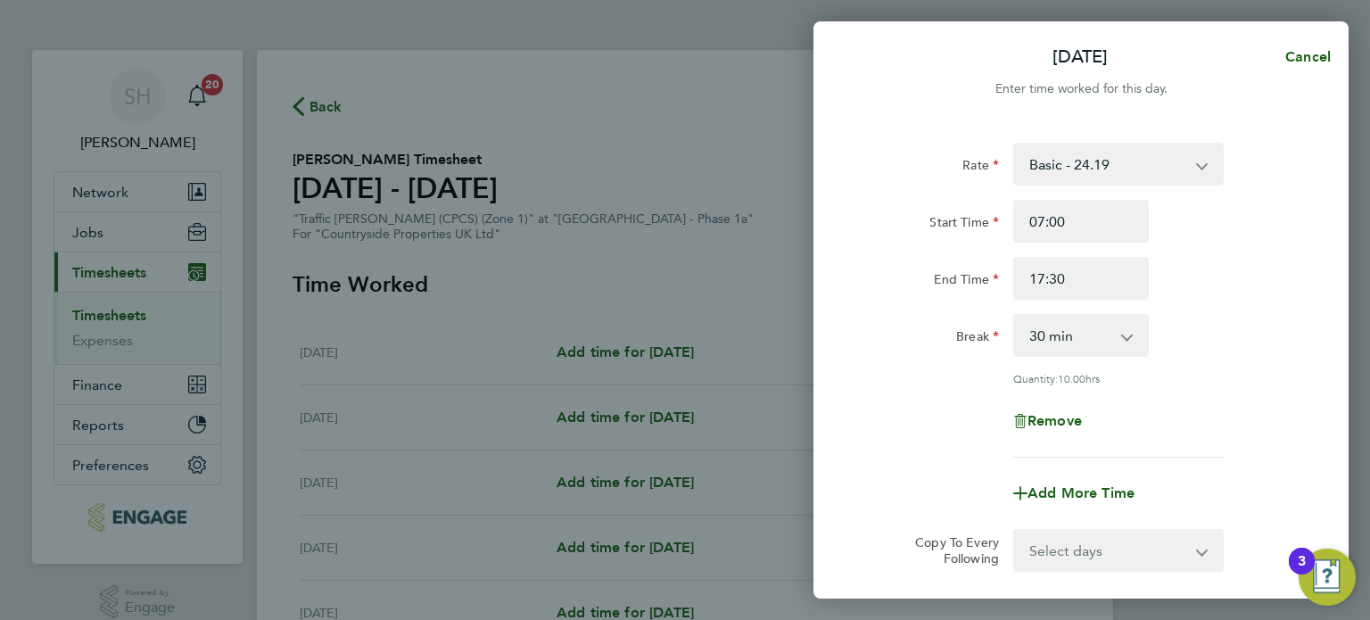
click at [1225, 349] on div "Break 0 min 15 min 30 min 45 min 60 min 75 min 90 min" at bounding box center [1080, 335] width 449 height 43
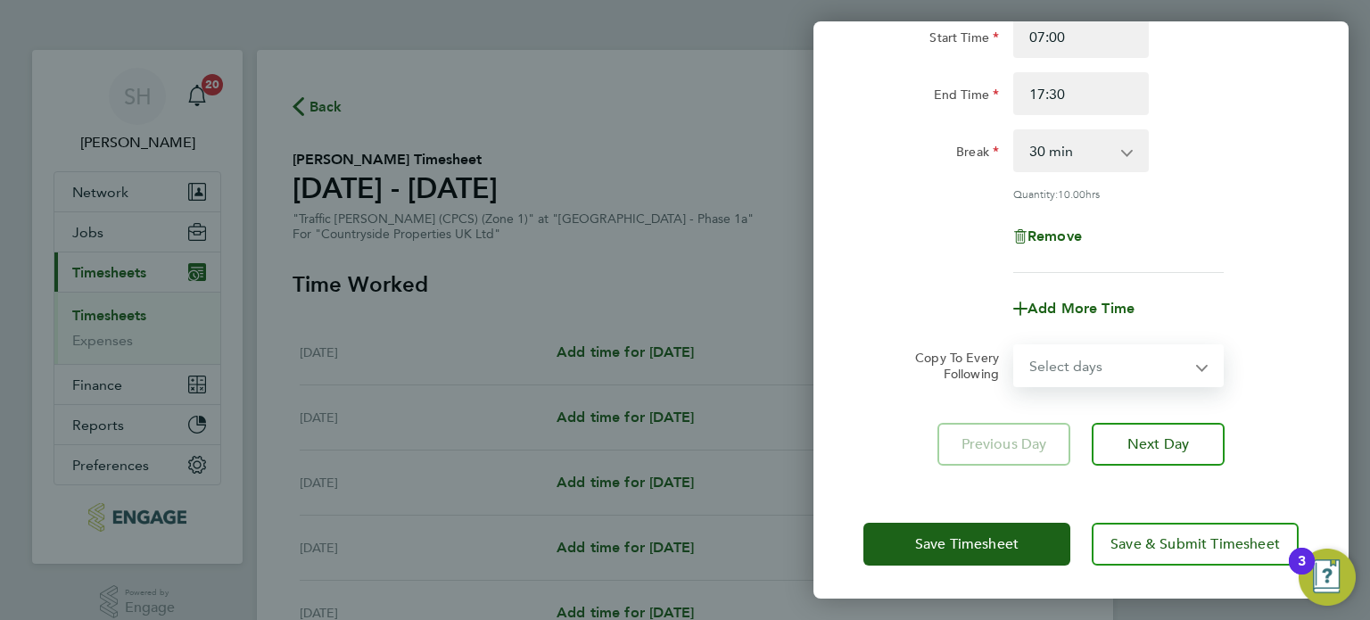
click at [1121, 360] on select "Select days Day Weekday (Mon-Fri) Weekend (Sat-Sun) [DATE] [DATE] [DATE] [DATE]…" at bounding box center [1108, 365] width 187 height 39
select select "WEEKDAY"
click at [1015, 346] on select "Select days Day Weekday (Mon-Fri) Weekend (Sat-Sun) [DATE] [DATE] [DATE] [DATE]…" at bounding box center [1108, 365] width 187 height 39
select select "[DATE]"
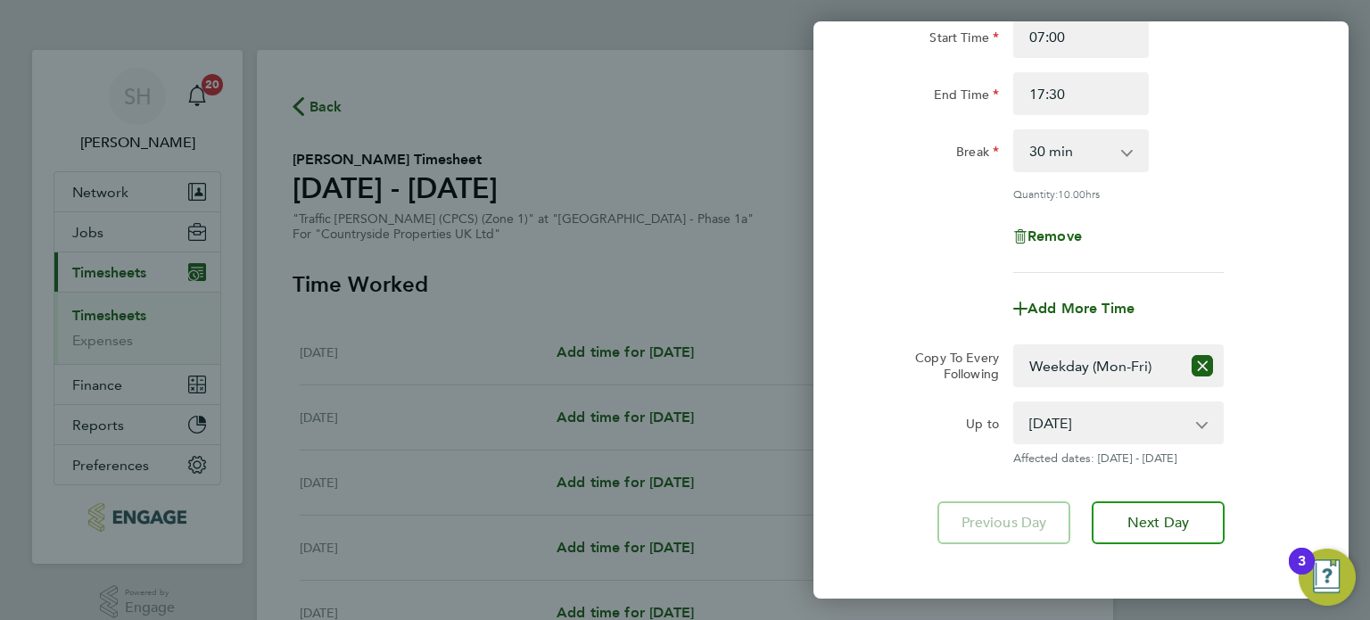
click at [1273, 363] on div "Copy To Every Following Select days Day Weekday (Mon-Fri) Weekend (Sat-Sun) [DA…" at bounding box center [1080, 365] width 449 height 43
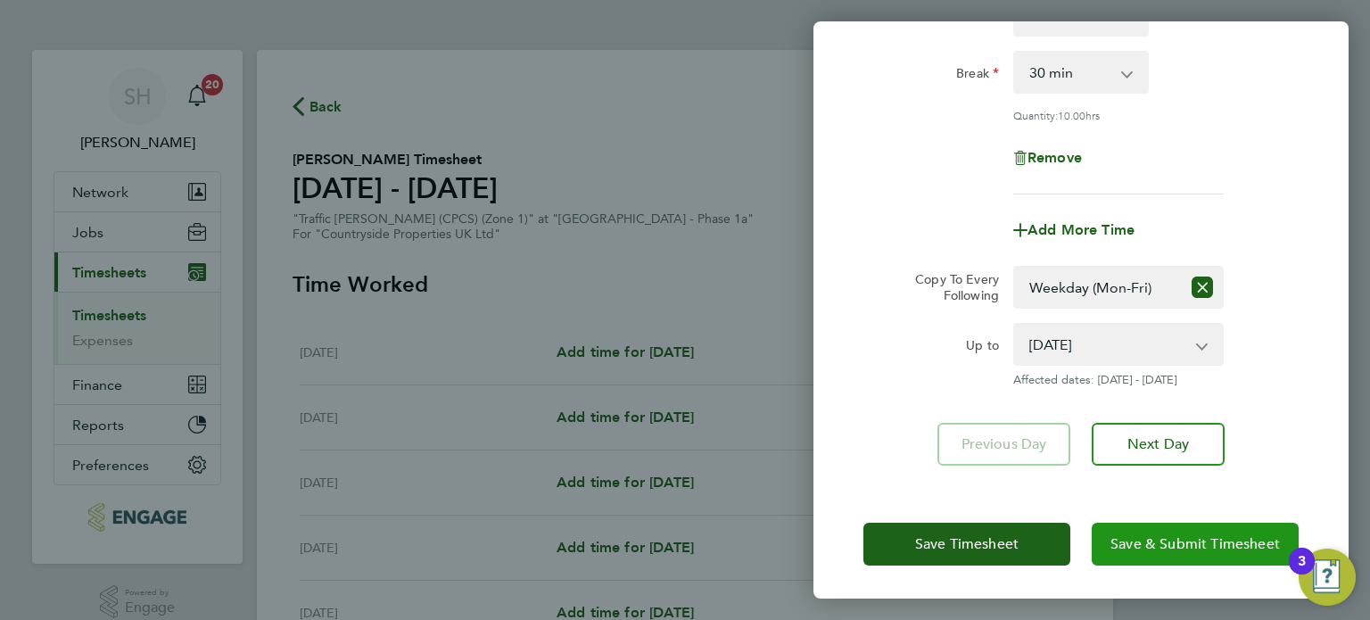
click at [1185, 538] on span "Save & Submit Timesheet" at bounding box center [1194, 544] width 169 height 18
